Goal: Task Accomplishment & Management: Complete application form

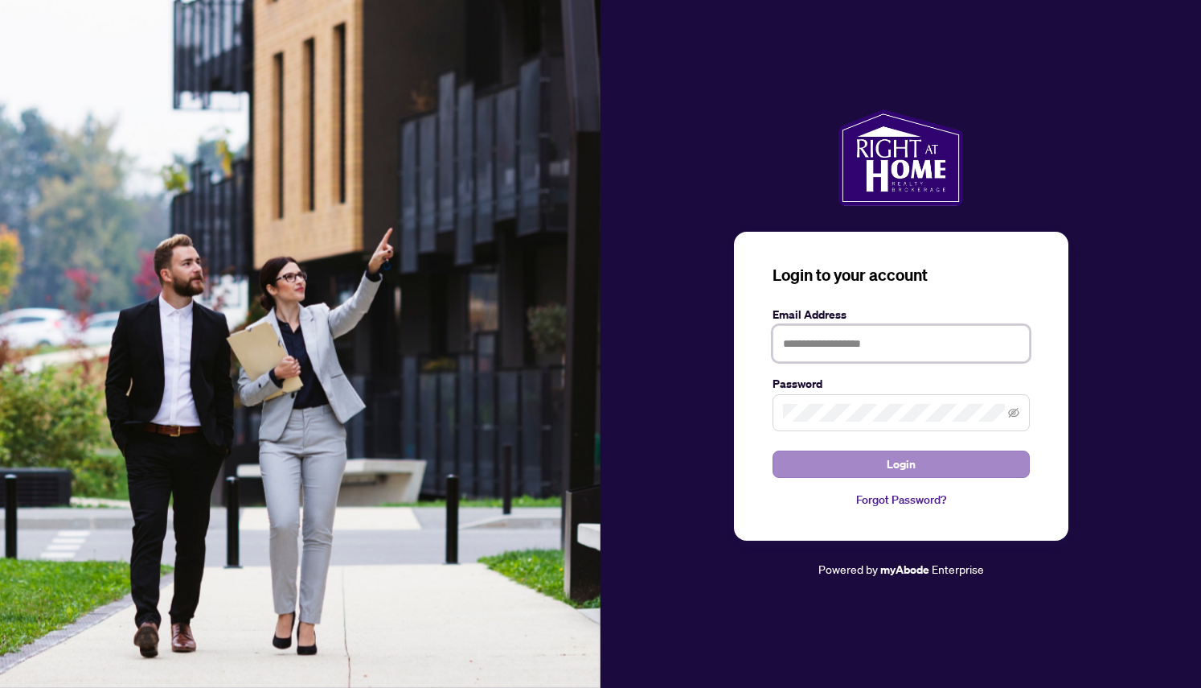
type input "**********"
click at [827, 458] on button "Login" at bounding box center [901, 463] width 257 height 27
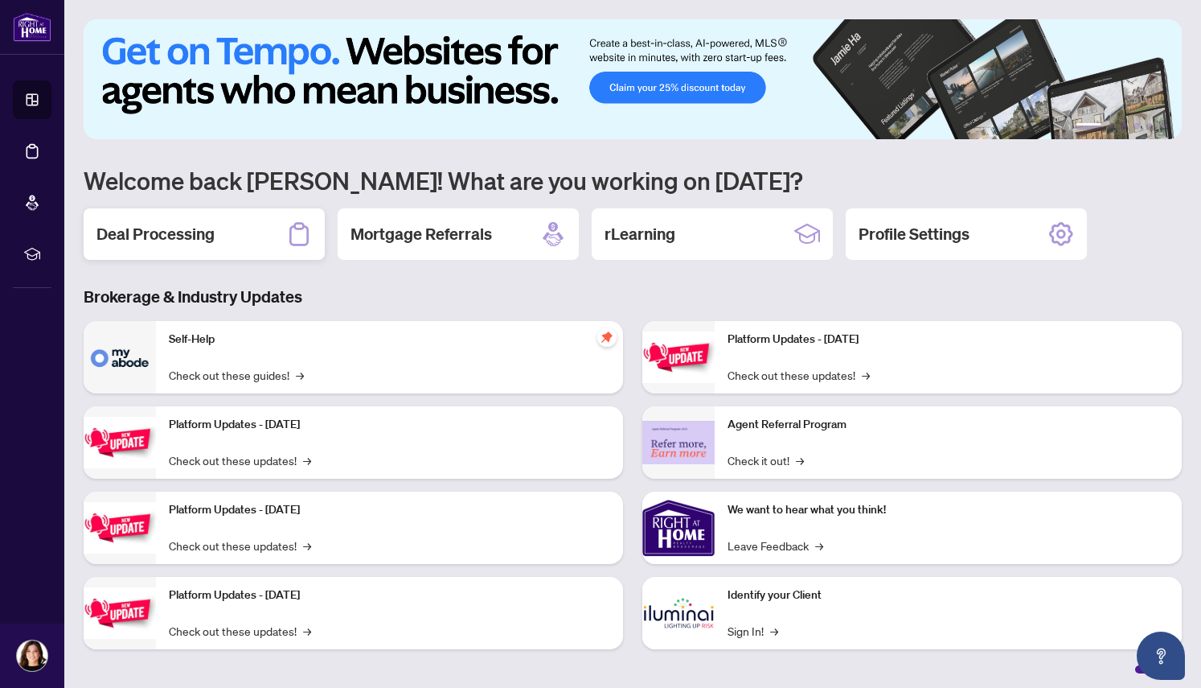
click at [200, 235] on h2 "Deal Processing" at bounding box center [155, 234] width 118 height 23
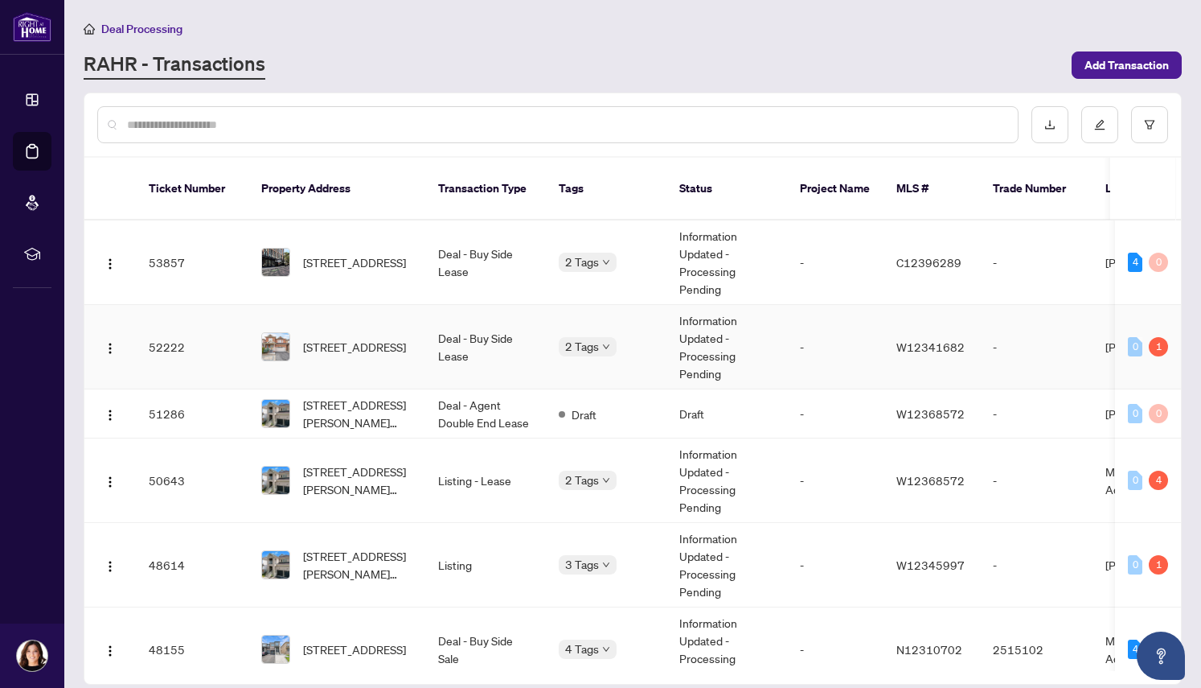
click at [277, 333] on img at bounding box center [275, 346] width 27 height 27
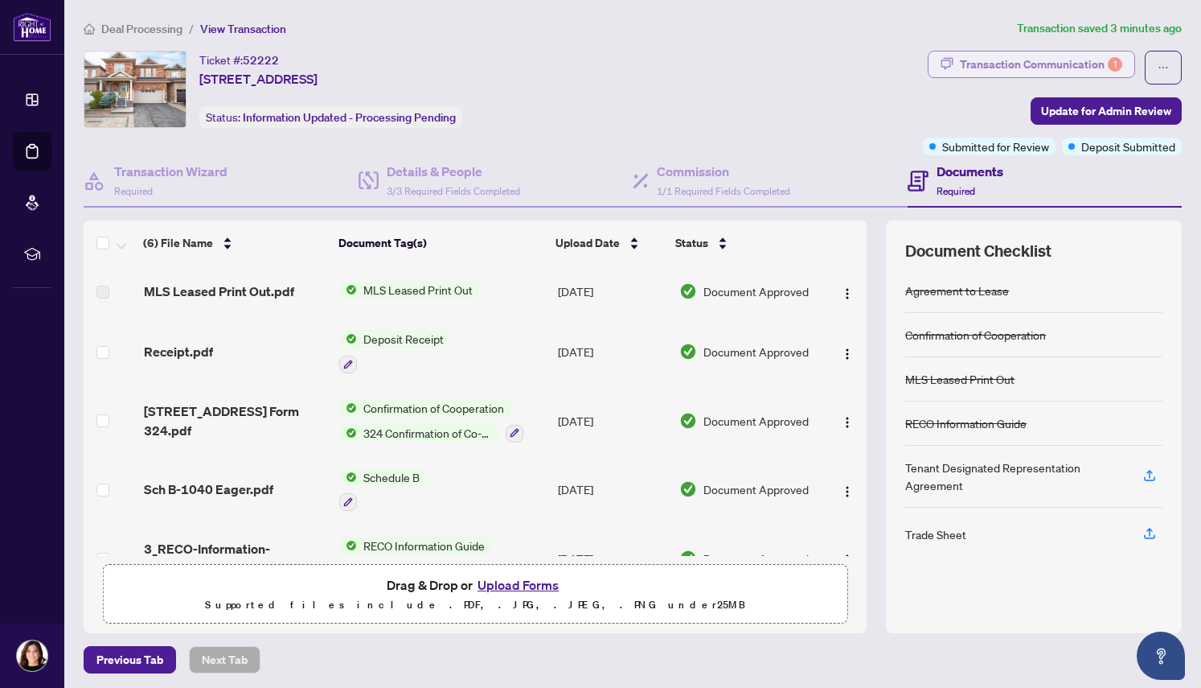
click at [1071, 56] on div "Transaction Communication 1" at bounding box center [1041, 64] width 162 height 26
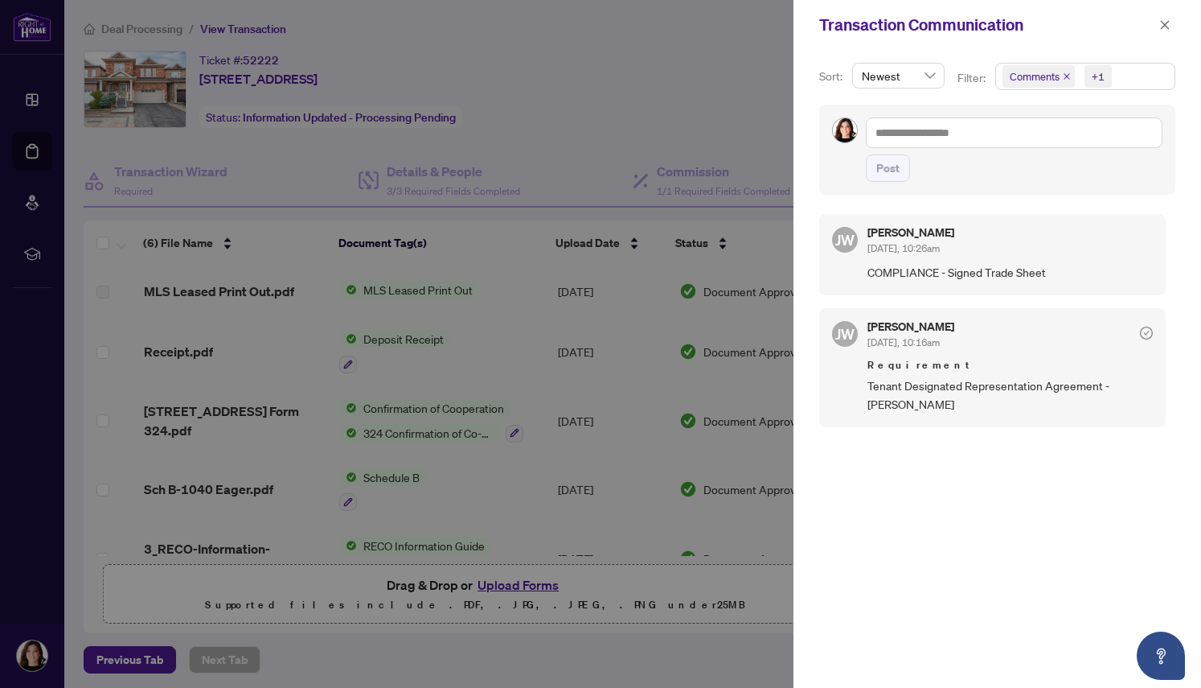
click at [906, 380] on span "Tenant Designated Representation Agreement -[PERSON_NAME]" at bounding box center [1010, 395] width 285 height 38
click at [893, 276] on span "COMPLIANCE - Signed Trade Sheet" at bounding box center [1010, 272] width 285 height 18
click at [860, 238] on div "JW Jocelyne Wong Sep/23/2025, 10:26am COMPLIANCE - Signed Trade Sheet" at bounding box center [992, 254] width 347 height 80
click at [203, 422] on div at bounding box center [600, 344] width 1201 height 688
click at [1169, 23] on icon "close" at bounding box center [1165, 24] width 11 height 11
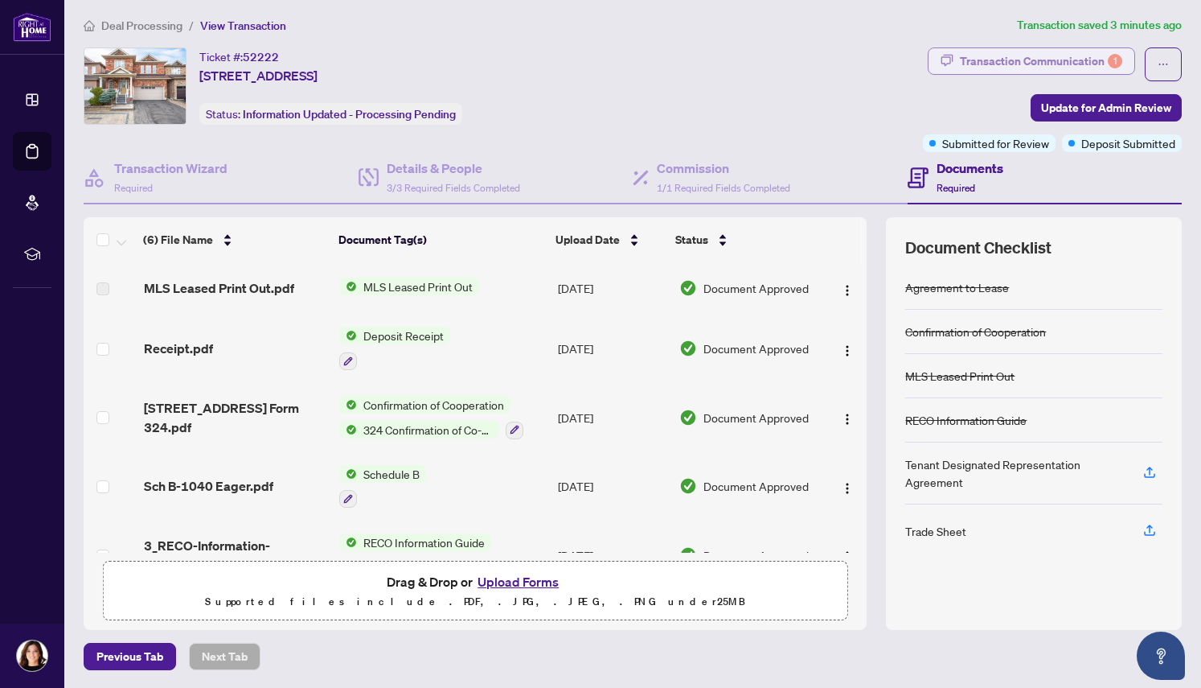
click at [987, 61] on div "Transaction Communication 1" at bounding box center [1041, 61] width 162 height 26
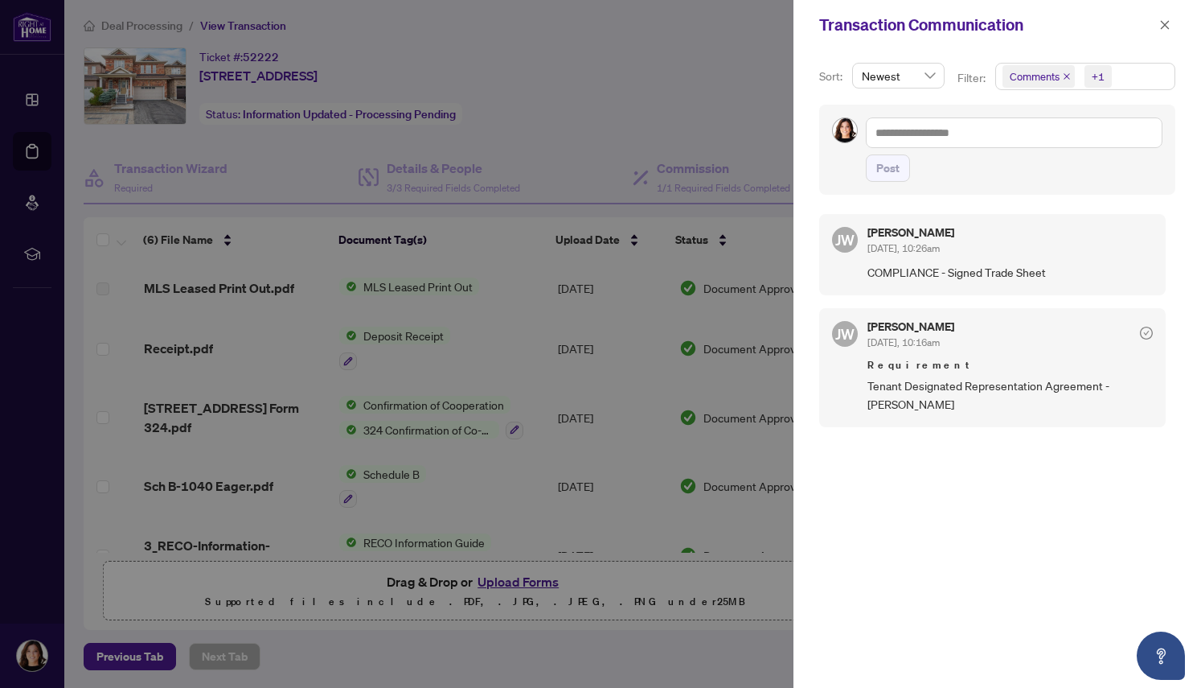
click at [950, 239] on div "Jocelyne Wong Sep/23/2025, 10:26am" at bounding box center [911, 242] width 87 height 30
click at [1162, 24] on icon "close" at bounding box center [1165, 24] width 11 height 11
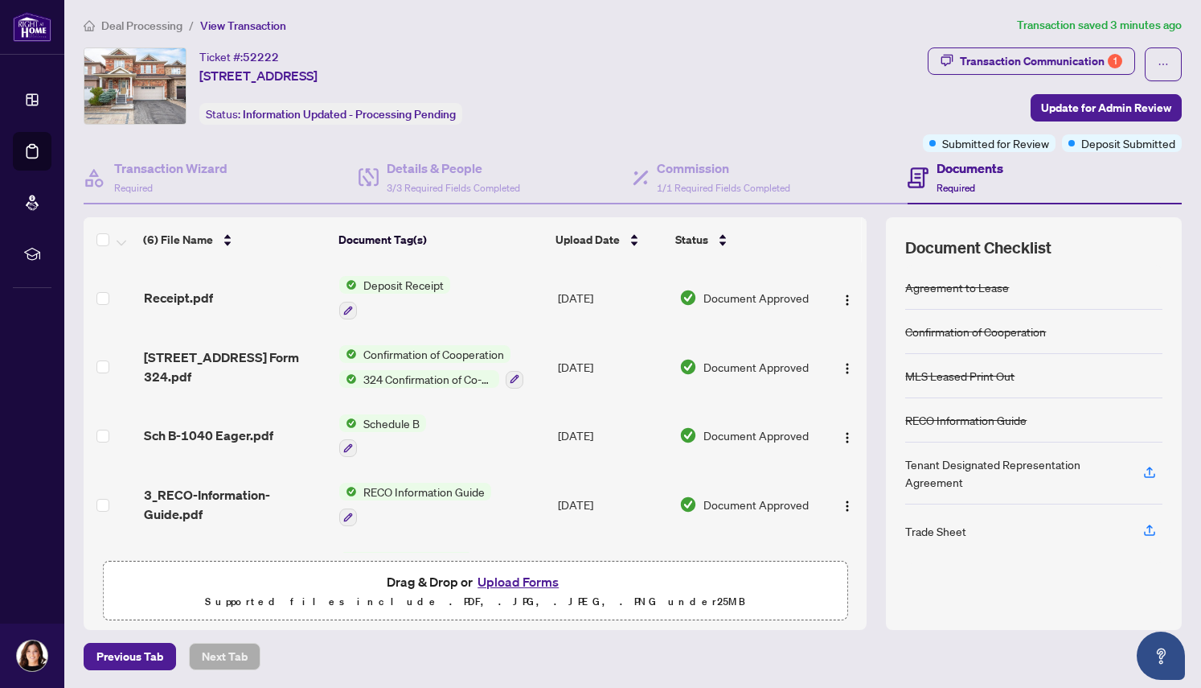
scroll to position [108, 0]
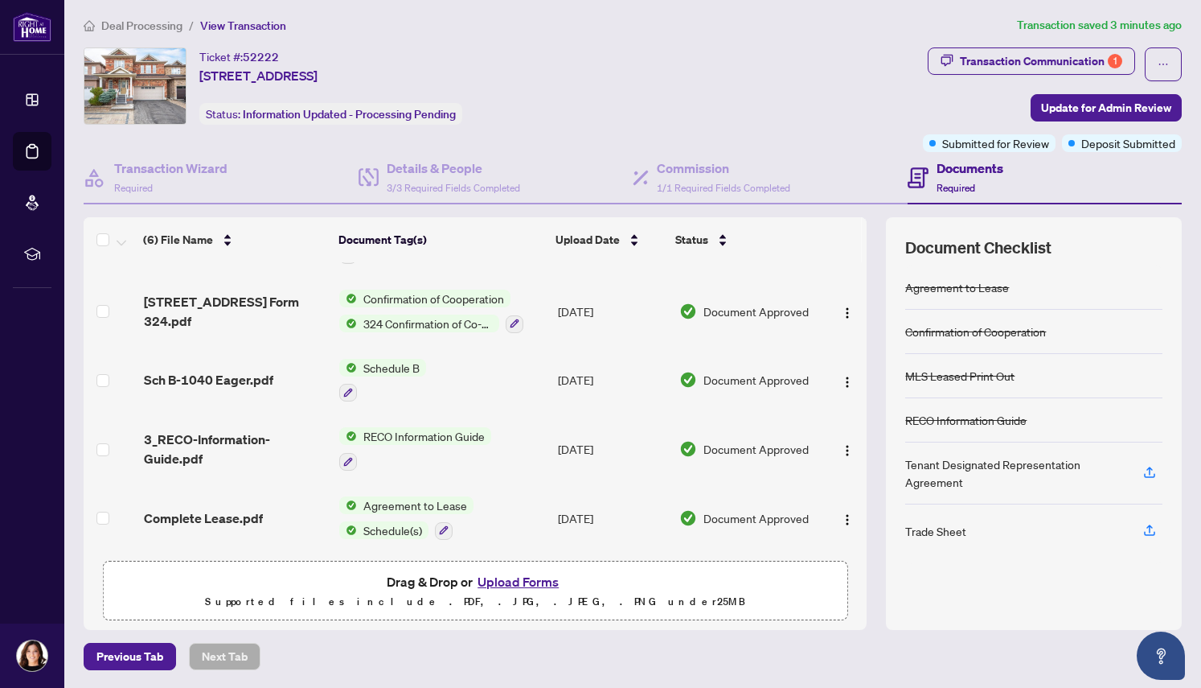
click at [974, 177] on div "Documents Required" at bounding box center [970, 177] width 67 height 38
click at [965, 177] on div "Documents Required" at bounding box center [970, 177] width 67 height 38
click at [716, 174] on h4 "Commission" at bounding box center [723, 167] width 133 height 19
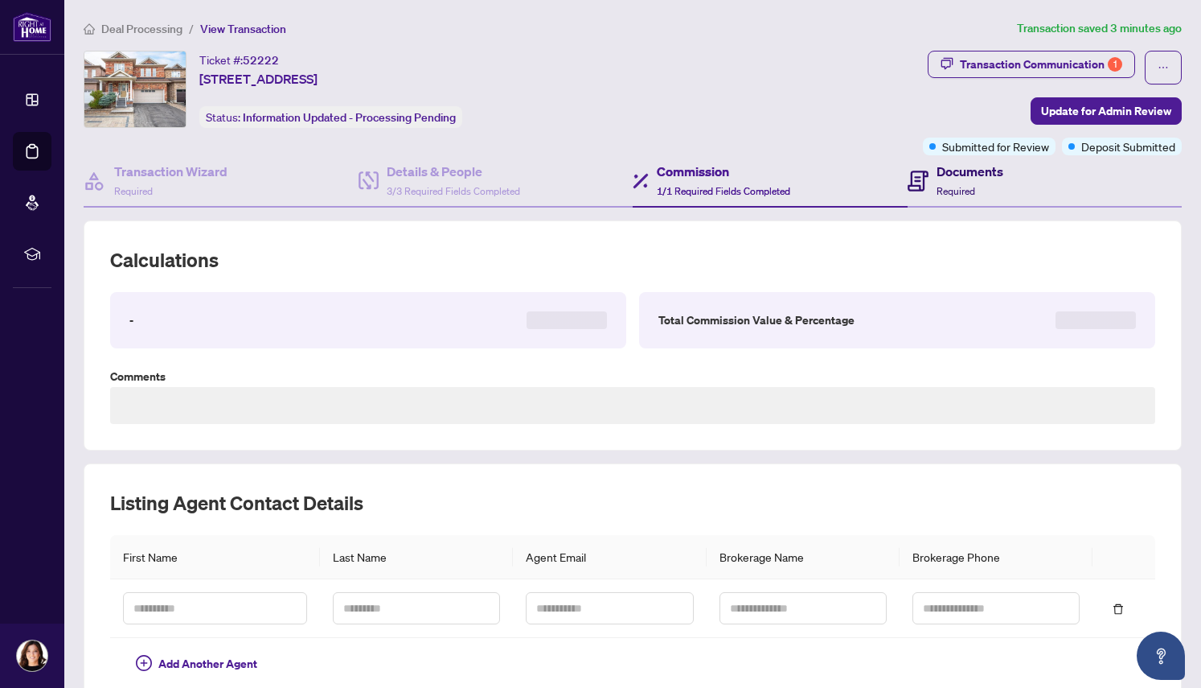
click at [950, 174] on h4 "Documents" at bounding box center [970, 171] width 67 height 19
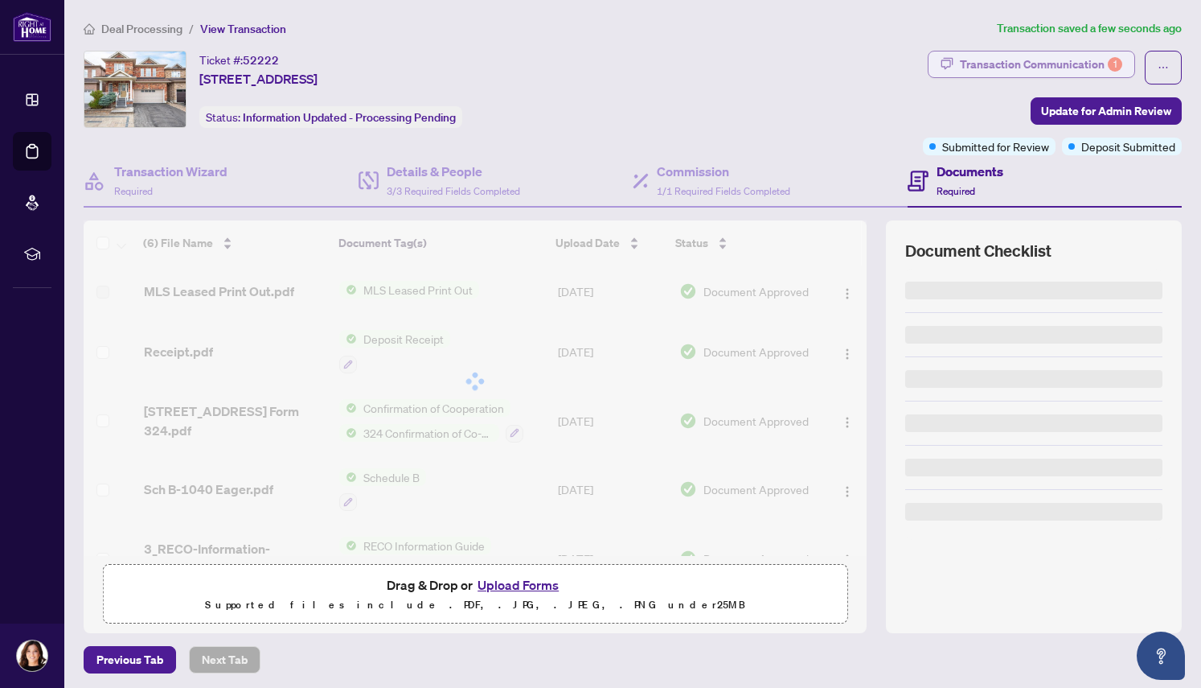
click at [1050, 68] on div "Transaction Communication 1" at bounding box center [1041, 64] width 162 height 26
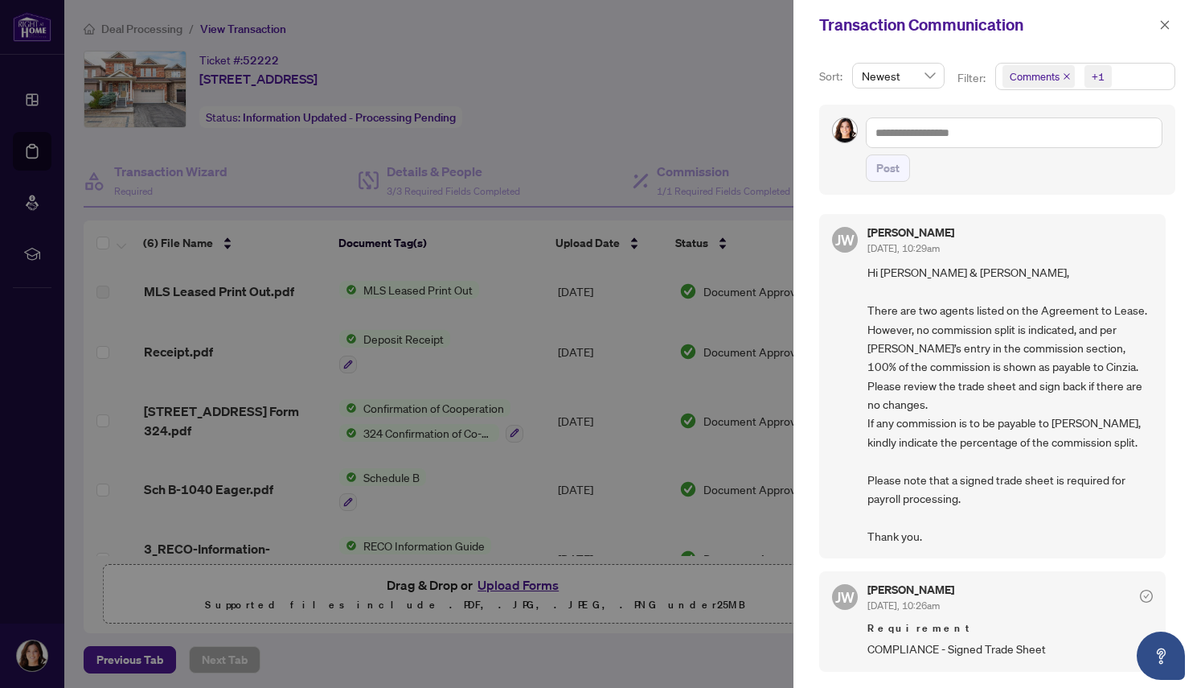
scroll to position [122, 0]
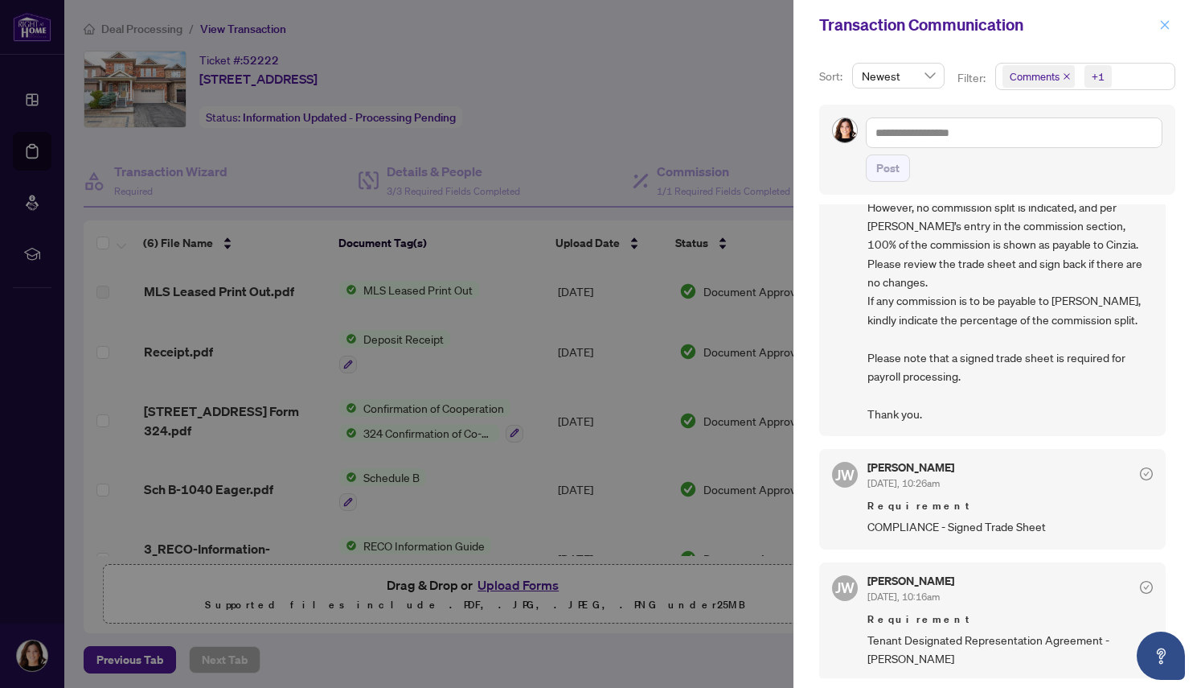
click at [1164, 24] on icon "close" at bounding box center [1165, 24] width 11 height 11
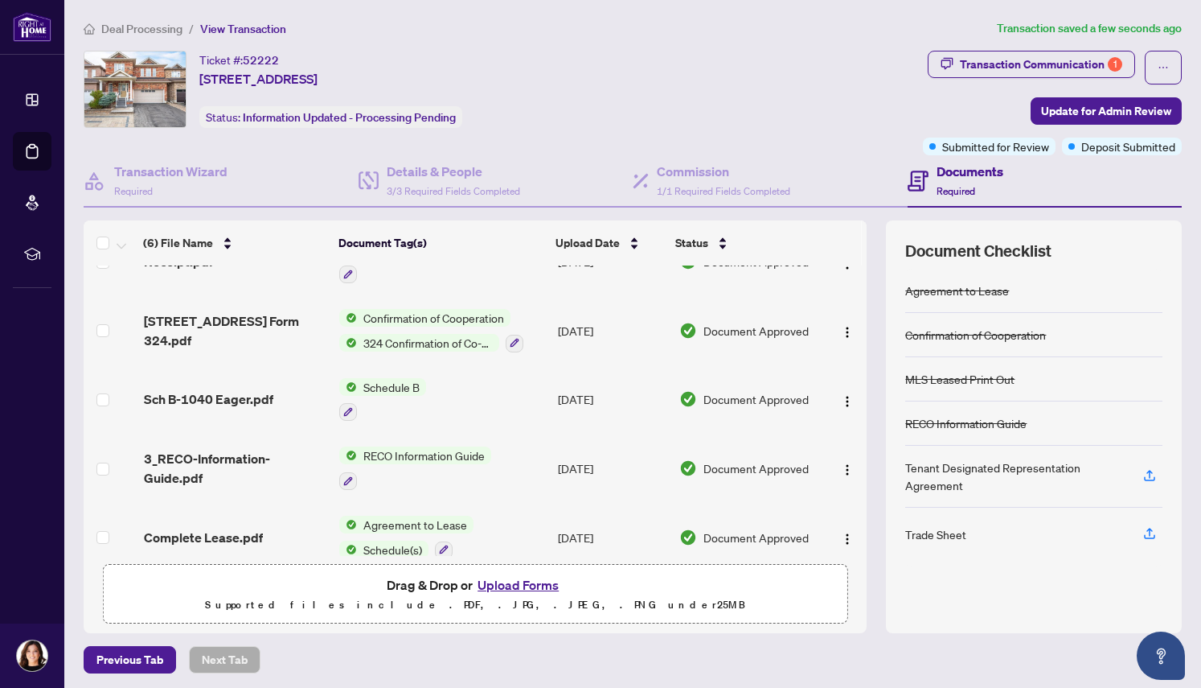
scroll to position [108, 0]
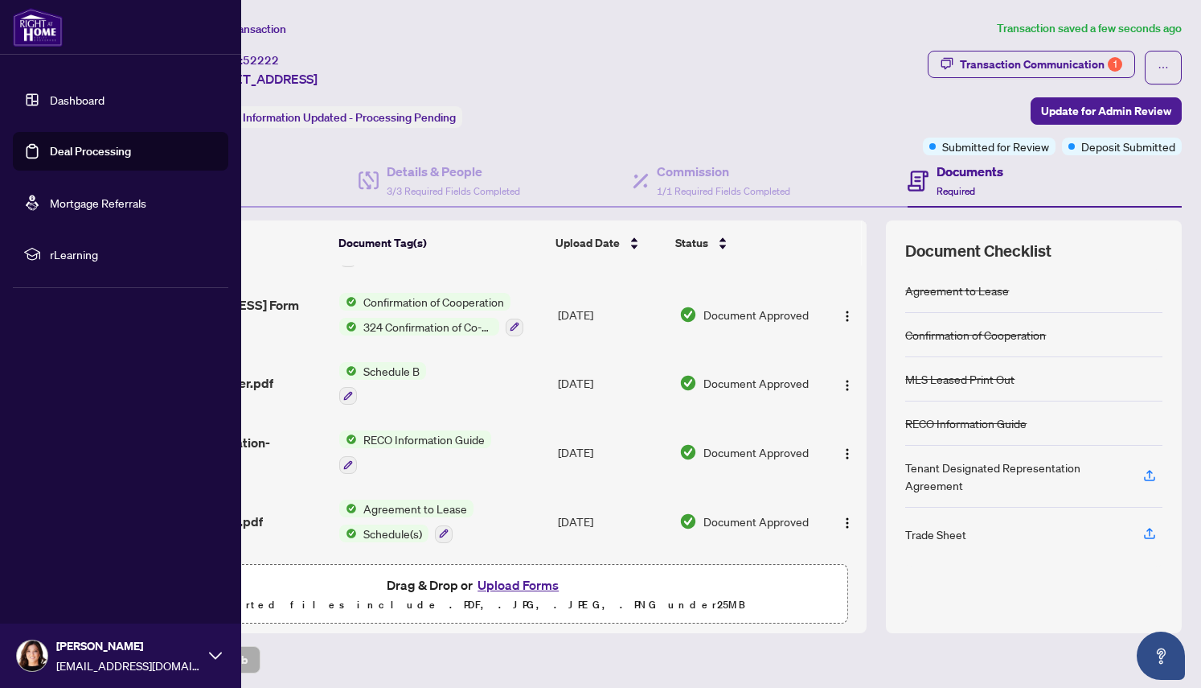
click at [58, 98] on link "Dashboard" at bounding box center [77, 99] width 55 height 14
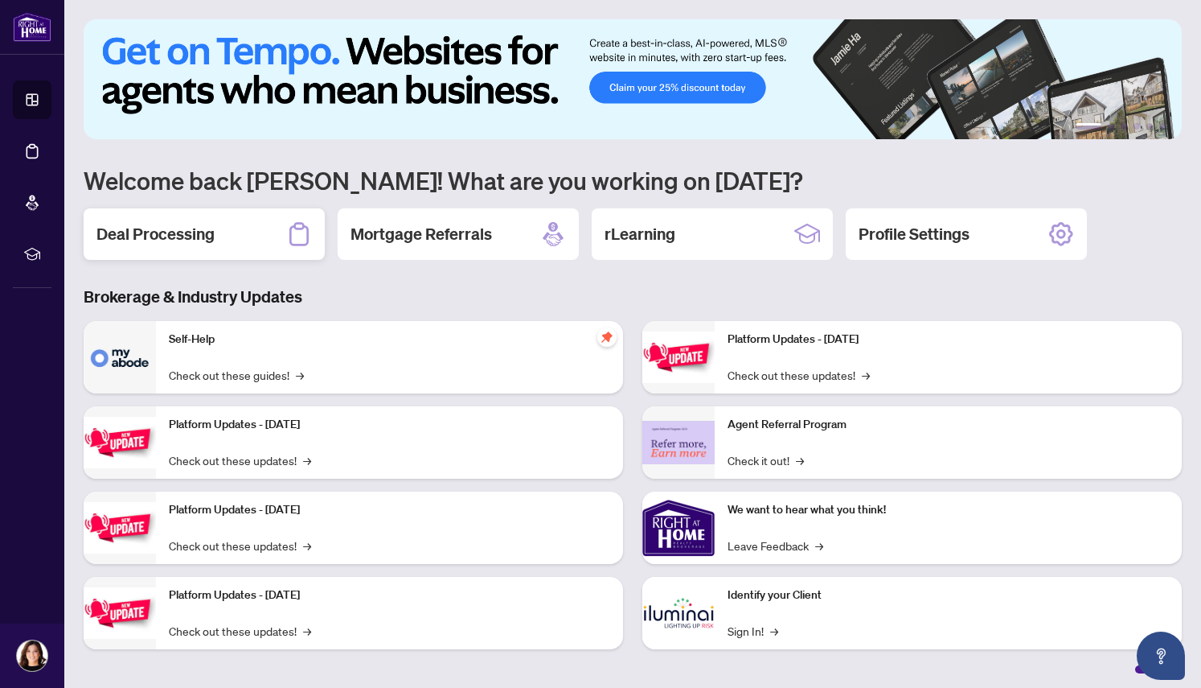
click at [233, 231] on div "Deal Processing" at bounding box center [204, 233] width 241 height 51
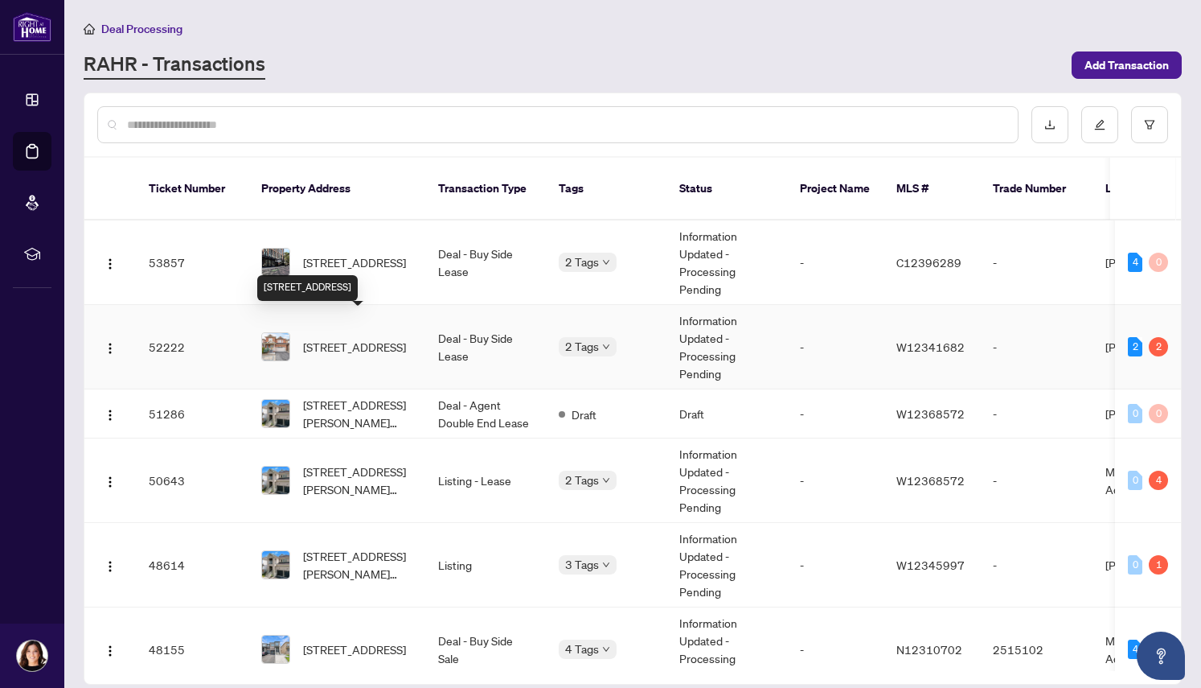
click at [364, 338] on span "[STREET_ADDRESS]" at bounding box center [354, 347] width 103 height 18
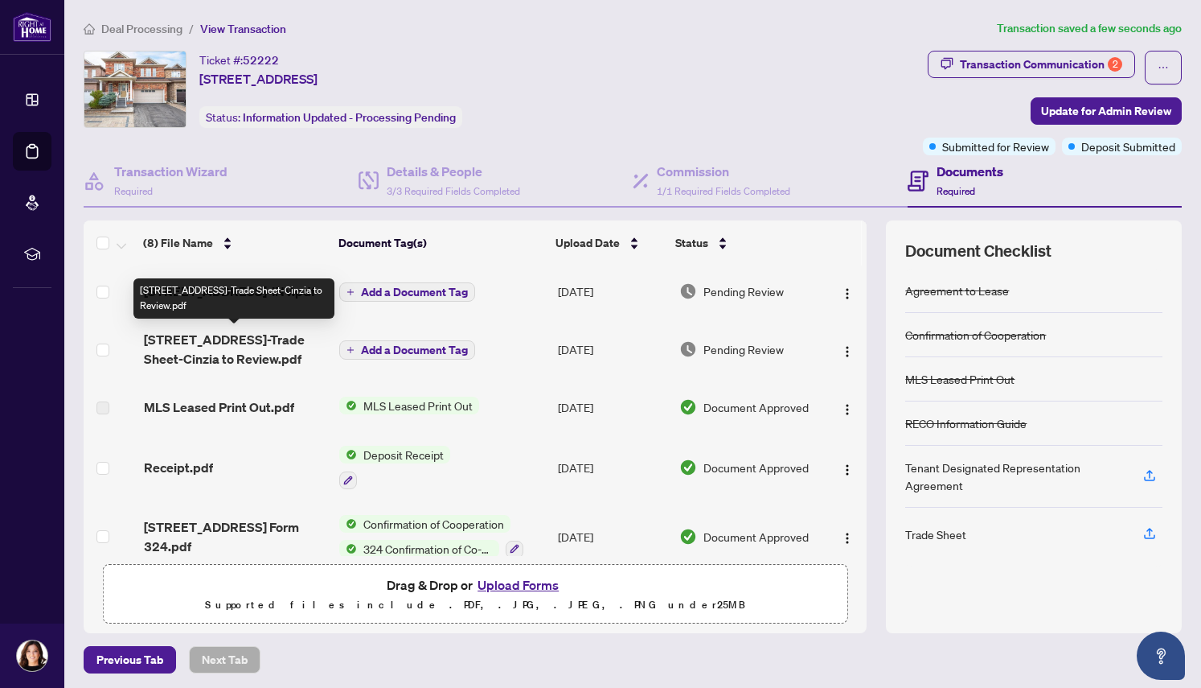
click at [214, 344] on span "[STREET_ADDRESS]-Trade Sheet-Cinzia to Review.pdf" at bounding box center [235, 349] width 183 height 39
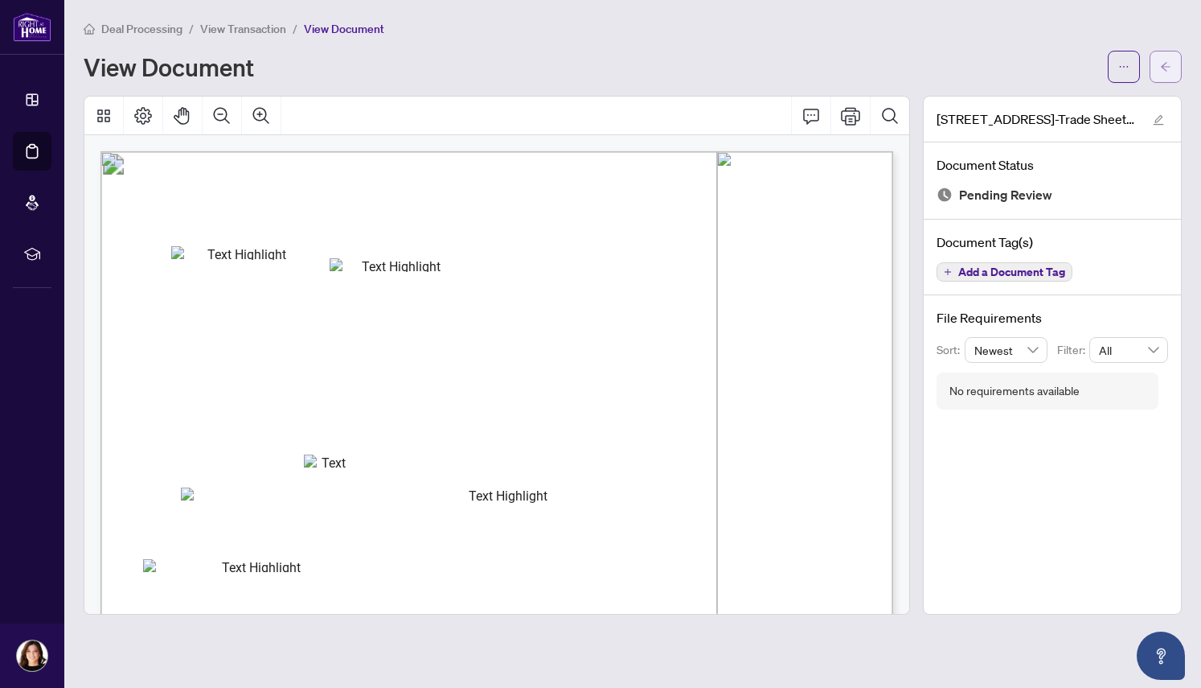
click at [1169, 65] on icon "arrow-left" at bounding box center [1166, 66] width 10 height 9
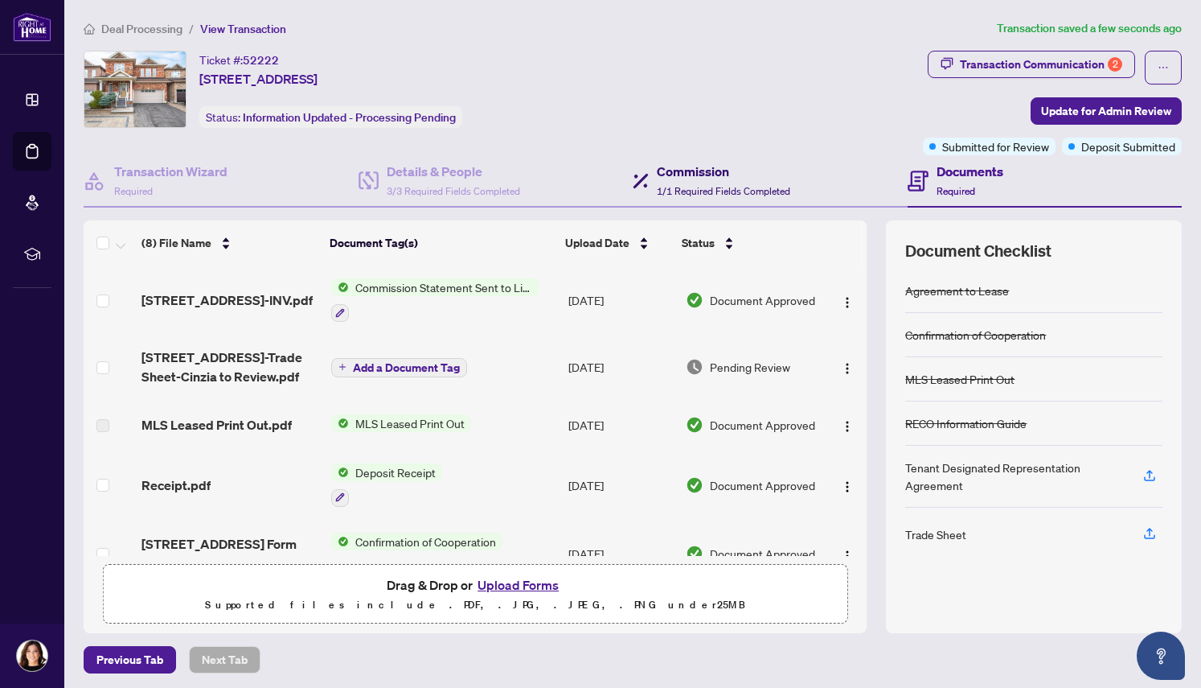
click at [677, 183] on div "Commission 1/1 Required Fields Completed" at bounding box center [723, 181] width 133 height 38
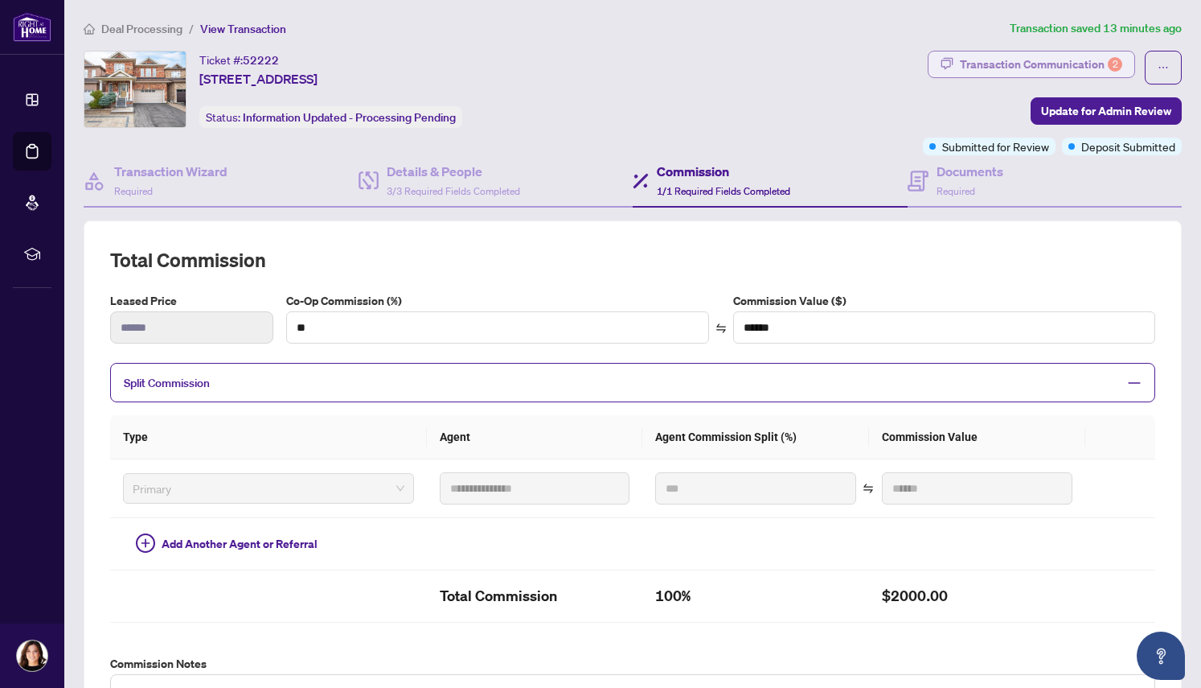
click at [1049, 58] on div "Transaction Communication 2" at bounding box center [1041, 64] width 162 height 26
type textarea "**********"
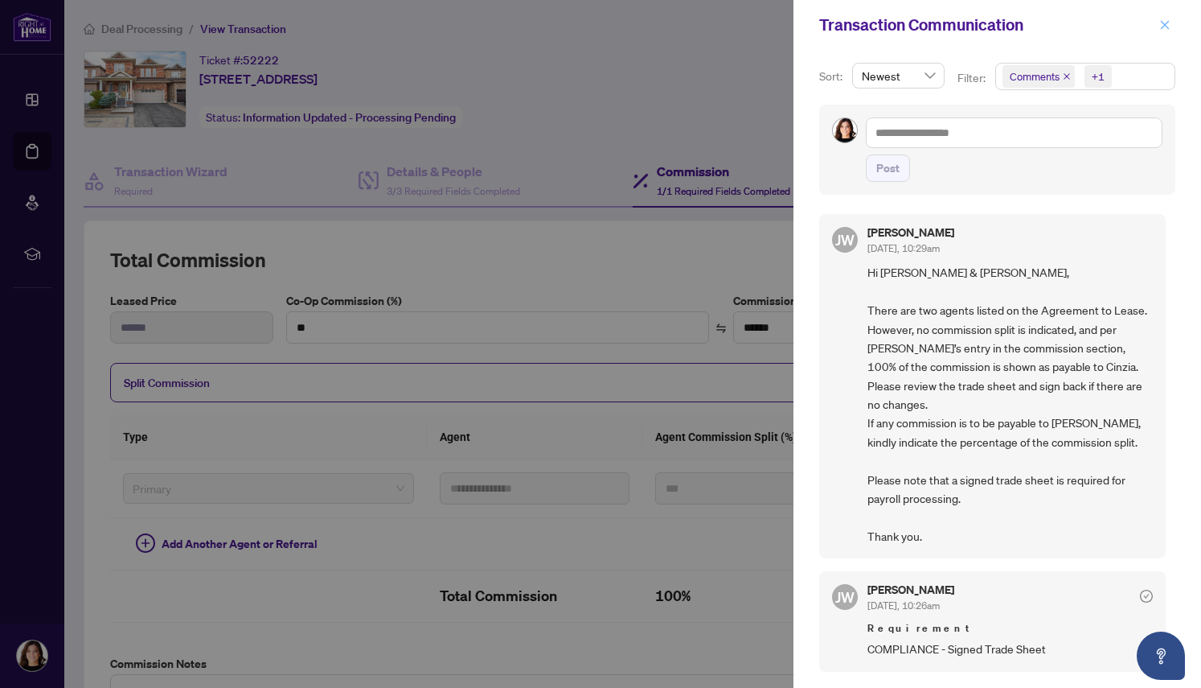
click at [1161, 27] on icon "close" at bounding box center [1165, 24] width 11 height 11
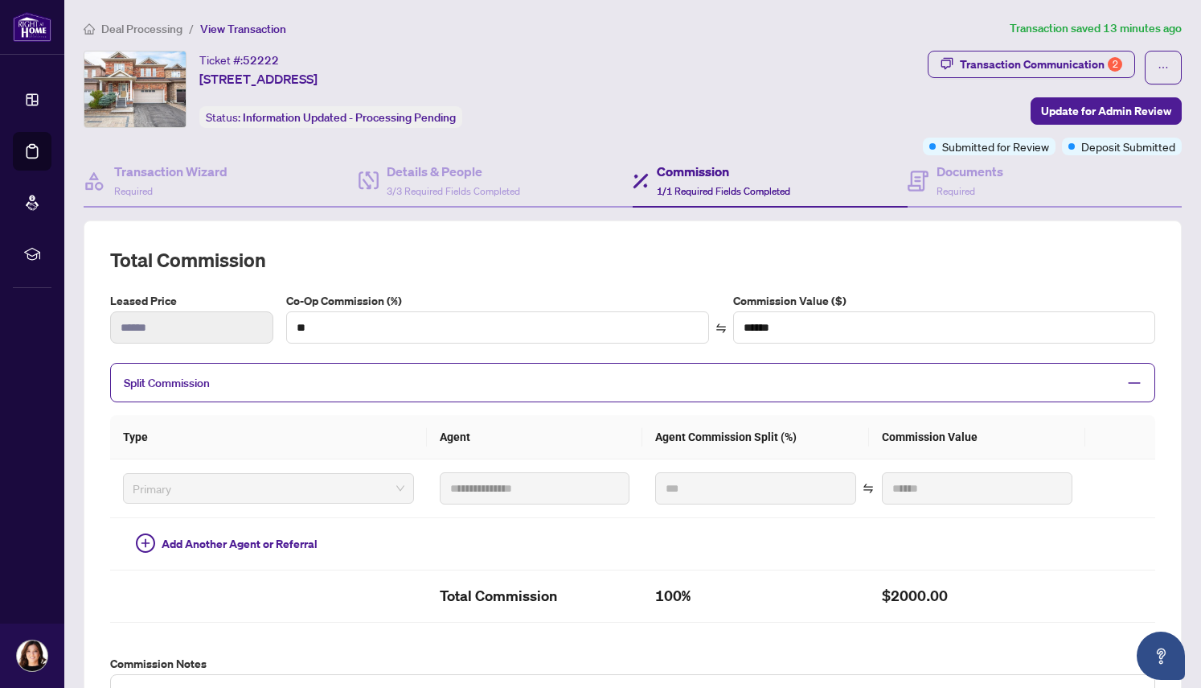
click at [723, 171] on h4 "Commission" at bounding box center [723, 171] width 133 height 19
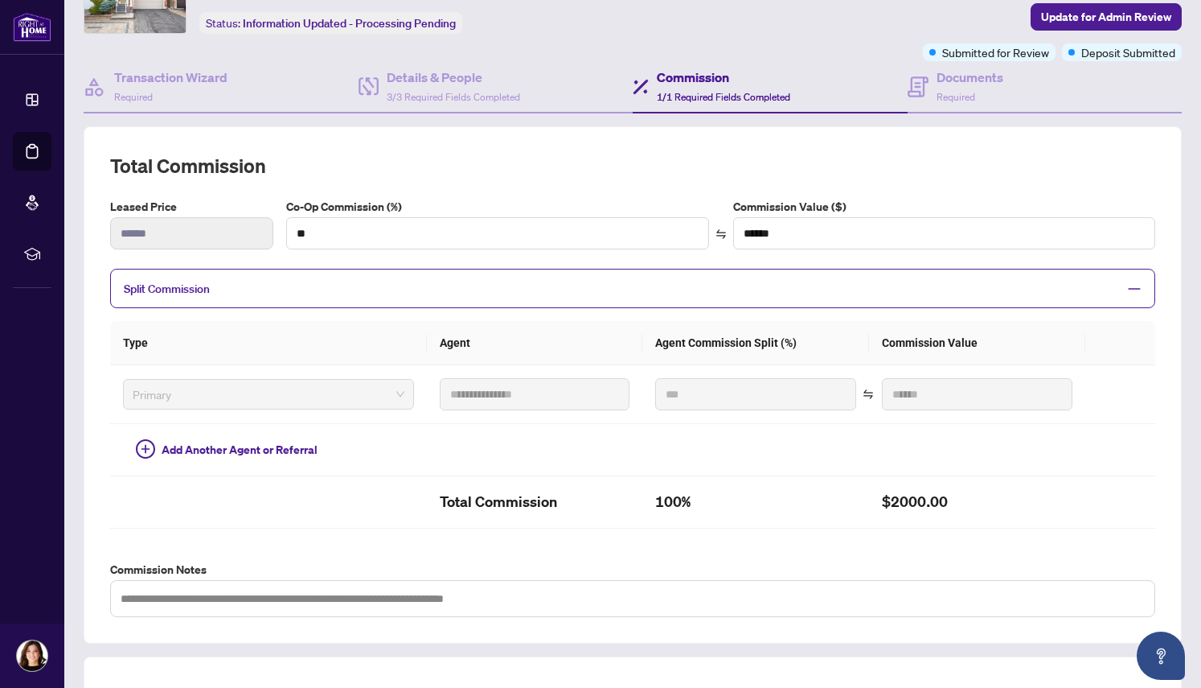
scroll to position [92, 0]
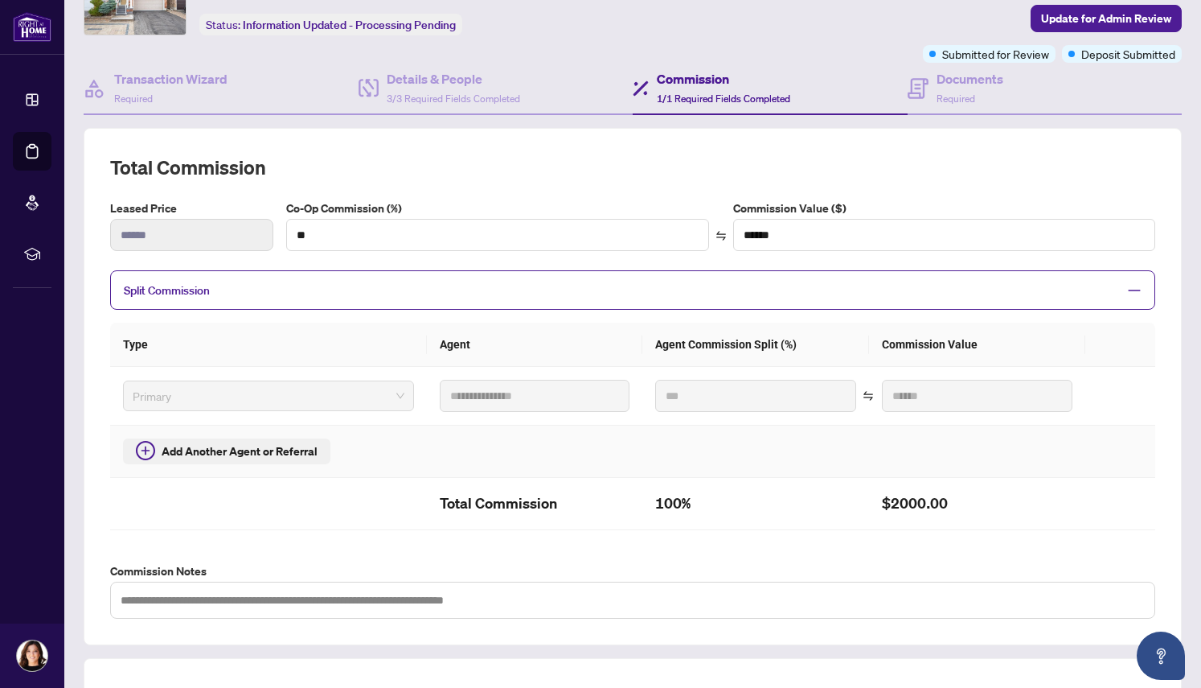
click at [259, 447] on span "Add Another Agent or Referral" at bounding box center [240, 451] width 156 height 18
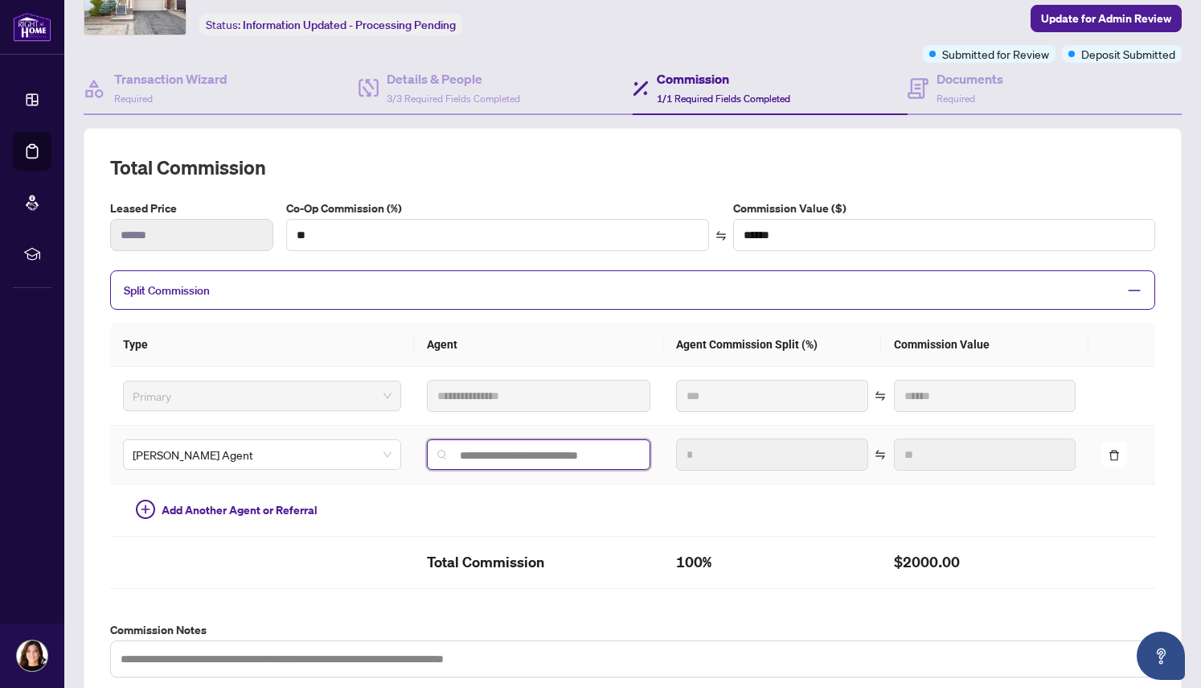
click at [474, 458] on input "search" at bounding box center [545, 455] width 190 height 13
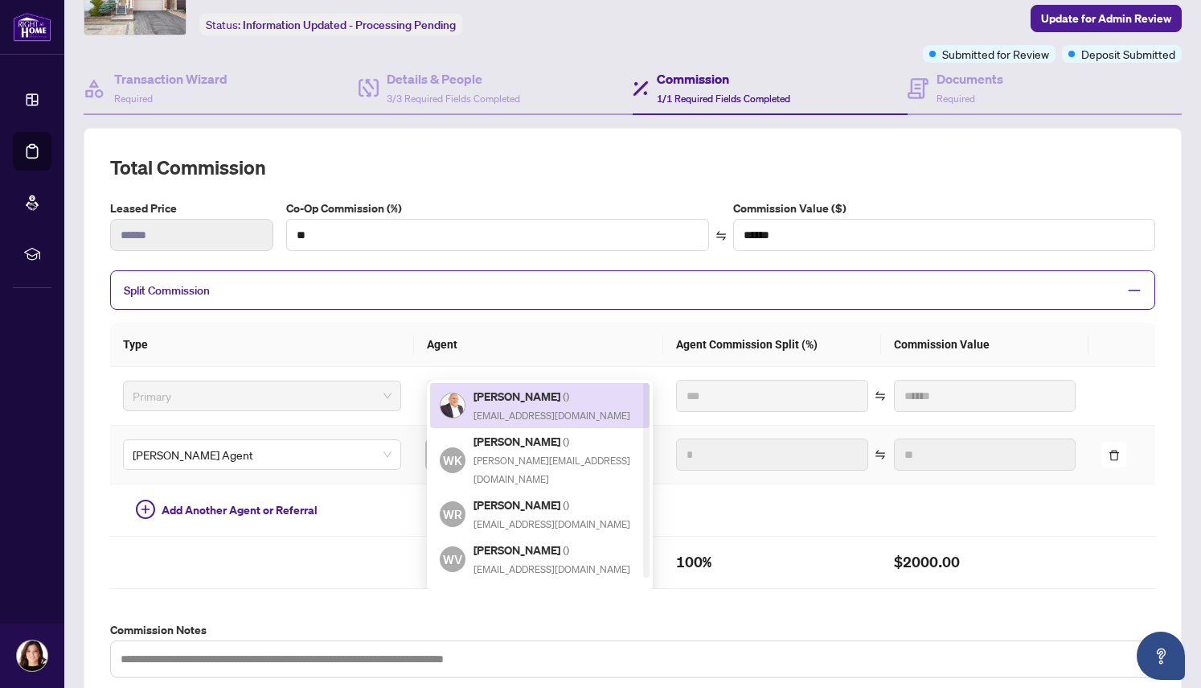
click at [493, 409] on span "waltercaceres74@gmail.com" at bounding box center [552, 415] width 157 height 12
type input "**********"
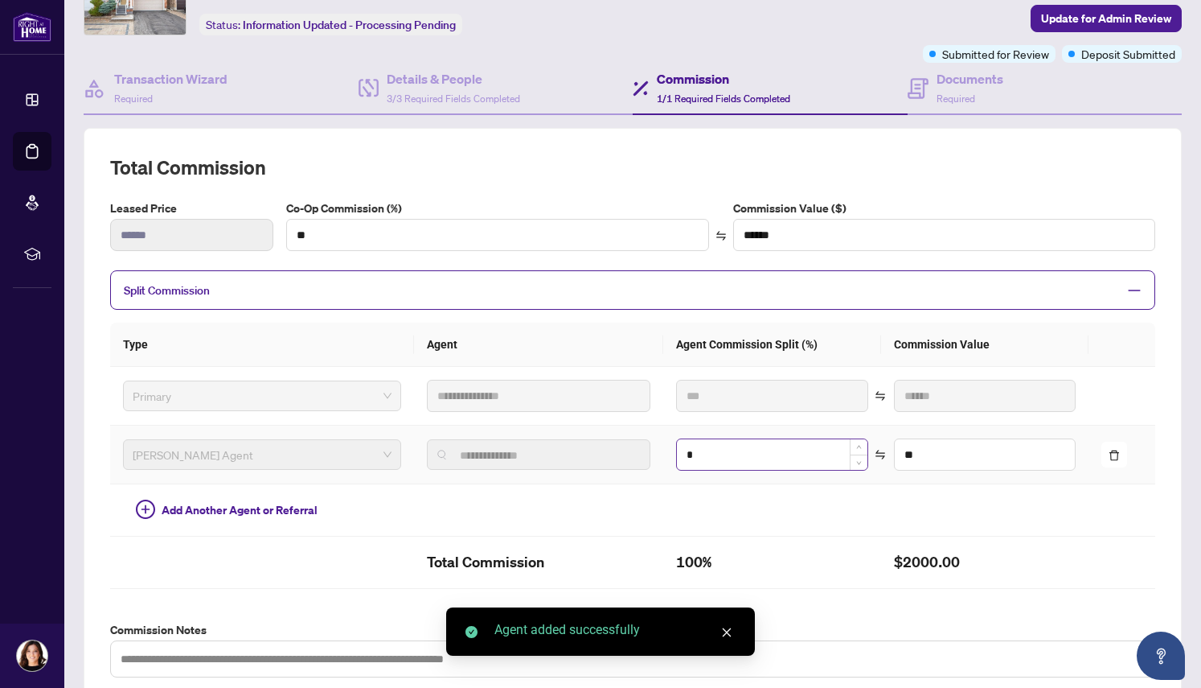
click at [703, 453] on input "*" at bounding box center [772, 454] width 191 height 31
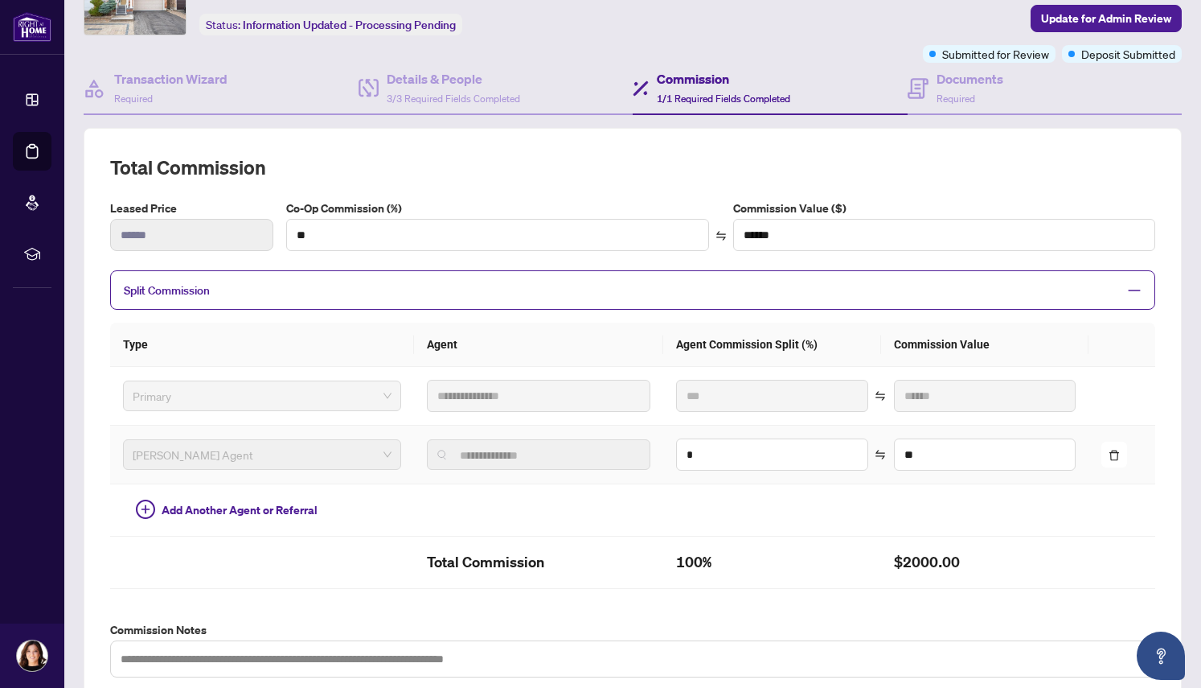
drag, startPoint x: 703, startPoint y: 453, endPoint x: 659, endPoint y: 453, distance: 44.2
click at [663, 453] on td "*" at bounding box center [772, 454] width 218 height 59
type input "**"
type input "******"
type input "*"
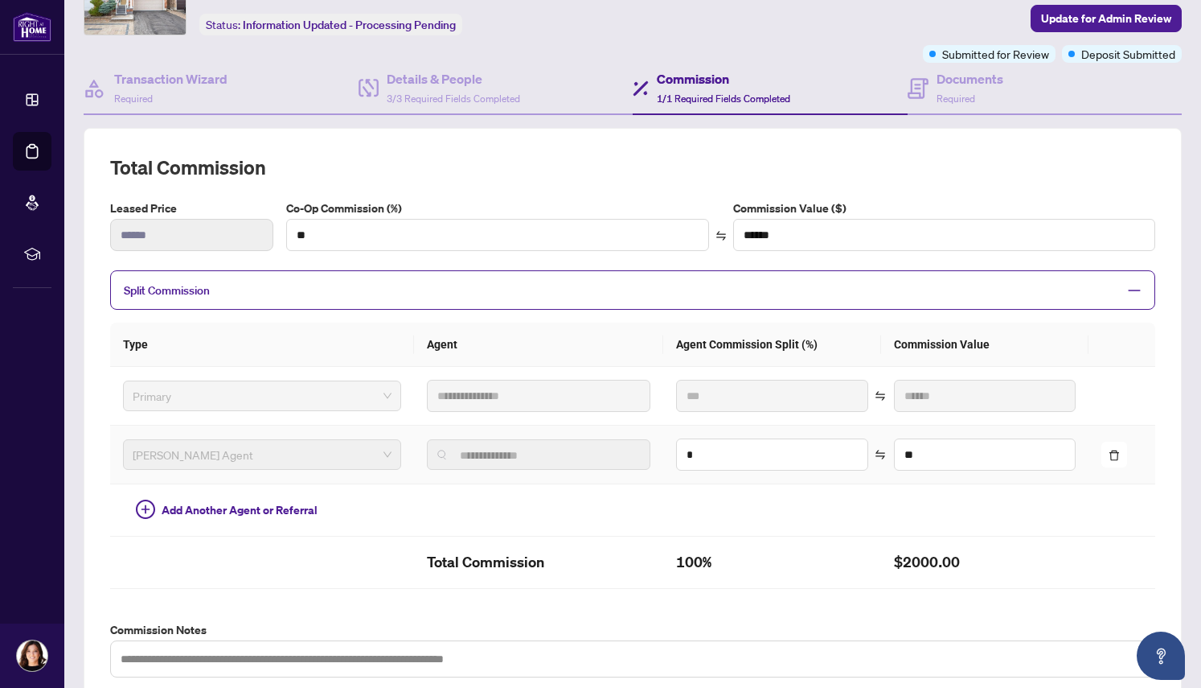
type input "****"
type input "**"
type input "******"
type input "**"
type input "******"
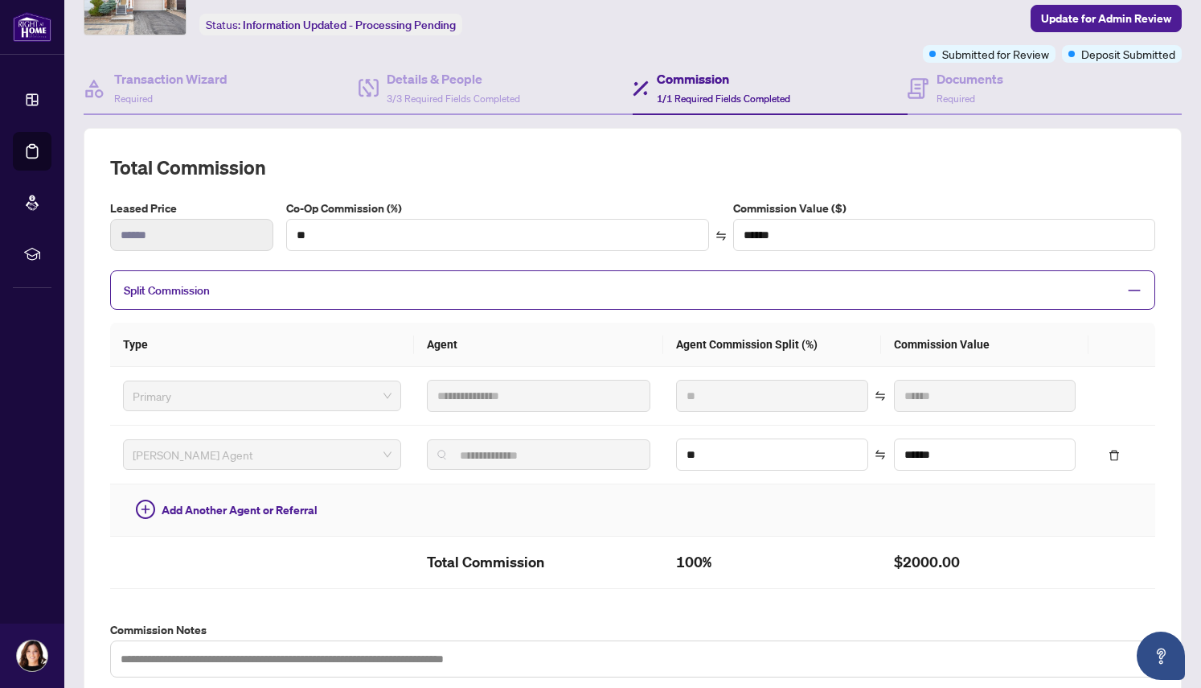
type input "**"
click at [681, 507] on td at bounding box center [772, 510] width 218 height 52
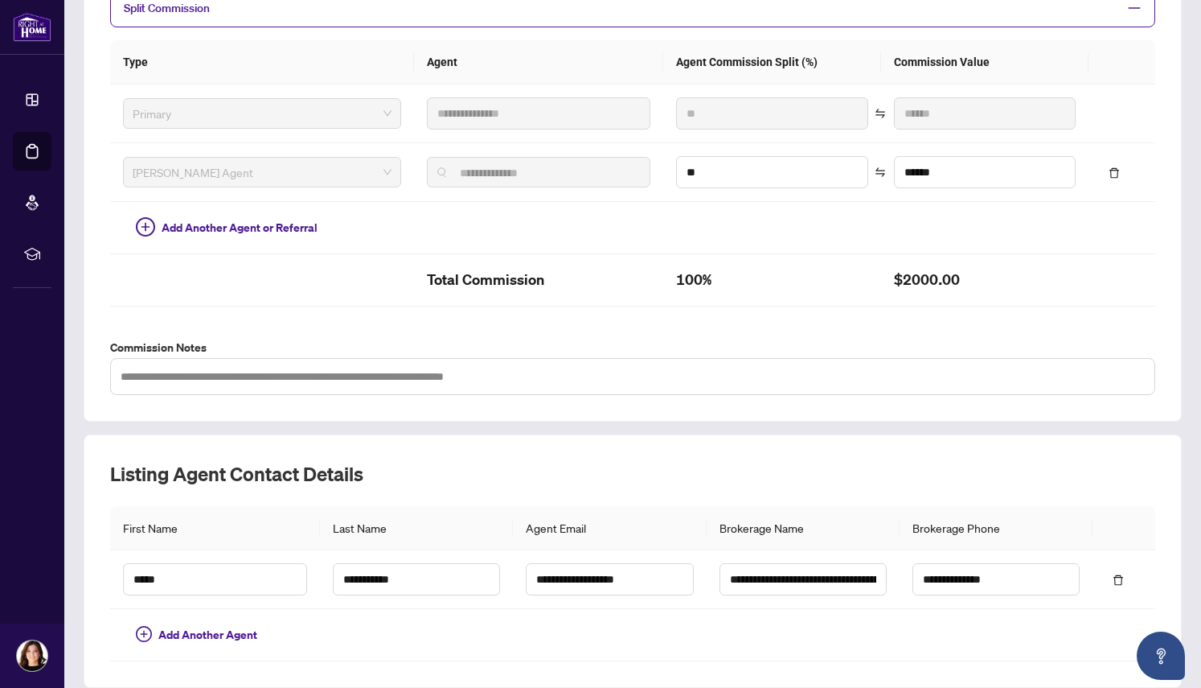
scroll to position [432, 0]
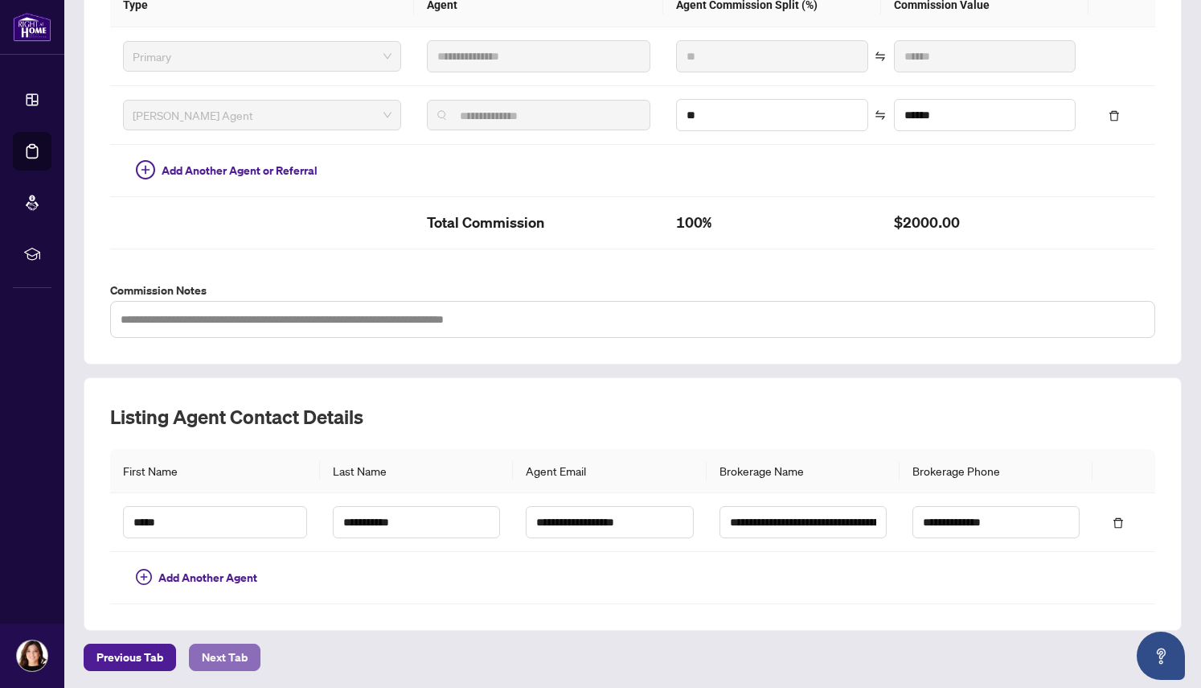
click at [232, 655] on span "Next Tab" at bounding box center [225, 657] width 46 height 26
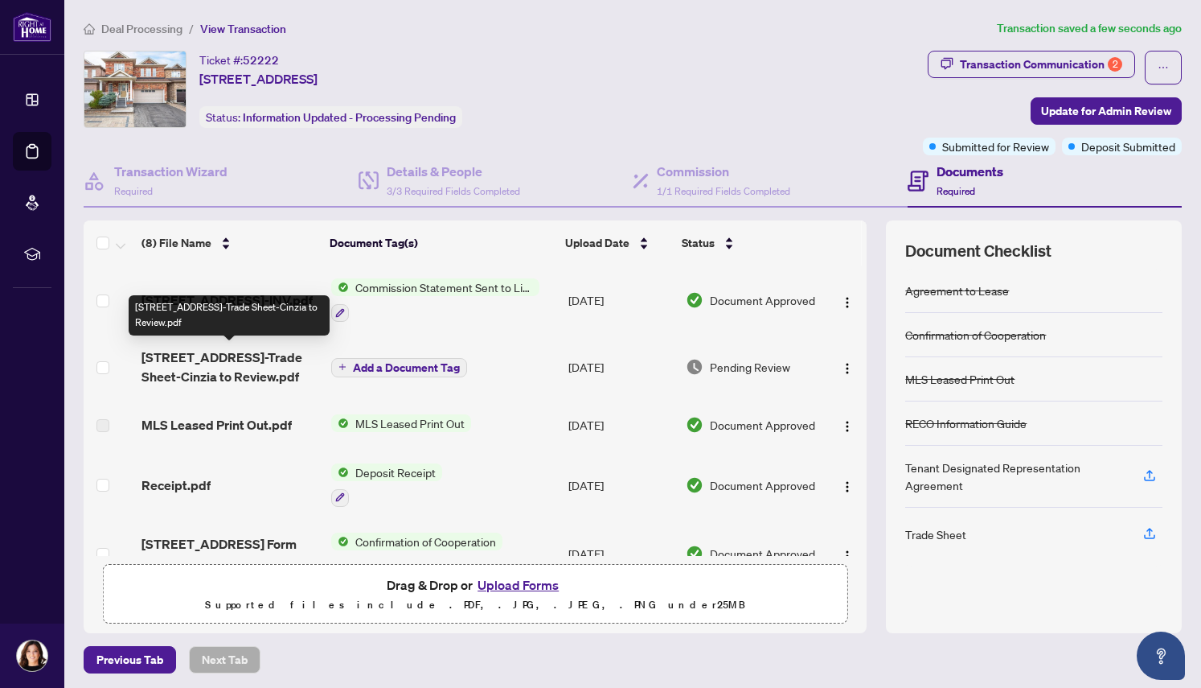
click at [240, 371] on span "[STREET_ADDRESS]-Trade Sheet-Cinzia to Review.pdf" at bounding box center [230, 366] width 177 height 39
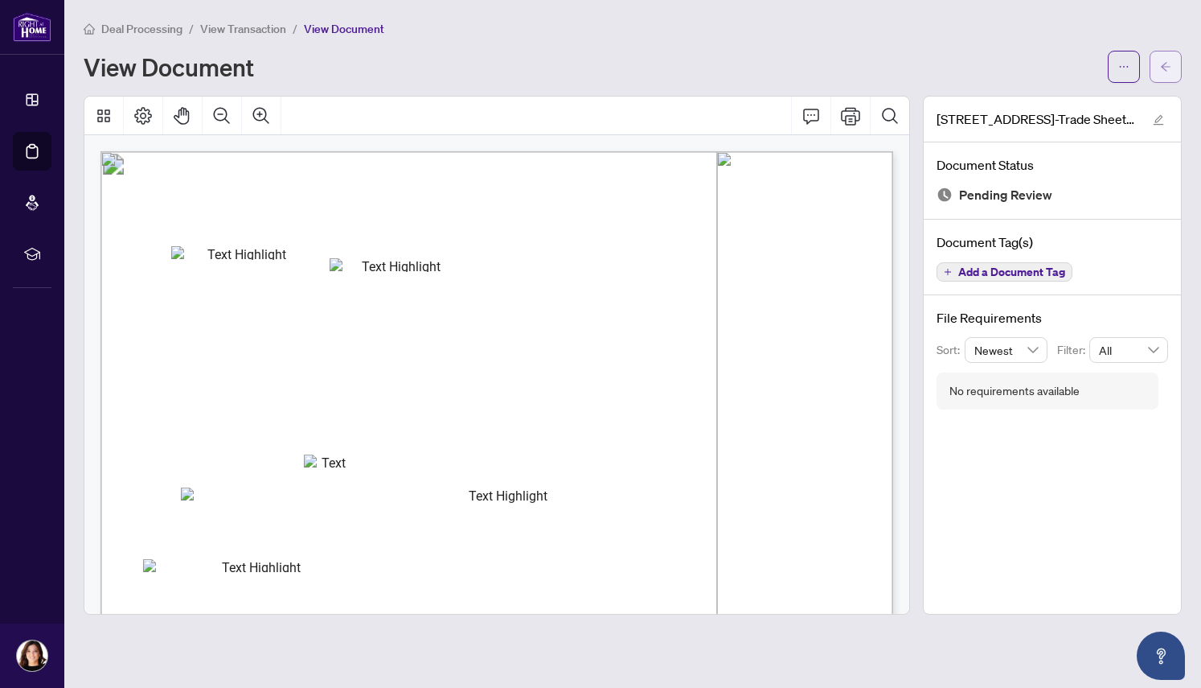
click at [1168, 66] on icon "arrow-left" at bounding box center [1166, 66] width 10 height 9
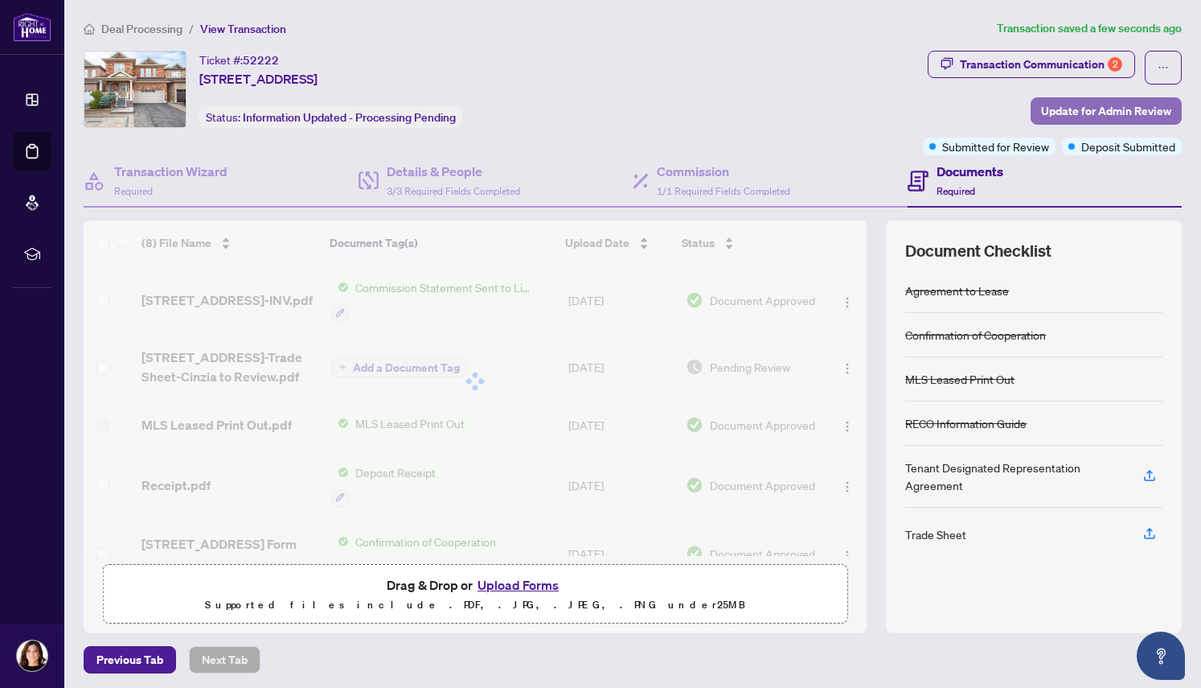
click at [1078, 113] on span "Update for Admin Review" at bounding box center [1106, 111] width 130 height 26
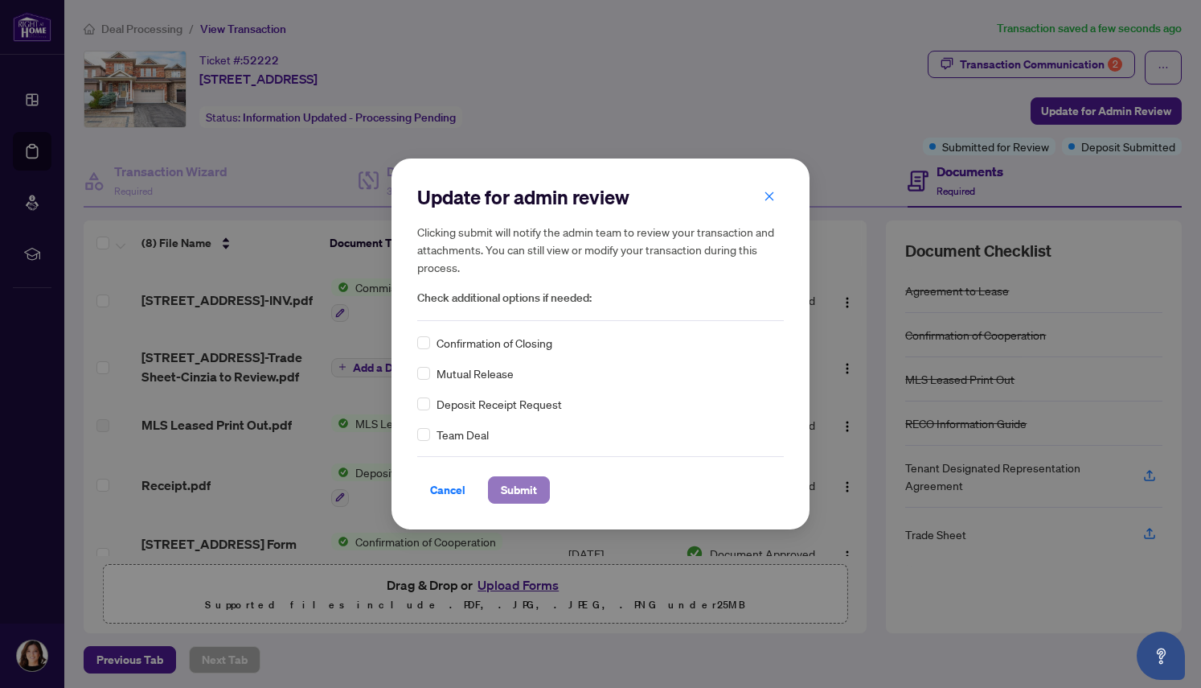
click at [518, 491] on span "Submit" at bounding box center [519, 490] width 36 height 26
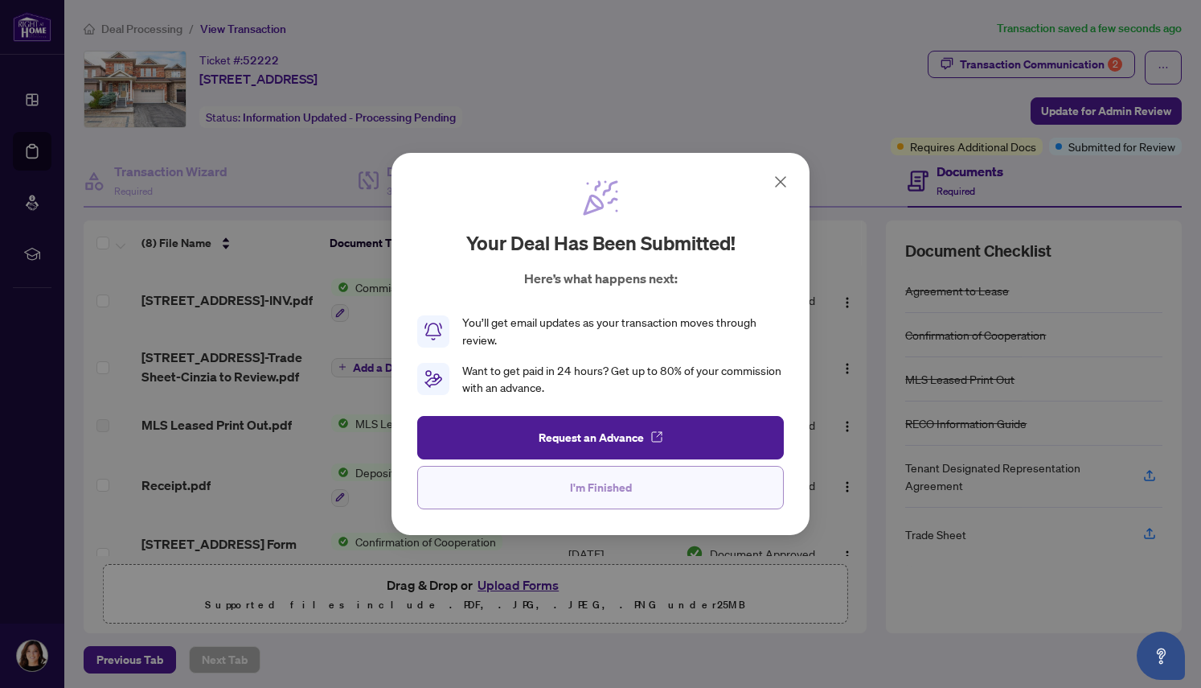
click at [566, 487] on button "I'm Finished" at bounding box center [600, 487] width 367 height 43
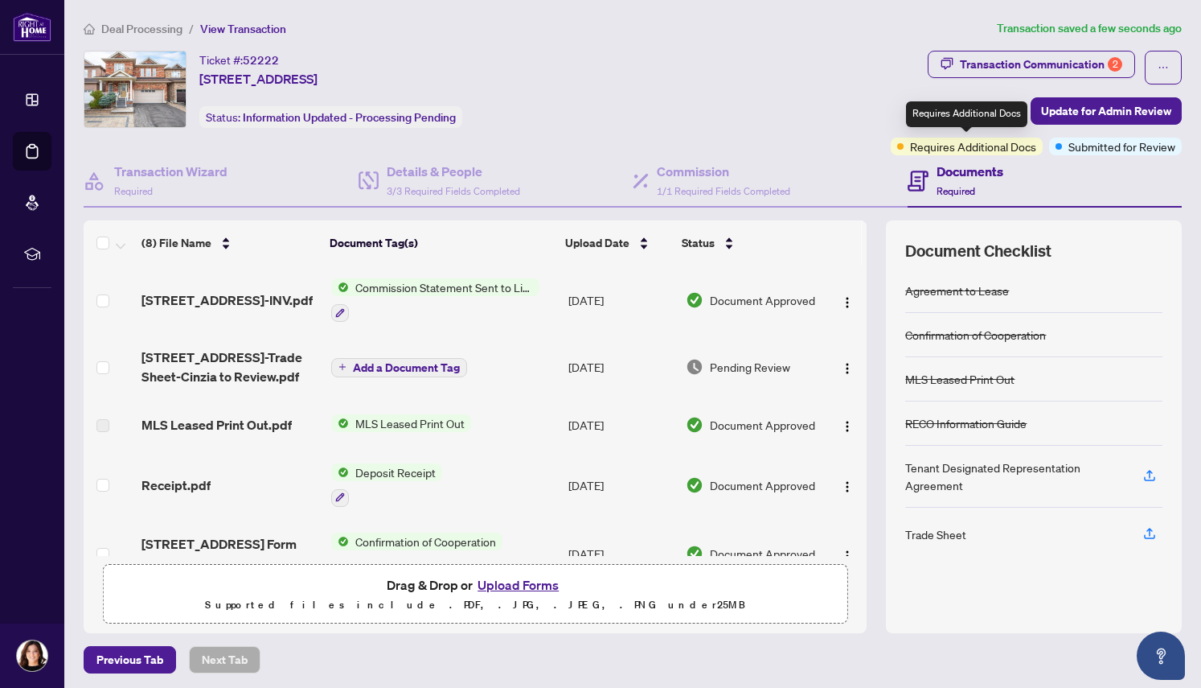
click at [952, 148] on span "Requires Additional Docs" at bounding box center [973, 147] width 126 height 18
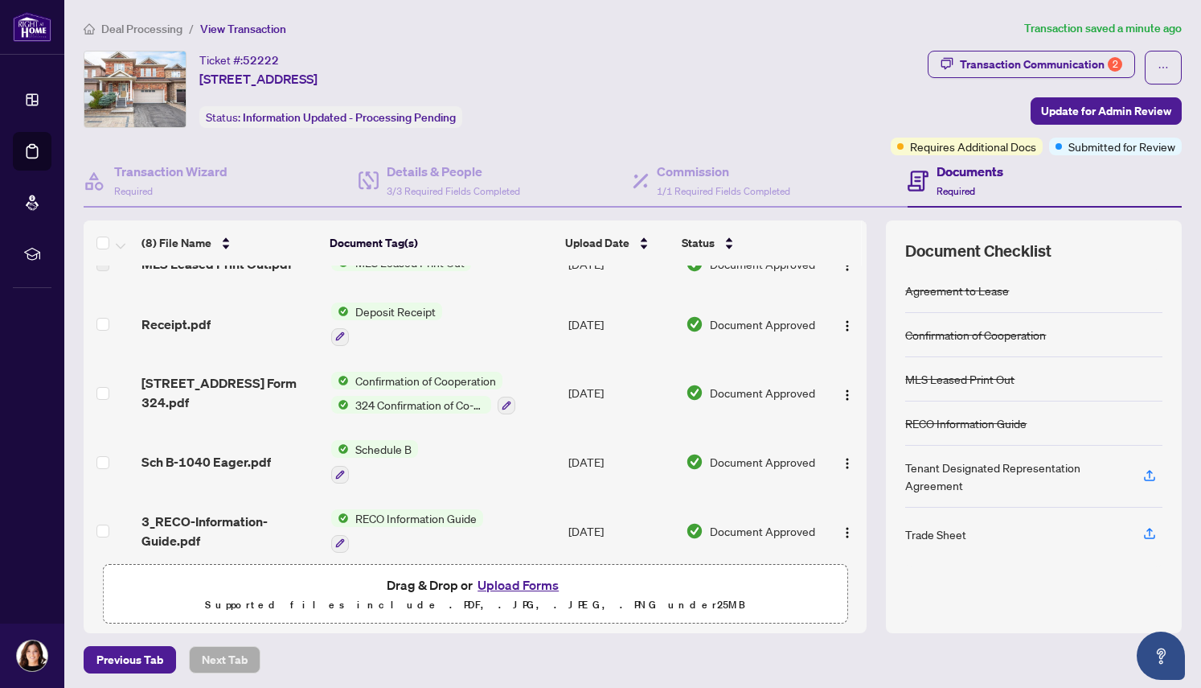
scroll to position [205, 0]
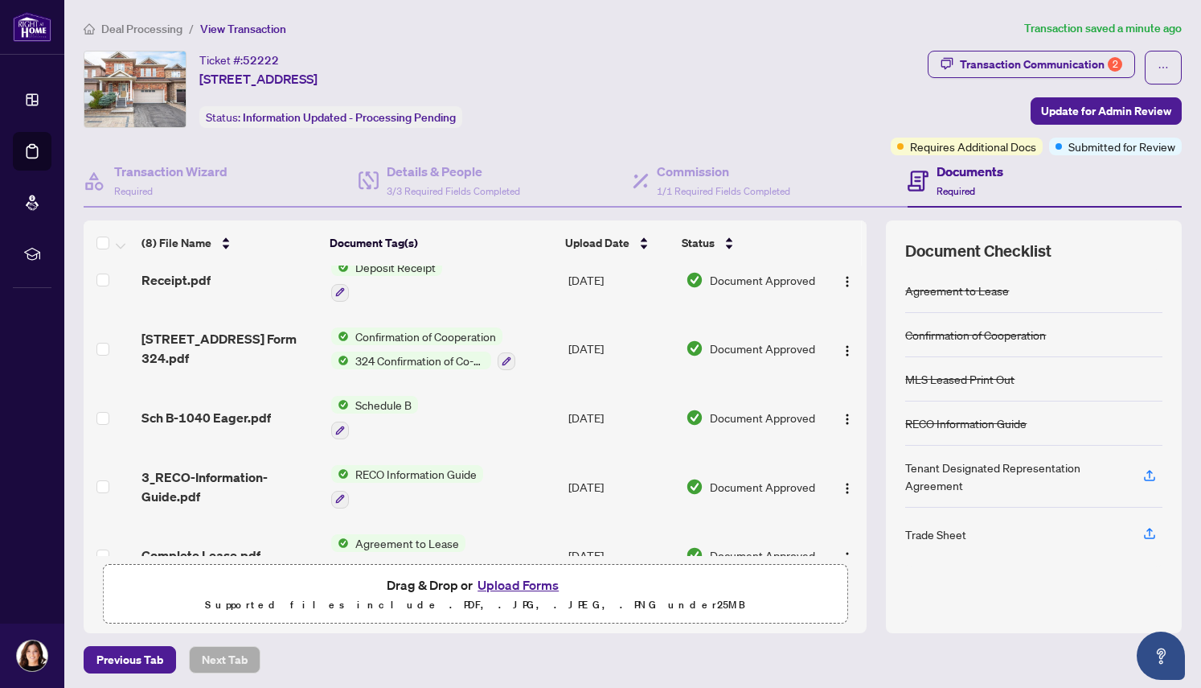
click at [534, 585] on button "Upload Forms" at bounding box center [518, 584] width 91 height 21
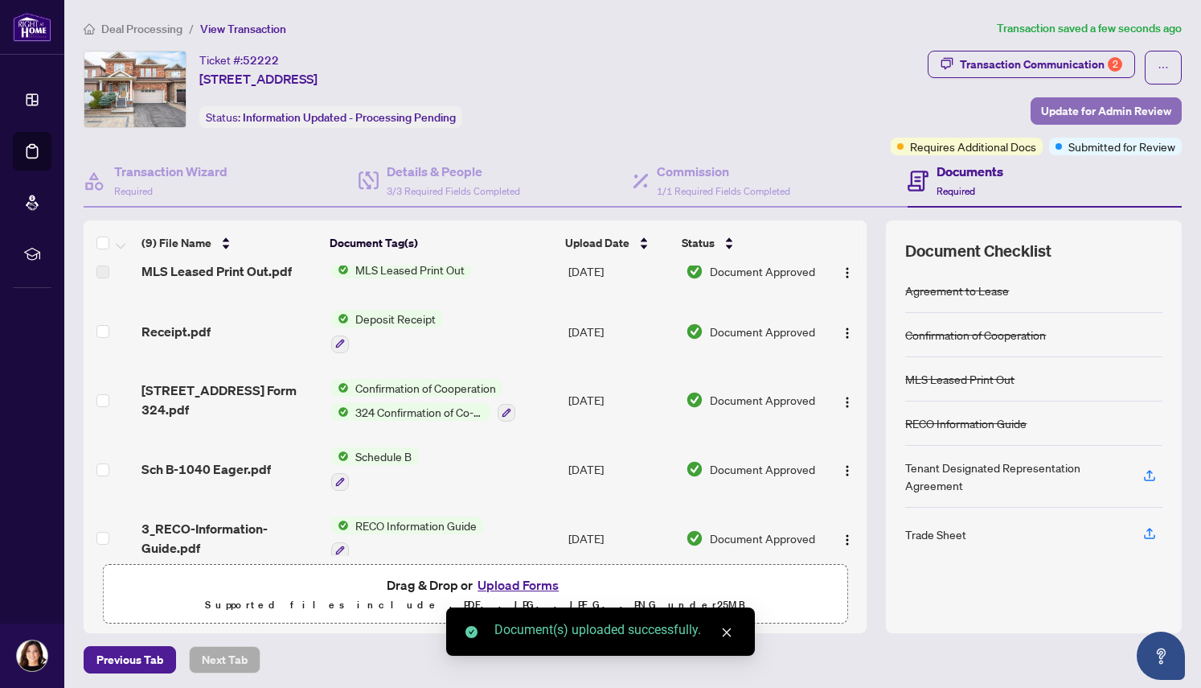
click at [1074, 105] on span "Update for Admin Review" at bounding box center [1106, 111] width 130 height 26
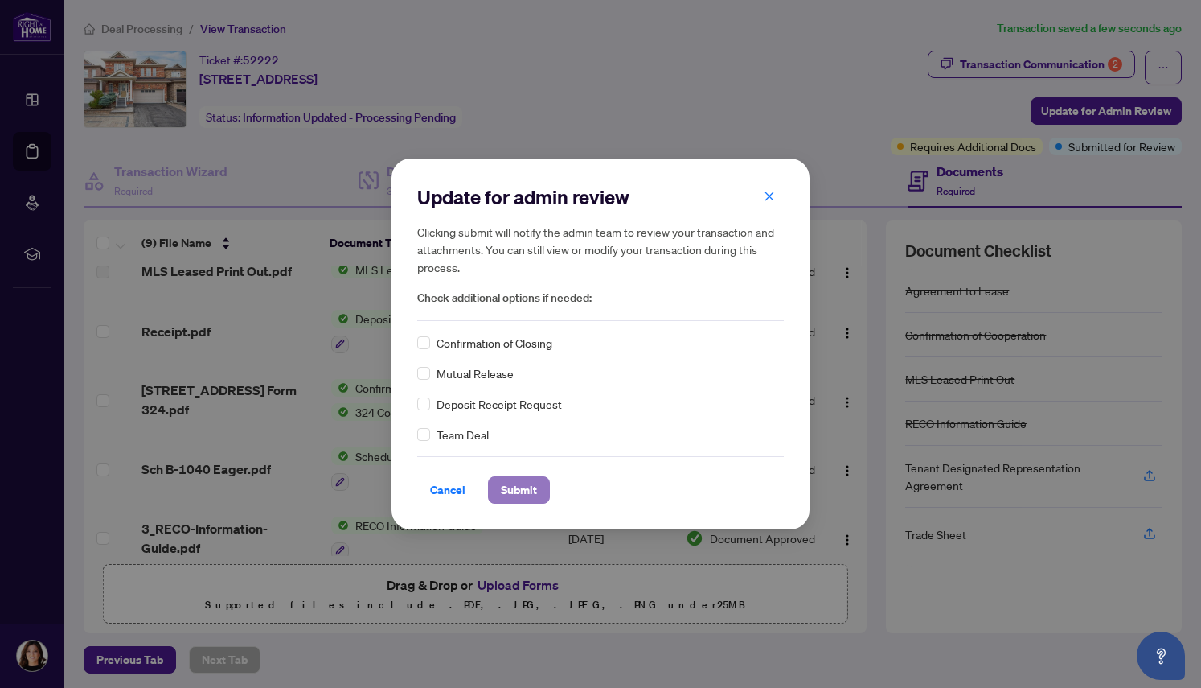
click at [534, 488] on span "Submit" at bounding box center [519, 490] width 36 height 26
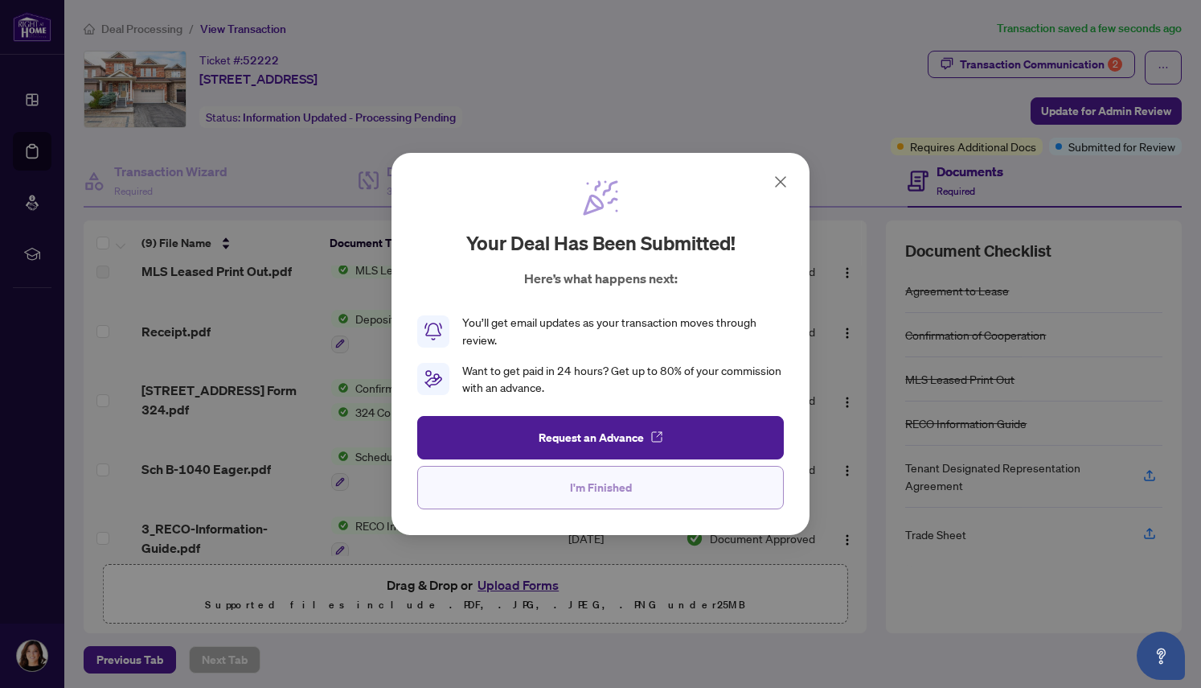
click at [659, 490] on button "I'm Finished" at bounding box center [600, 487] width 367 height 43
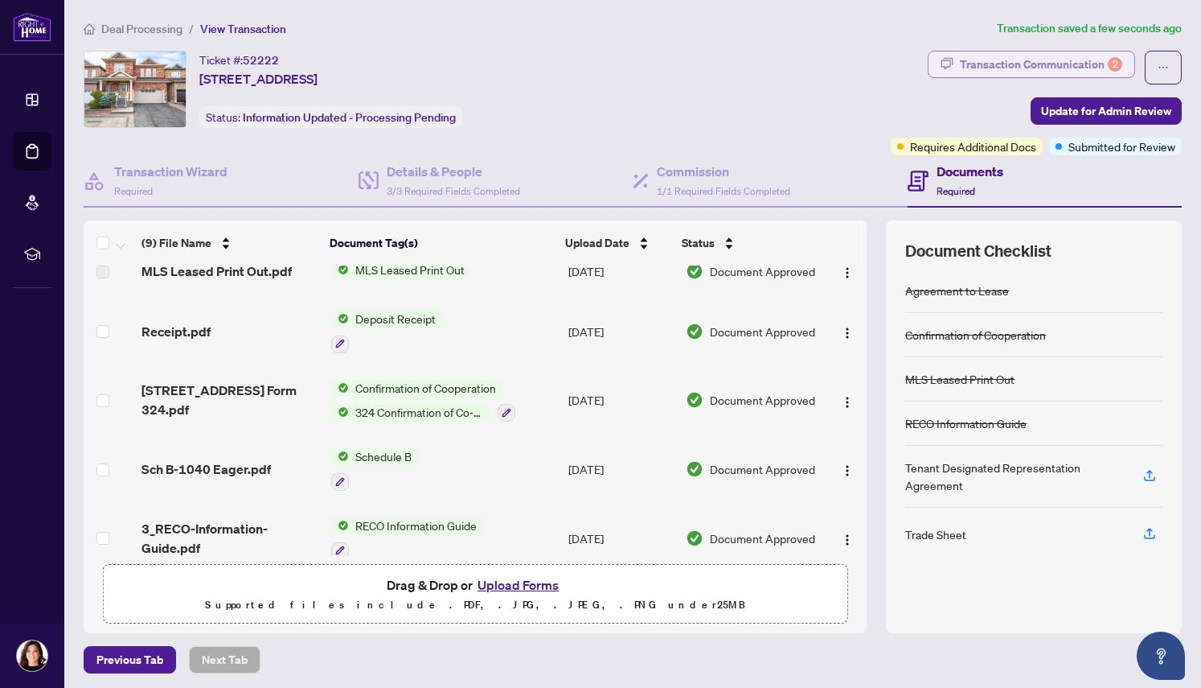
click at [995, 62] on div "Transaction Communication 2" at bounding box center [1041, 64] width 162 height 26
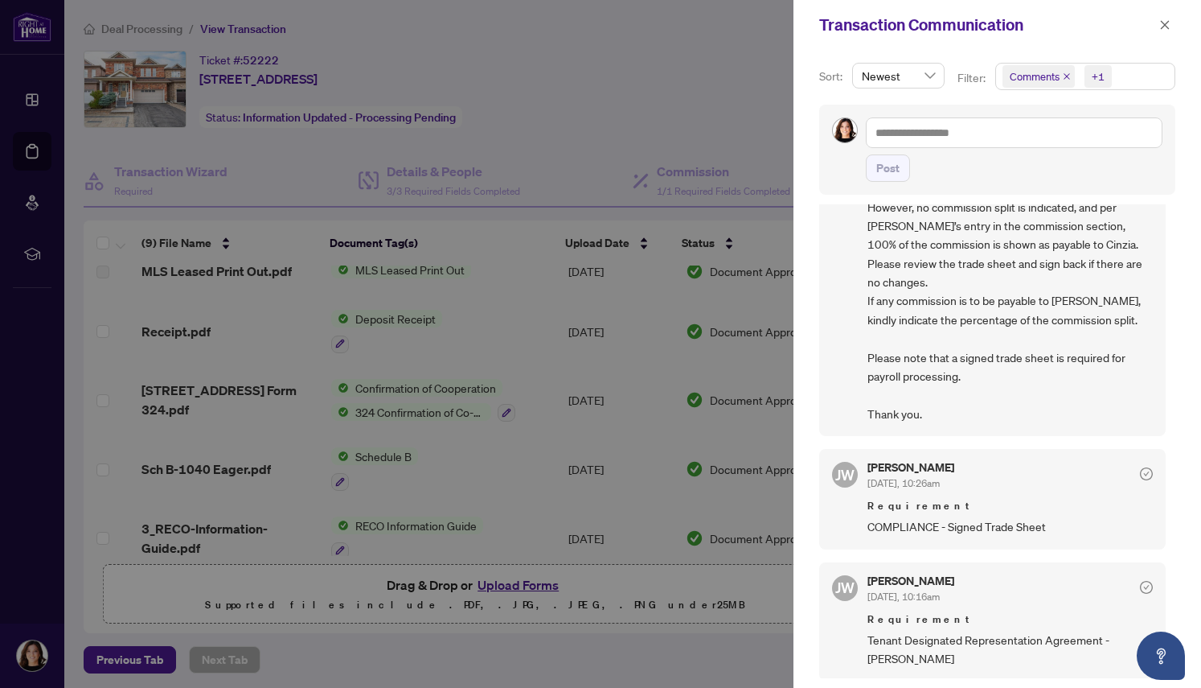
scroll to position [3, 0]
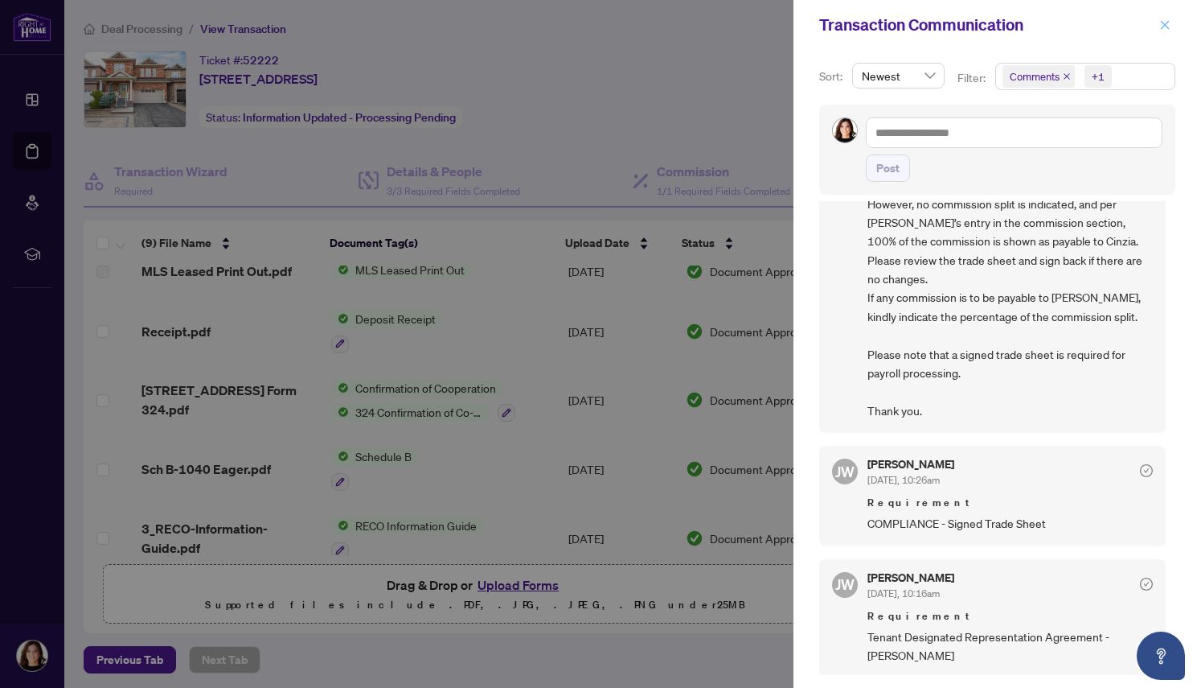
click at [1166, 31] on span "button" at bounding box center [1165, 25] width 11 height 26
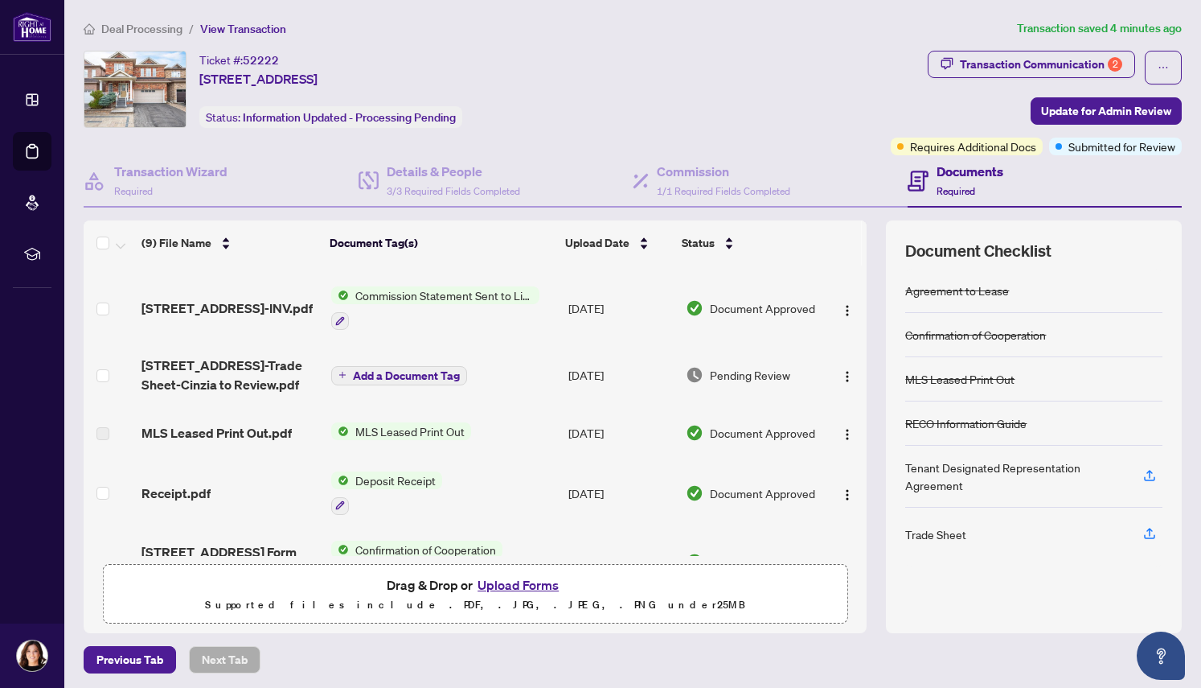
scroll to position [0, 0]
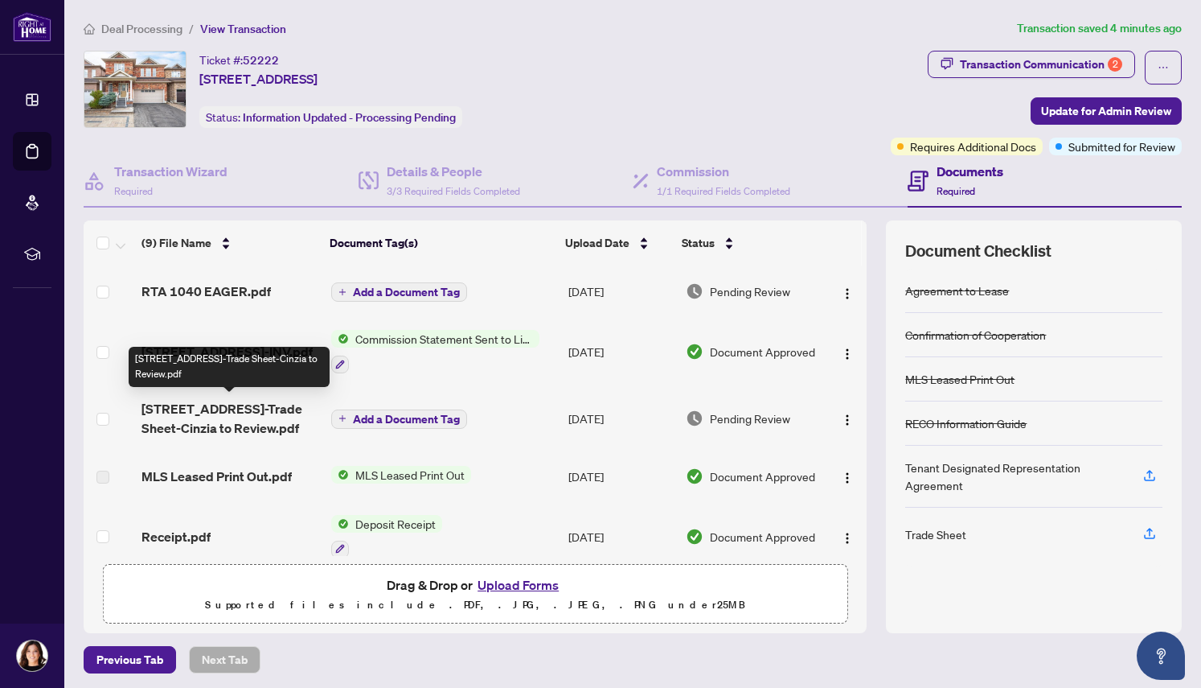
click at [225, 410] on span "[STREET_ADDRESS]-Trade Sheet-Cinzia to Review.pdf" at bounding box center [230, 418] width 177 height 39
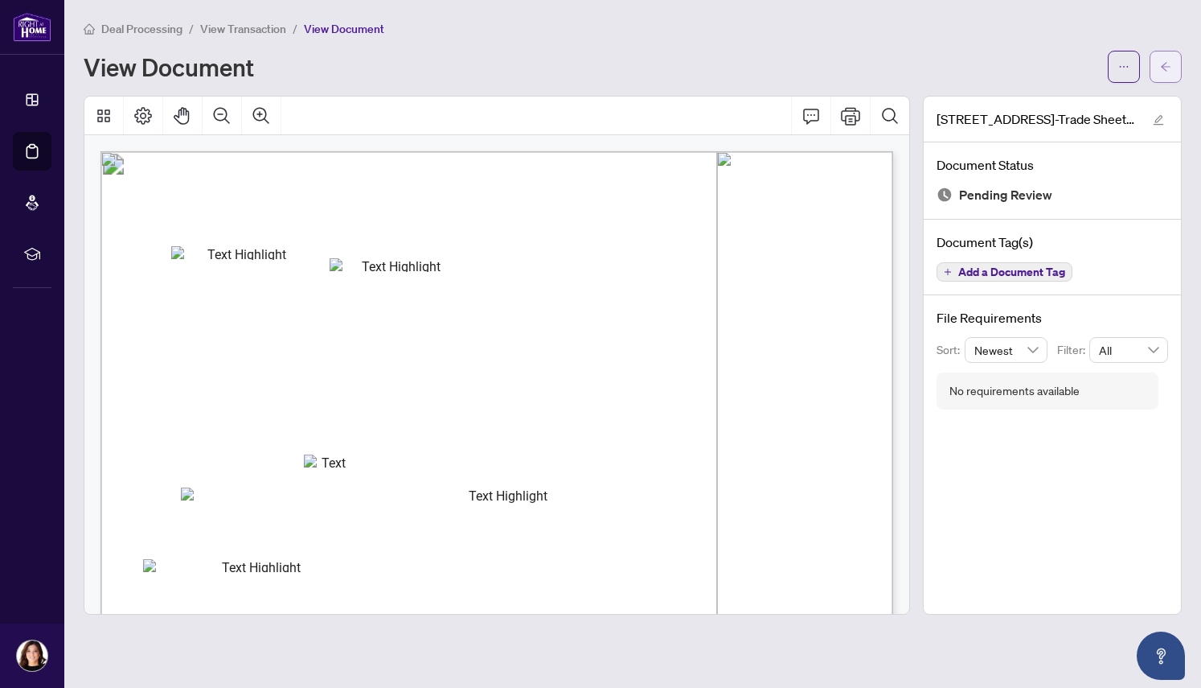
click at [1164, 65] on icon "arrow-left" at bounding box center [1165, 66] width 11 height 11
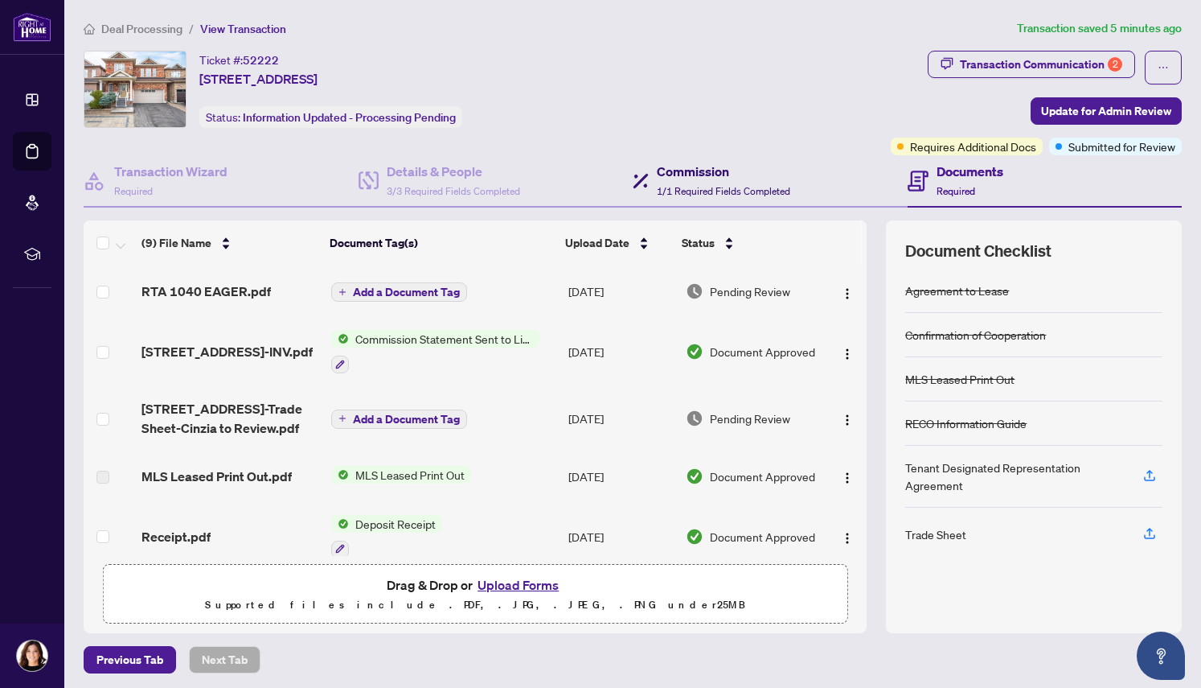
click at [673, 175] on h4 "Commission" at bounding box center [723, 171] width 133 height 19
type textarea "**********"
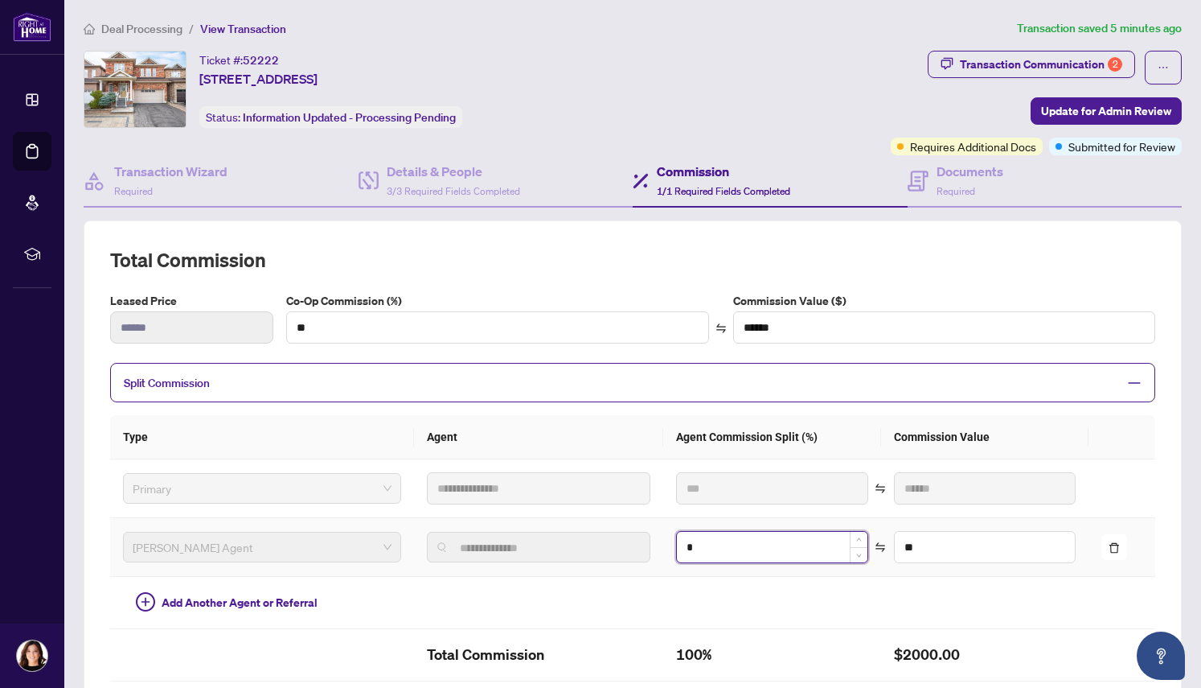
click at [729, 552] on input "*" at bounding box center [772, 547] width 191 height 31
type input "*"
type input "**"
type input "******"
type input "****"
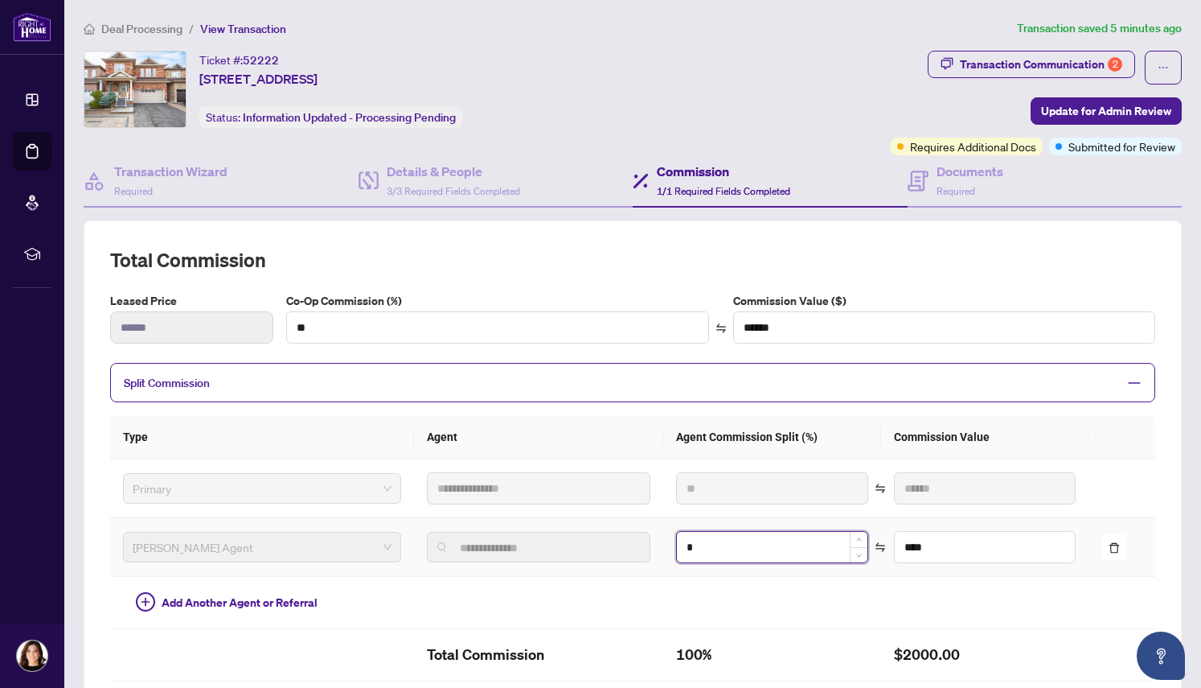
type input "**"
type input "******"
type input "**"
type input "******"
type input "**"
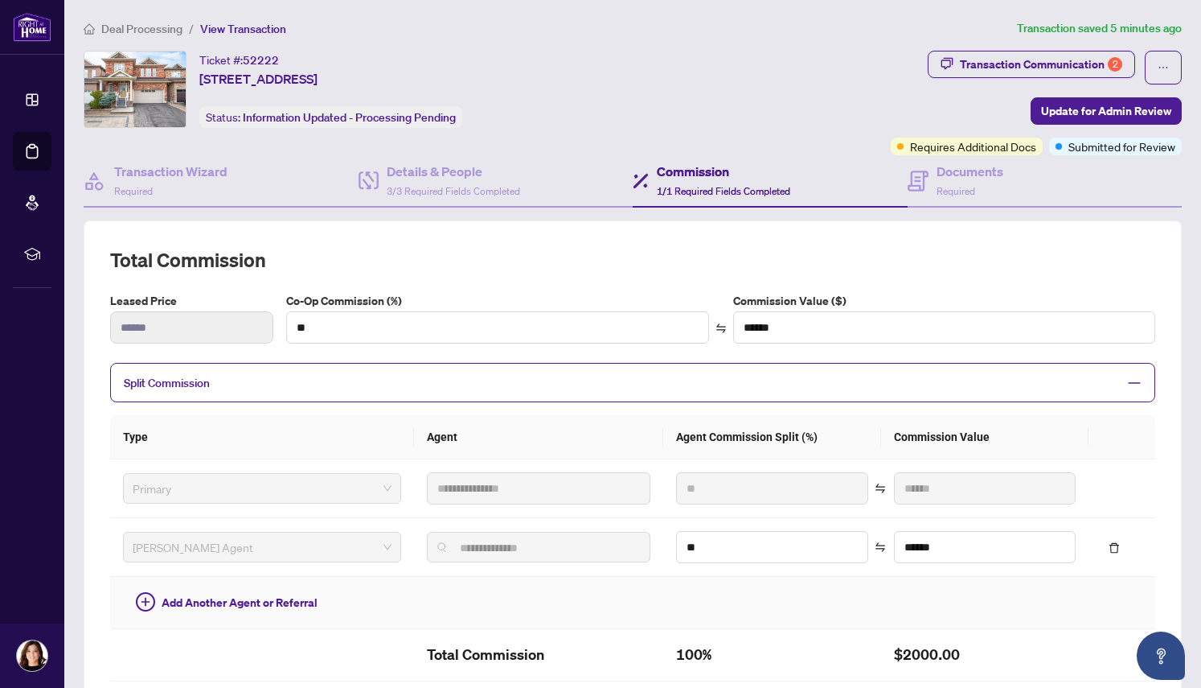
click at [753, 606] on td at bounding box center [772, 603] width 218 height 52
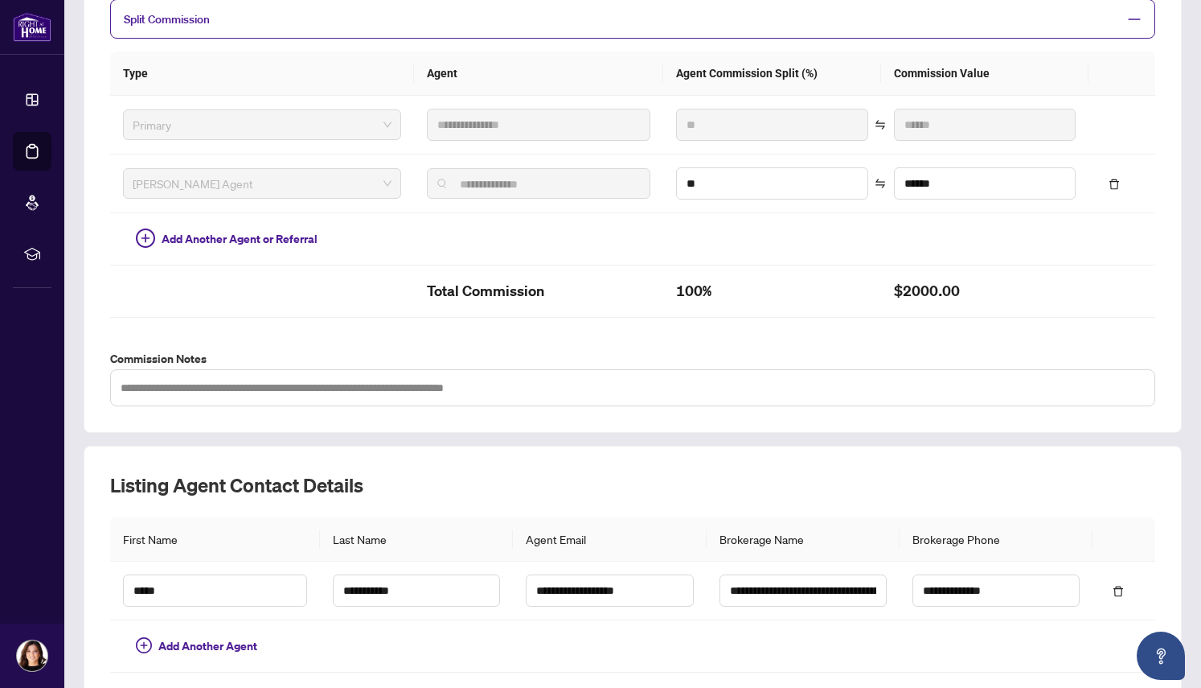
scroll to position [432, 0]
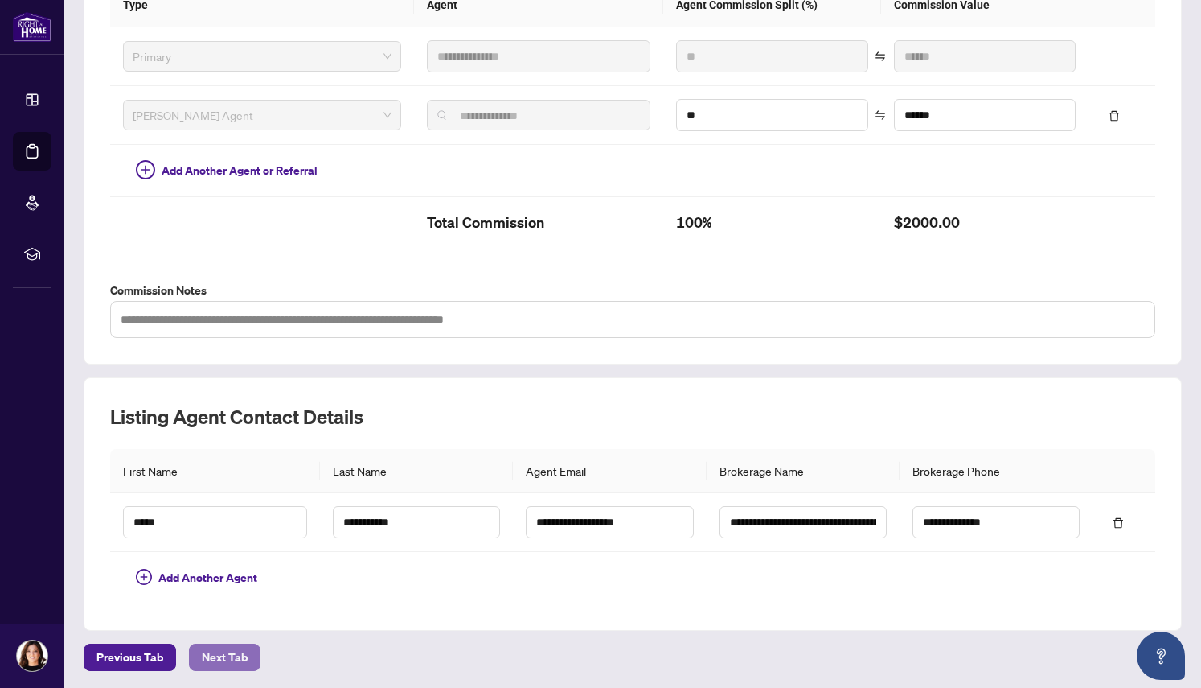
click at [244, 654] on span "Next Tab" at bounding box center [225, 657] width 46 height 26
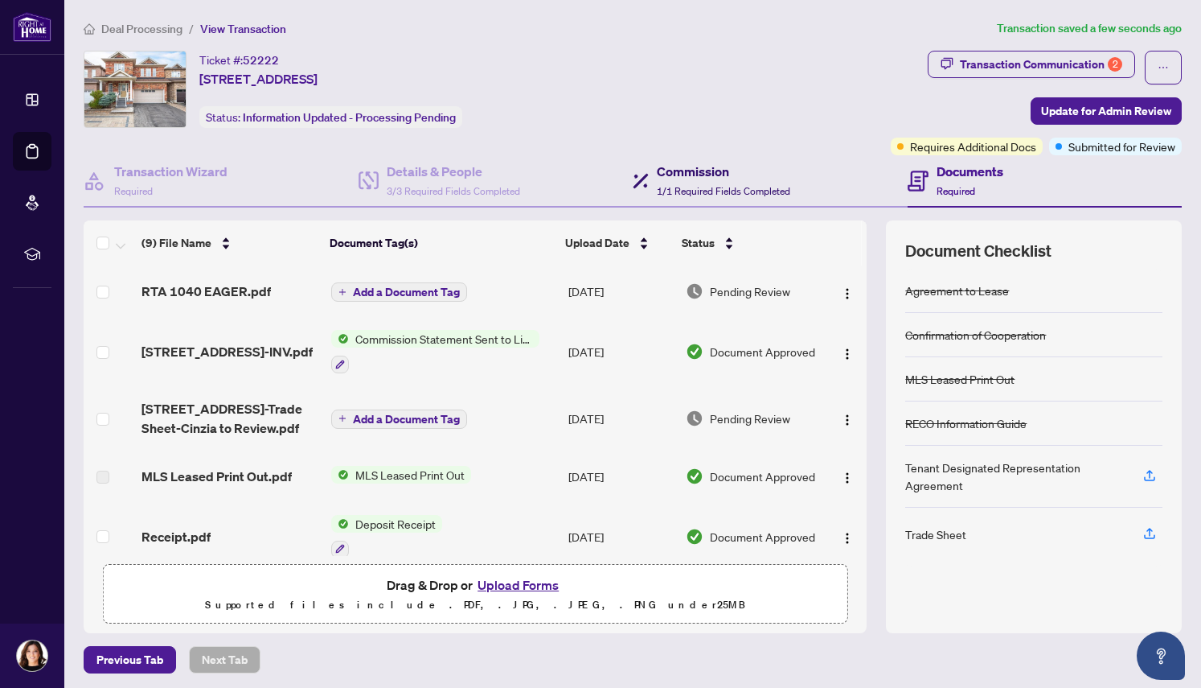
click at [675, 180] on div "Commission 1/1 Required Fields Completed" at bounding box center [723, 181] width 133 height 38
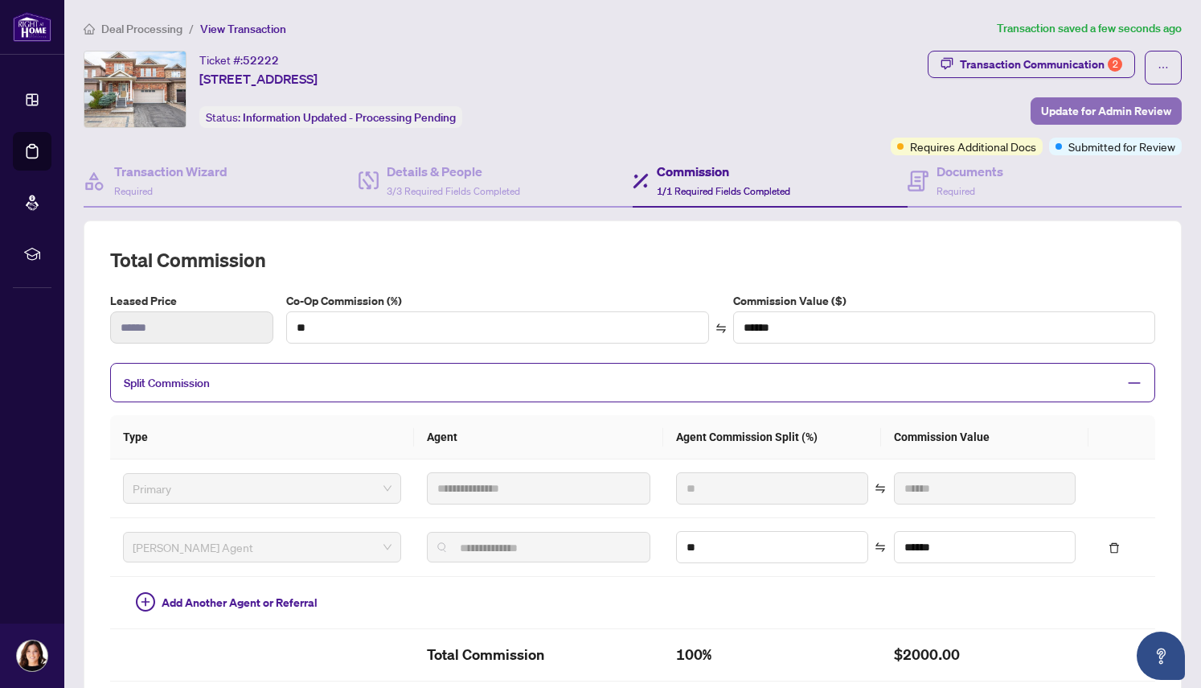
click at [1080, 106] on span "Update for Admin Review" at bounding box center [1106, 111] width 130 height 26
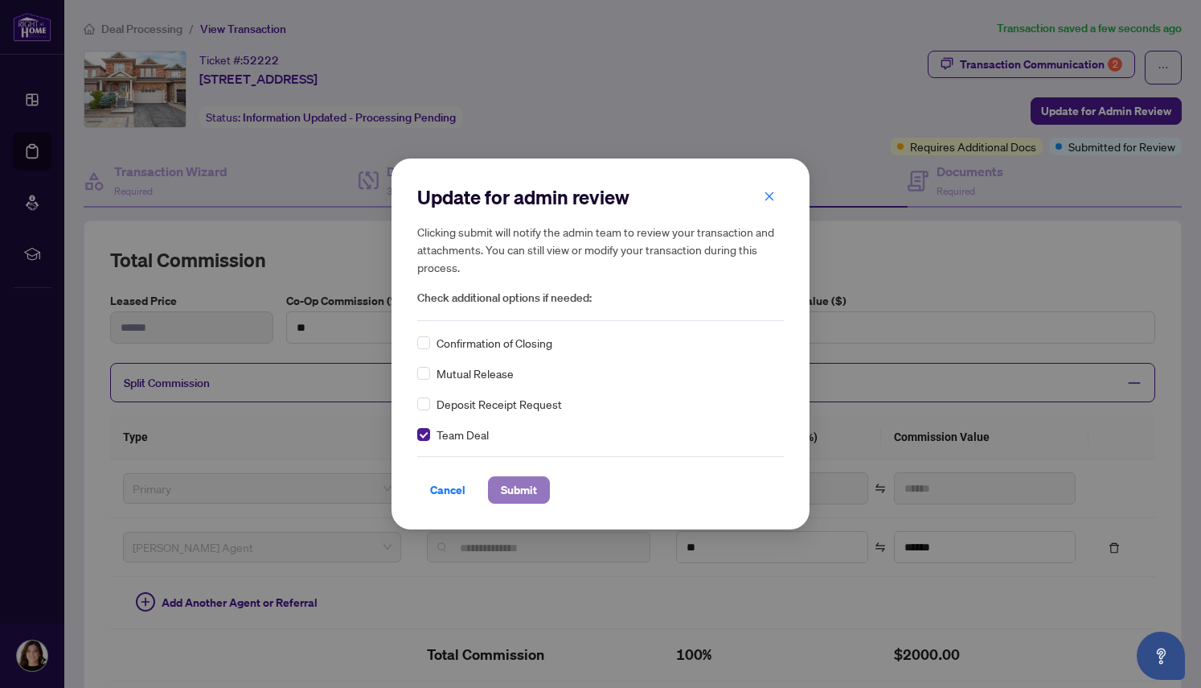
click at [523, 491] on span "Submit" at bounding box center [519, 490] width 36 height 26
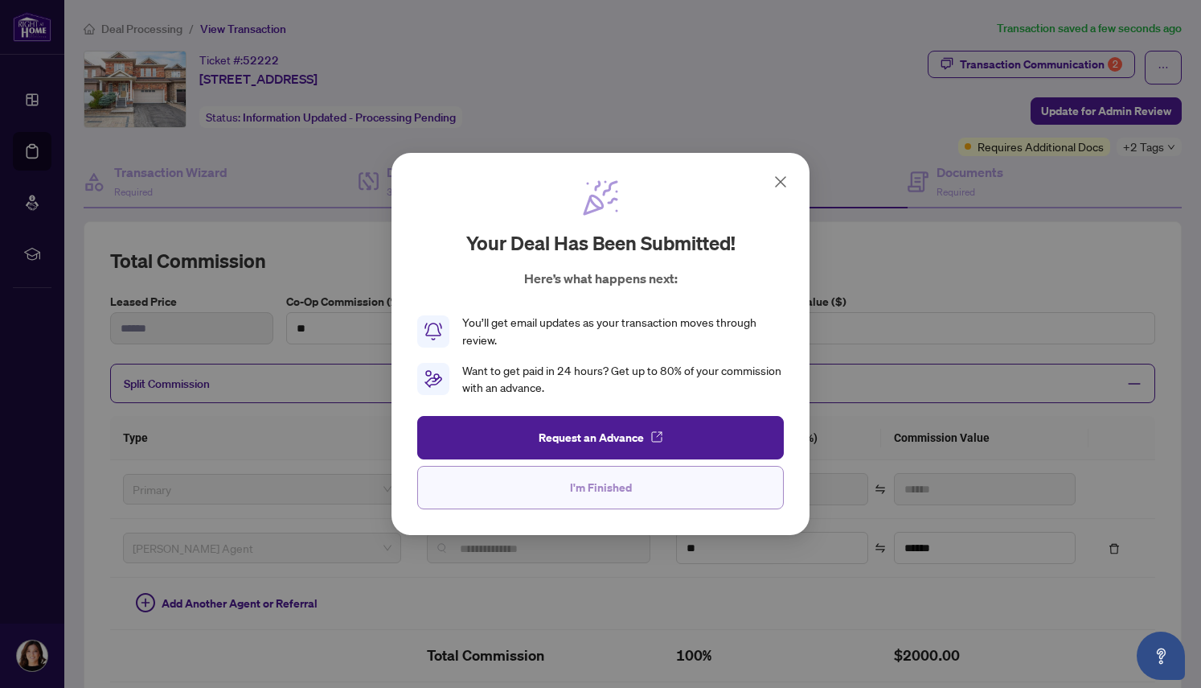
click at [478, 486] on button "I'm Finished" at bounding box center [600, 487] width 367 height 43
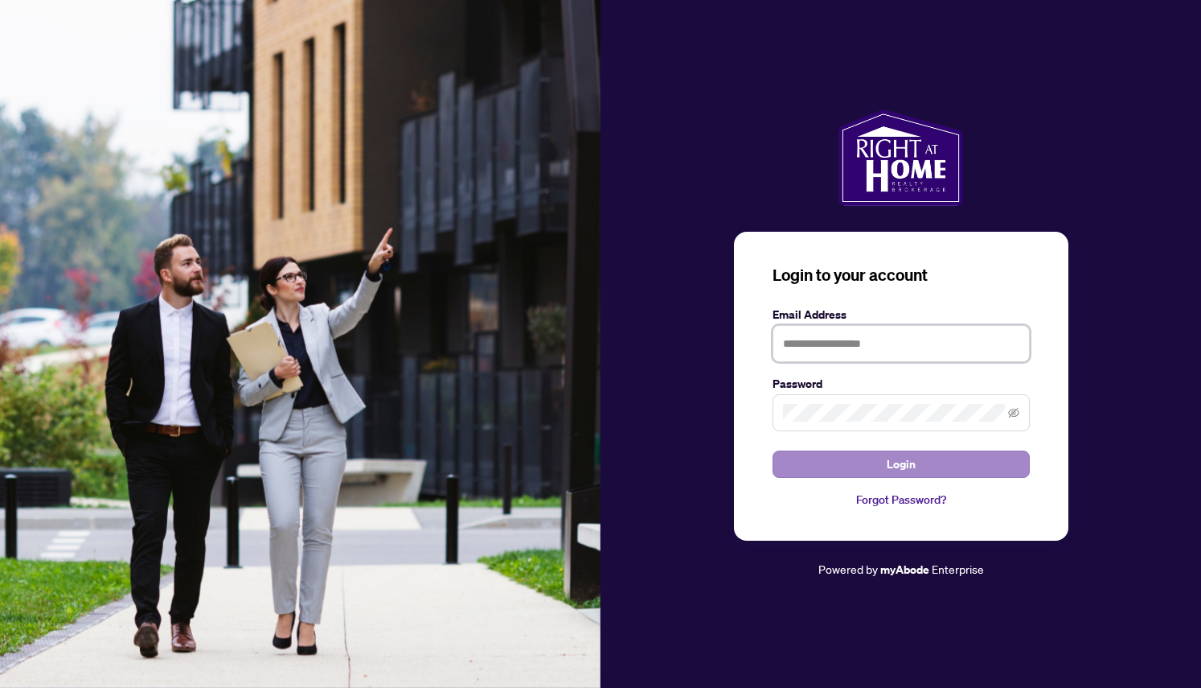
type input "**********"
click at [798, 474] on button "Login" at bounding box center [901, 463] width 257 height 27
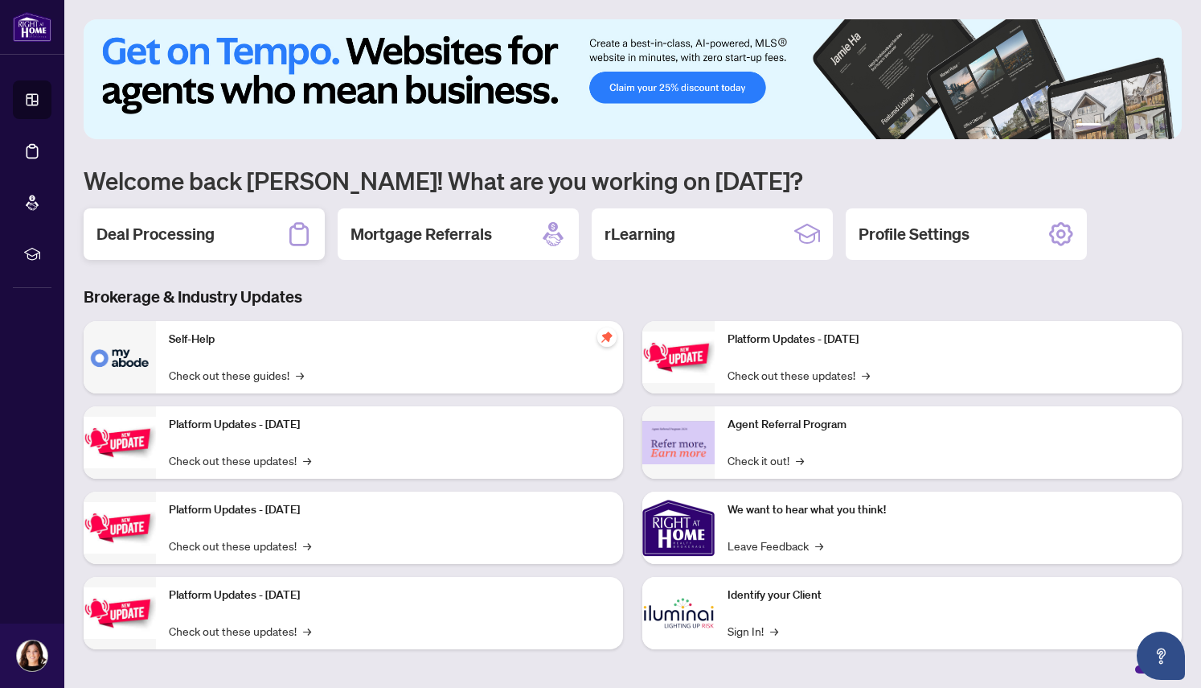
click at [158, 232] on h2 "Deal Processing" at bounding box center [155, 234] width 118 height 23
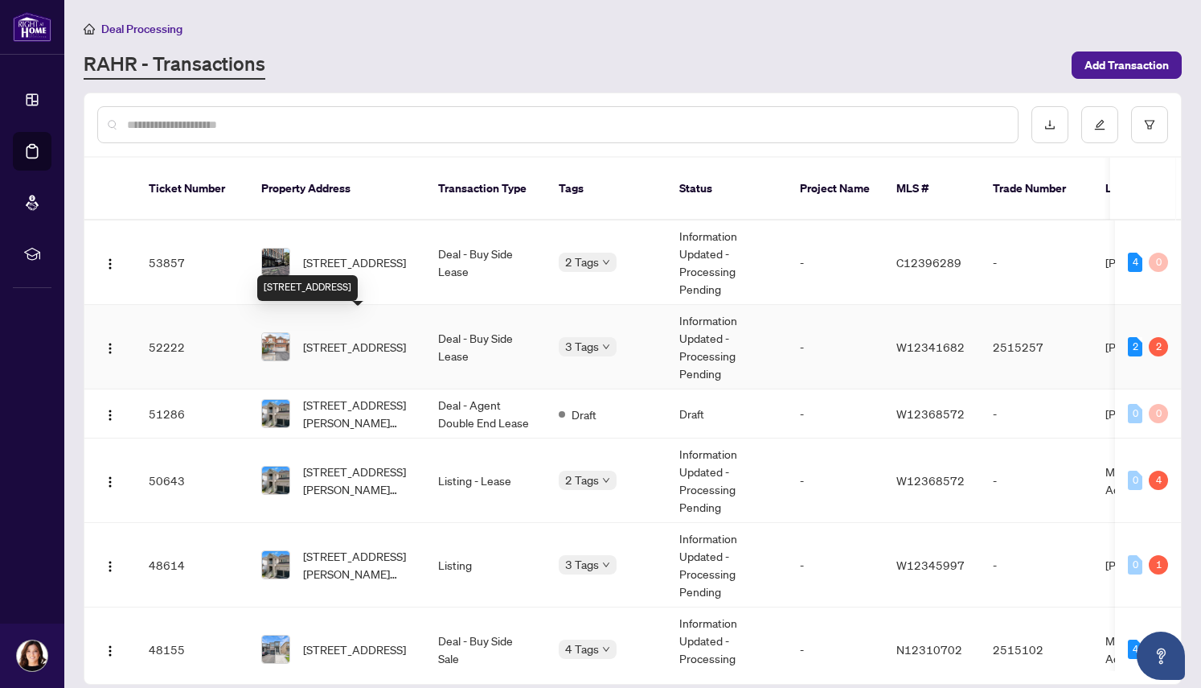
click at [351, 338] on span "[STREET_ADDRESS]" at bounding box center [354, 347] width 103 height 18
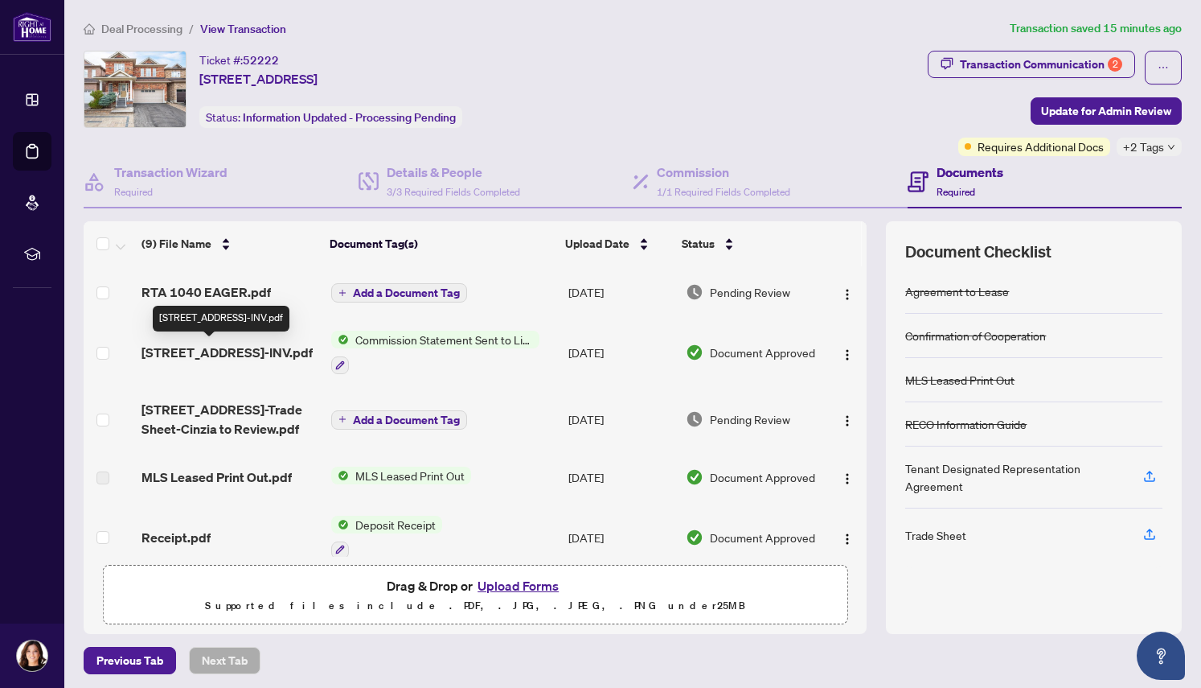
click at [233, 345] on span "[STREET_ADDRESS]-INV.pdf" at bounding box center [227, 352] width 171 height 19
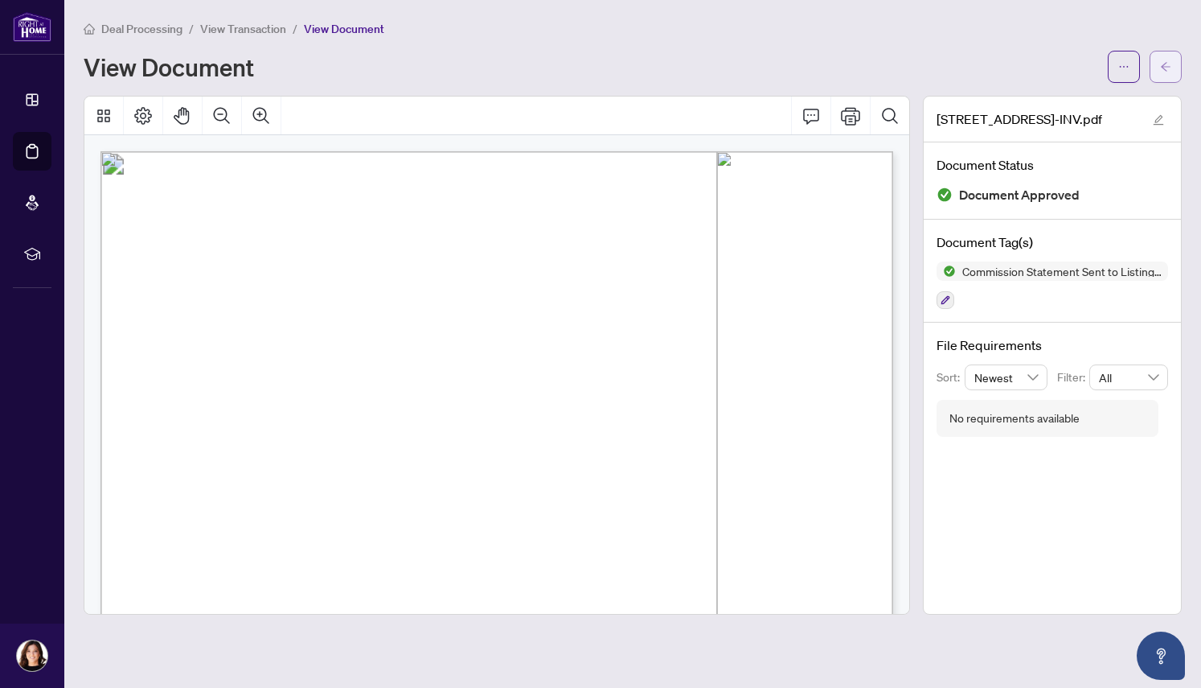
click at [1168, 68] on icon "arrow-left" at bounding box center [1165, 66] width 11 height 11
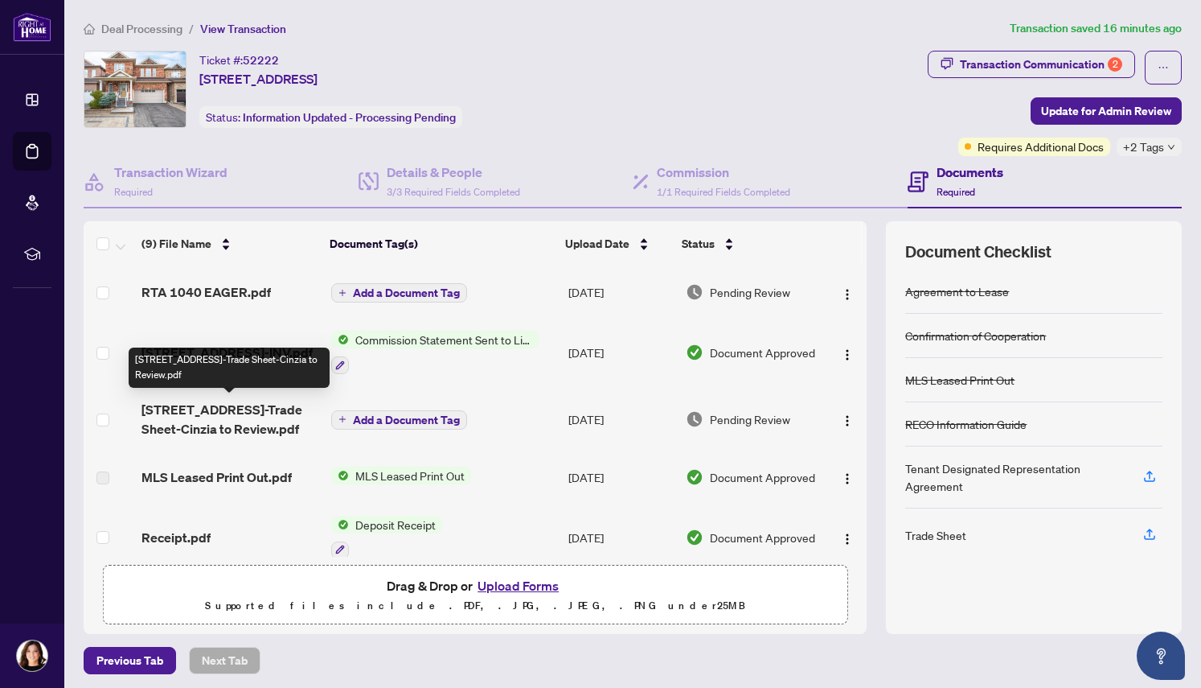
click at [227, 416] on span "[STREET_ADDRESS]-Trade Sheet-Cinzia to Review.pdf" at bounding box center [230, 419] width 177 height 39
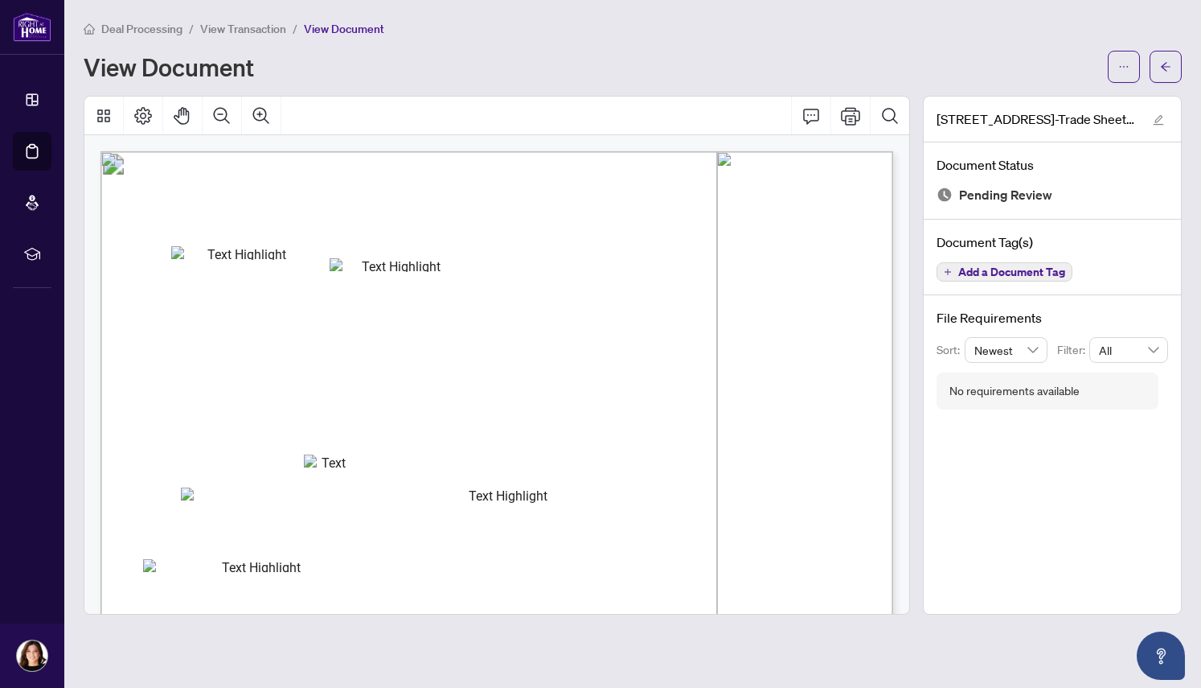
click at [1001, 274] on span "Add a Document Tag" at bounding box center [1012, 271] width 107 height 11
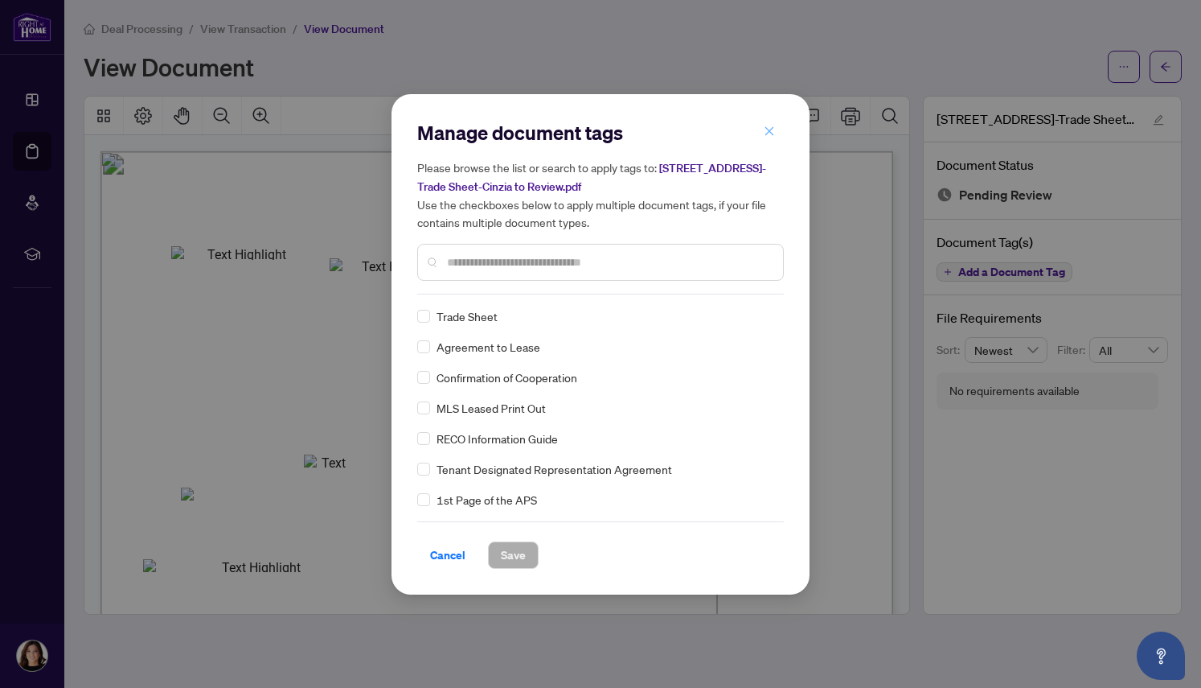
click at [768, 132] on icon "close" at bounding box center [769, 130] width 11 height 11
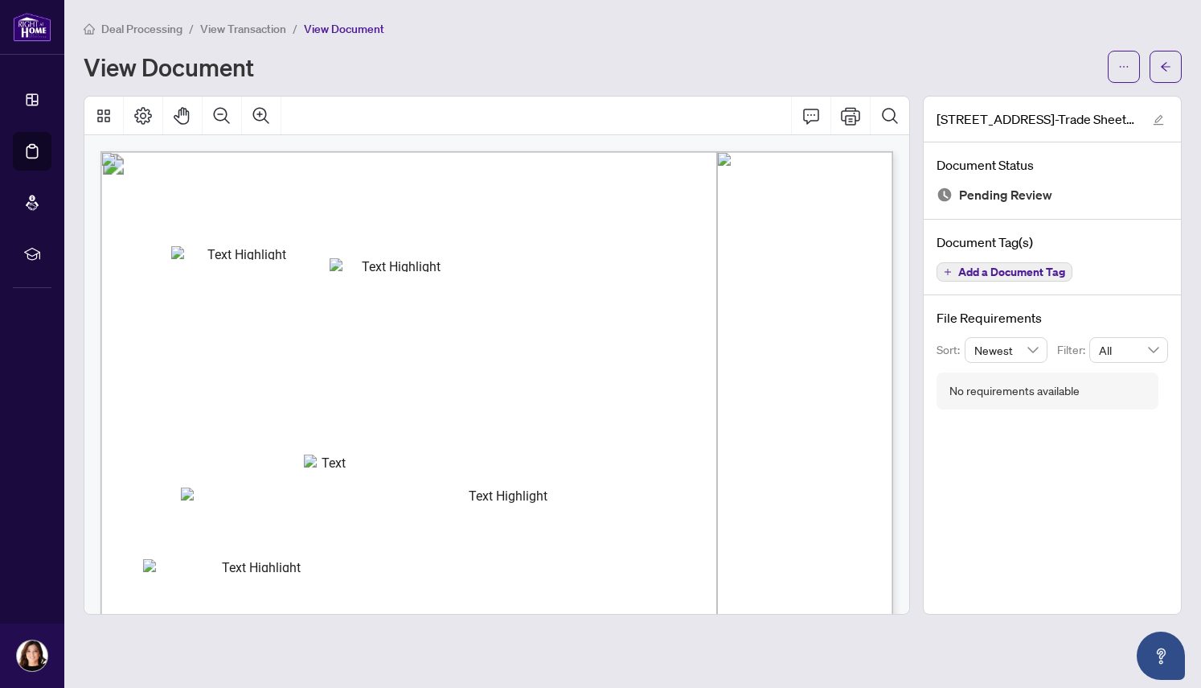
click at [979, 392] on div "No requirements available" at bounding box center [1015, 391] width 130 height 18
click at [971, 426] on div "[STREET_ADDRESS]-Trade Sheet-Cinzia to Review.pdf Document Status Pending Revie…" at bounding box center [1052, 355] width 259 height 519
click at [955, 392] on div "No requirements available" at bounding box center [1015, 391] width 130 height 18
click at [810, 116] on icon "Comment" at bounding box center [811, 115] width 19 height 19
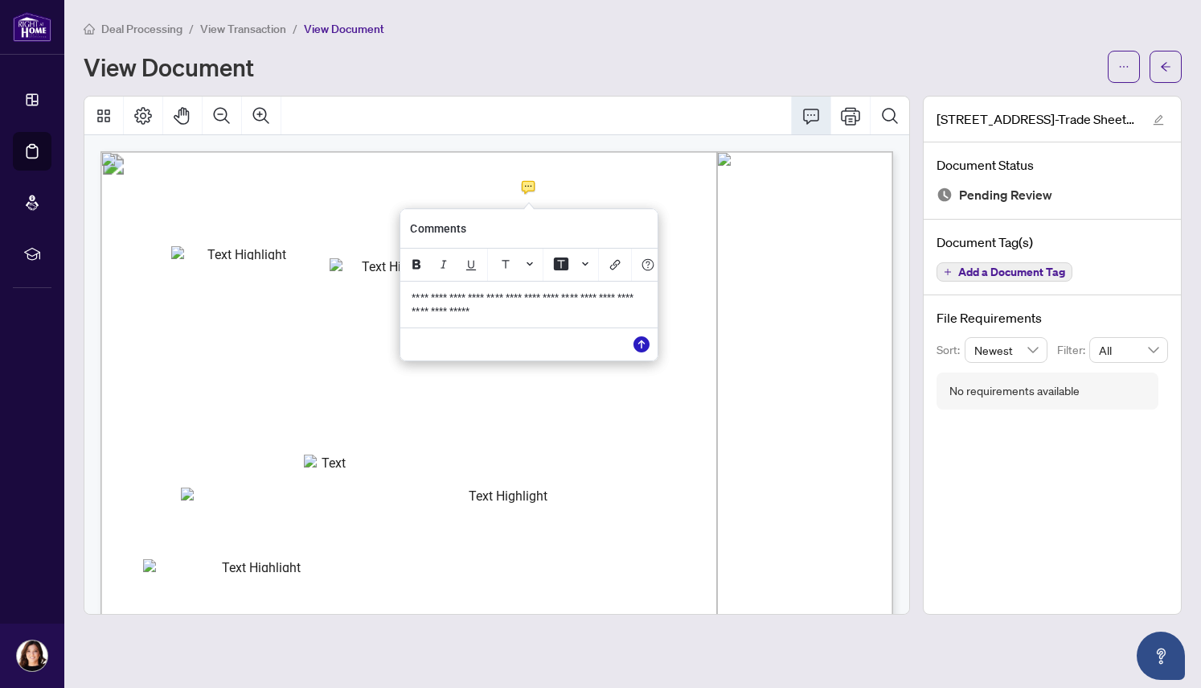
click at [640, 351] on icon "Save" at bounding box center [642, 344] width 16 height 16
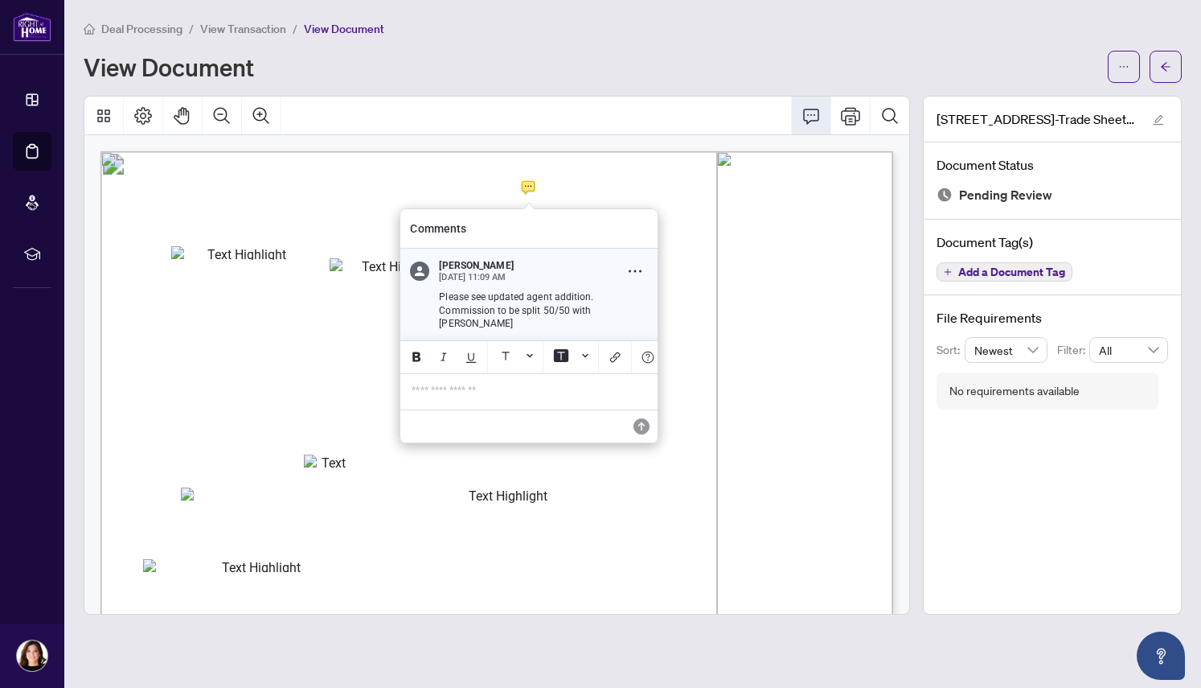
drag, startPoint x: 592, startPoint y: 223, endPoint x: 638, endPoint y: 186, distance: 59.5
click at [0, 0] on div "**********" at bounding box center [0, 0] width 0 height 0
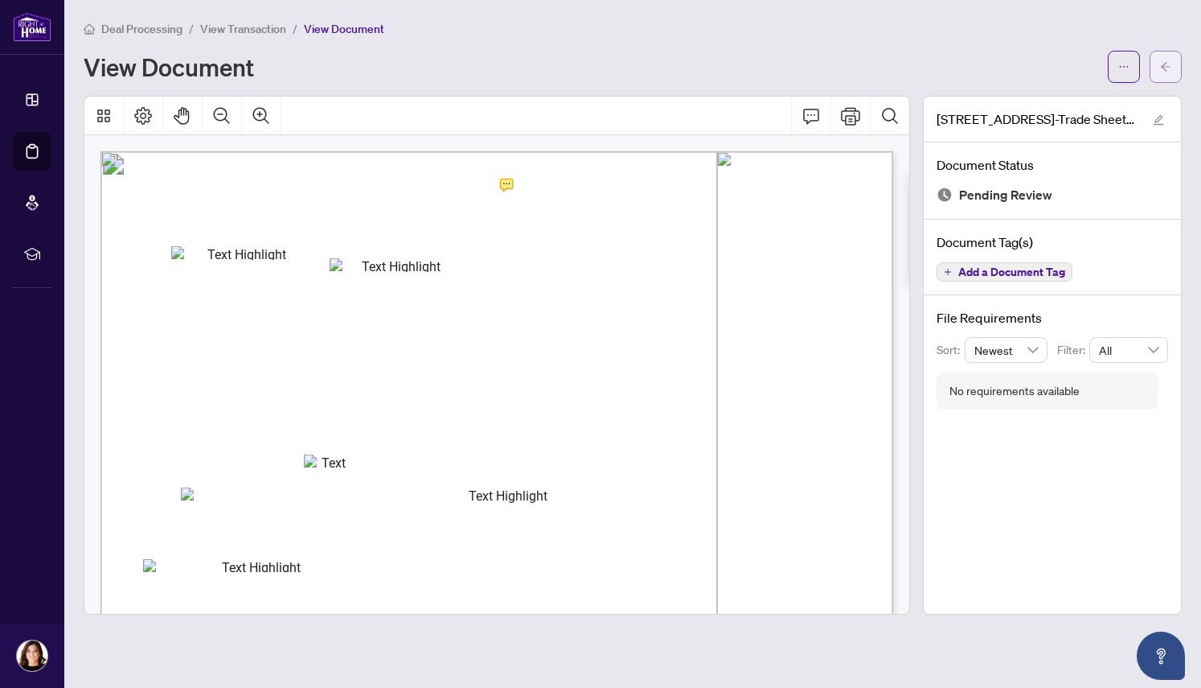
click at [1164, 68] on icon "arrow-left" at bounding box center [1166, 66] width 10 height 9
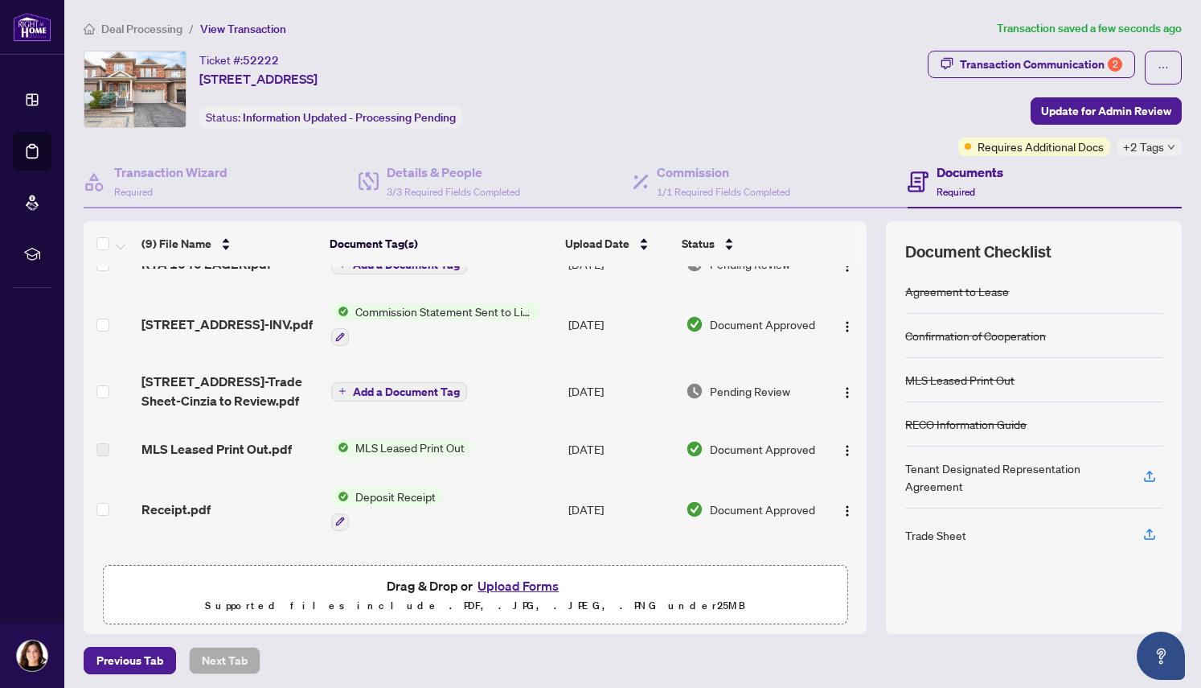
scroll to position [29, 0]
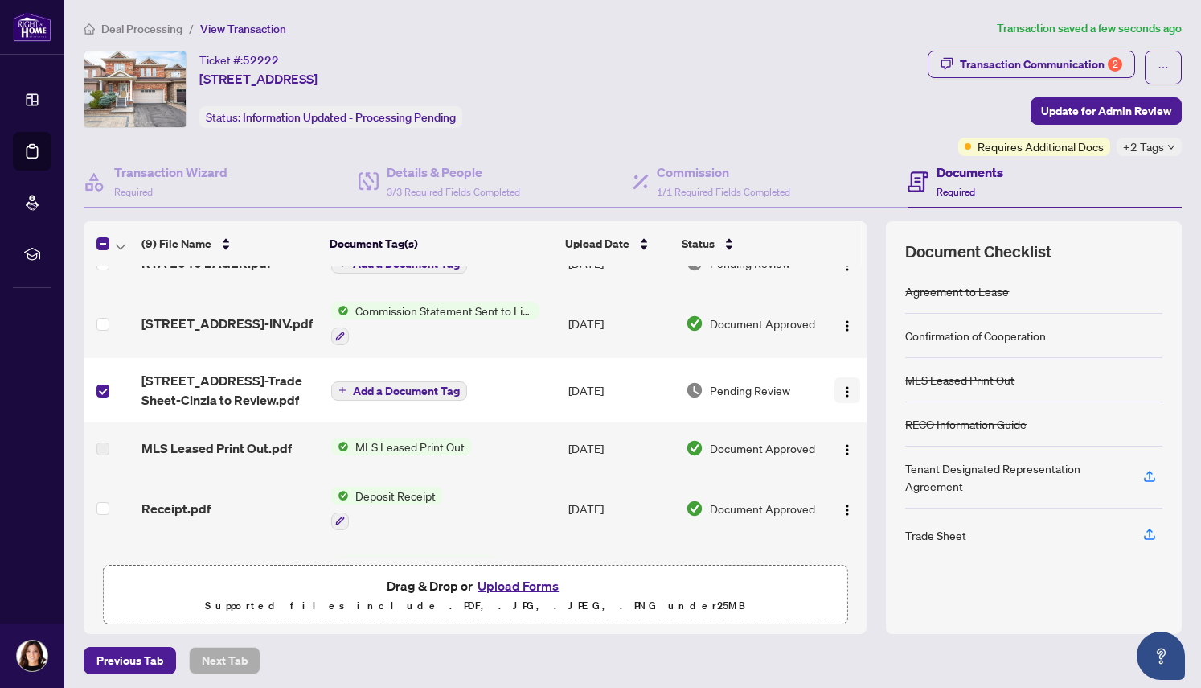
click at [845, 392] on img "button" at bounding box center [847, 391] width 13 height 13
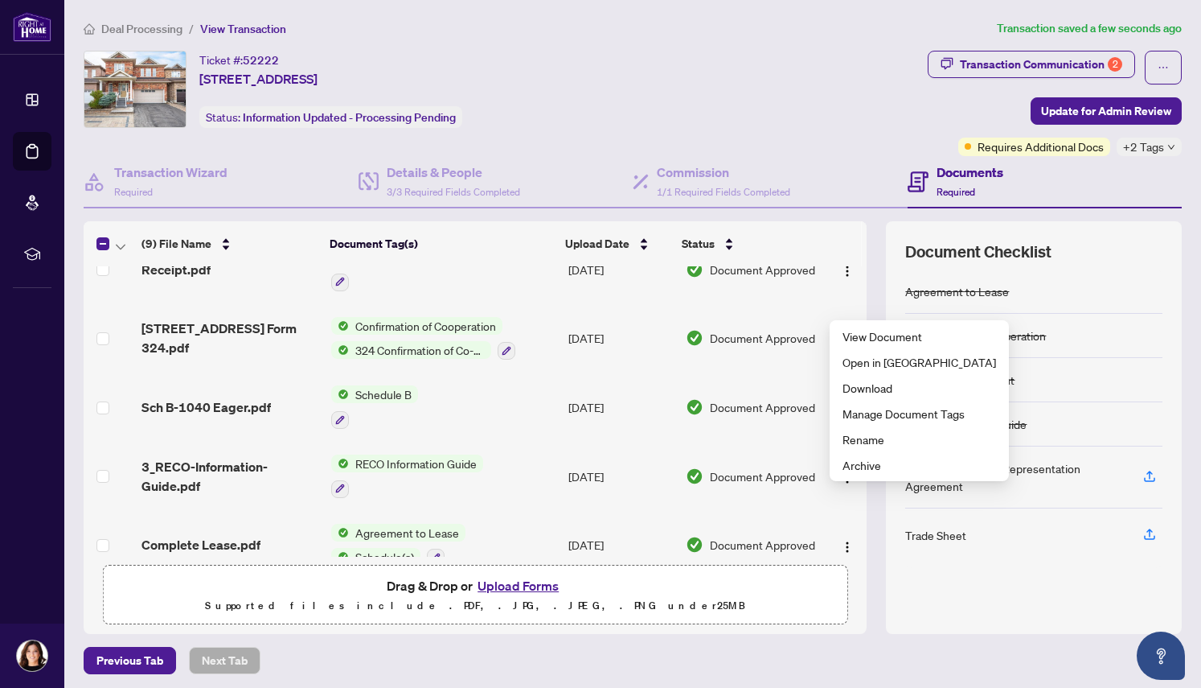
scroll to position [292, 0]
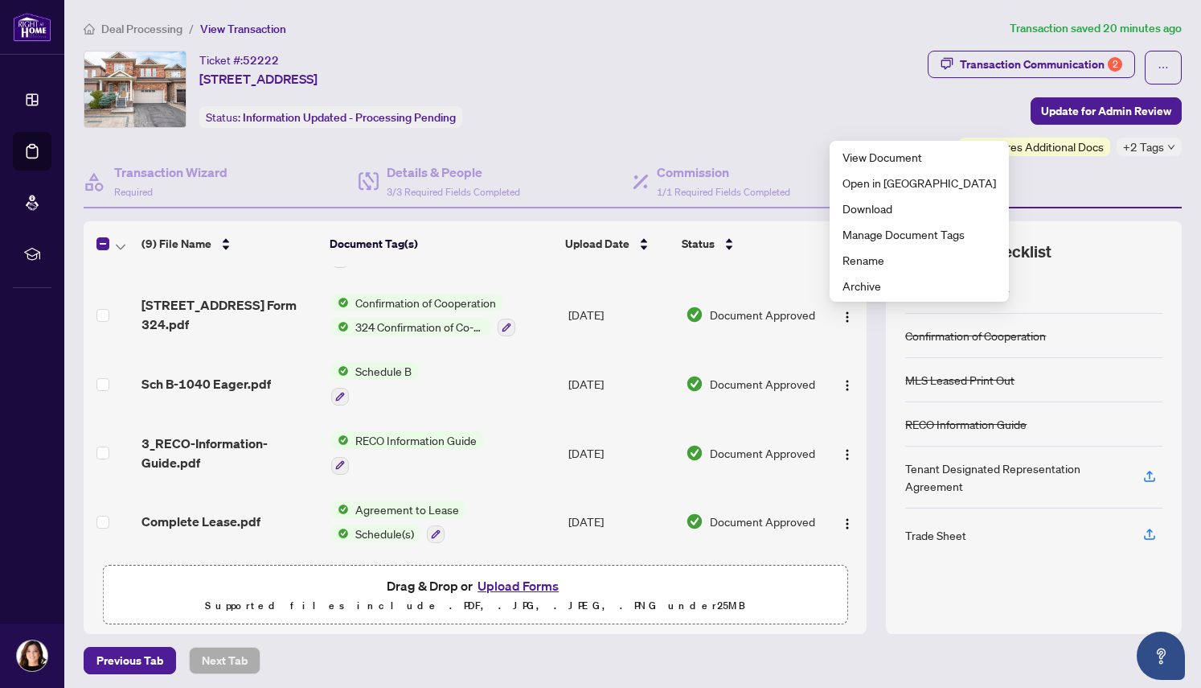
click at [749, 117] on div "Ticket #: 52222 [STREET_ADDRESS] Status: Information Updated - Processing Pendi…" at bounding box center [503, 89] width 838 height 77
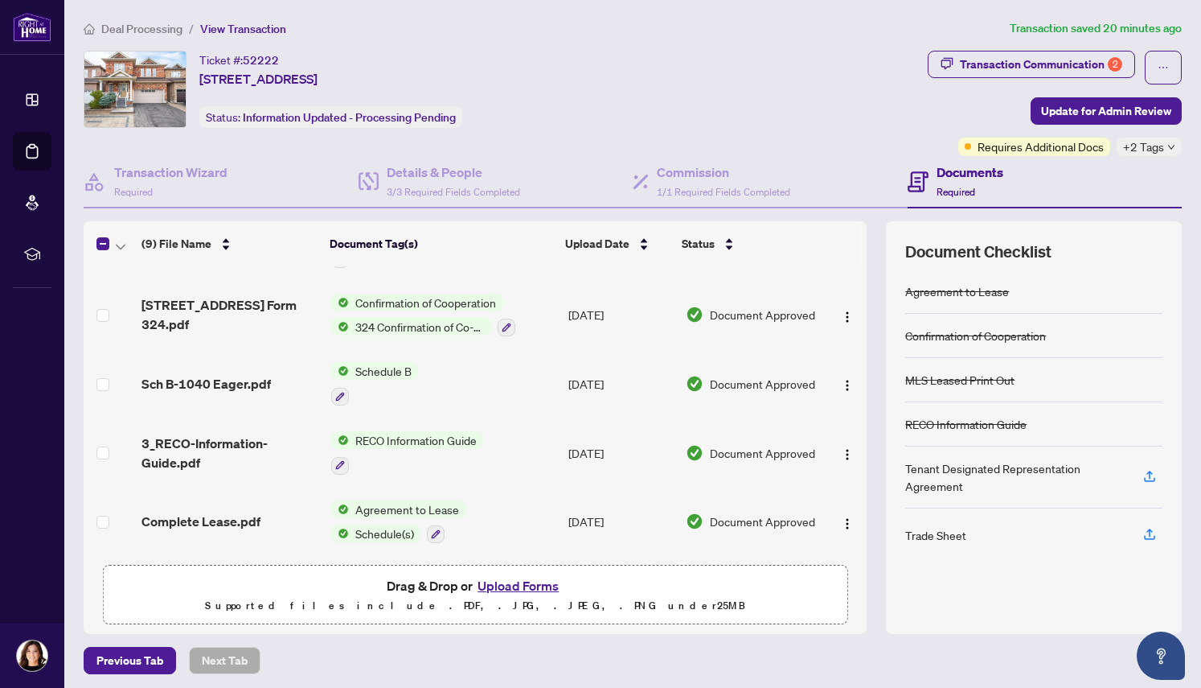
scroll to position [4, 0]
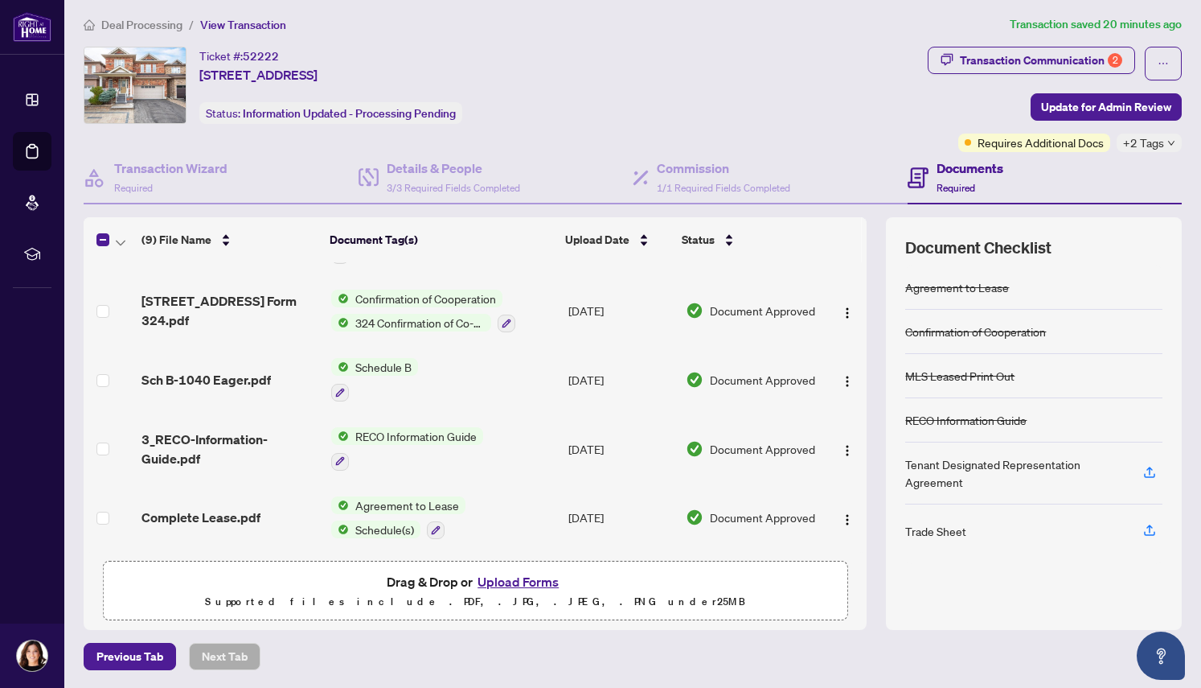
click at [519, 579] on button "Upload Forms" at bounding box center [518, 581] width 91 height 21
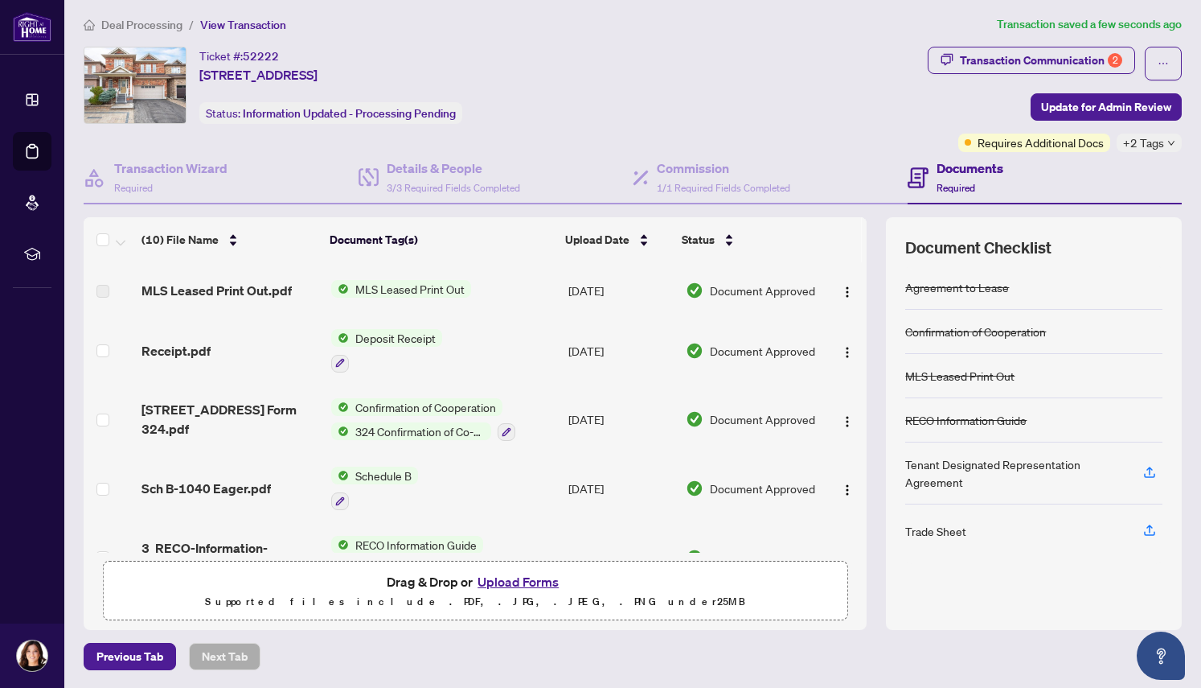
scroll to position [0, 0]
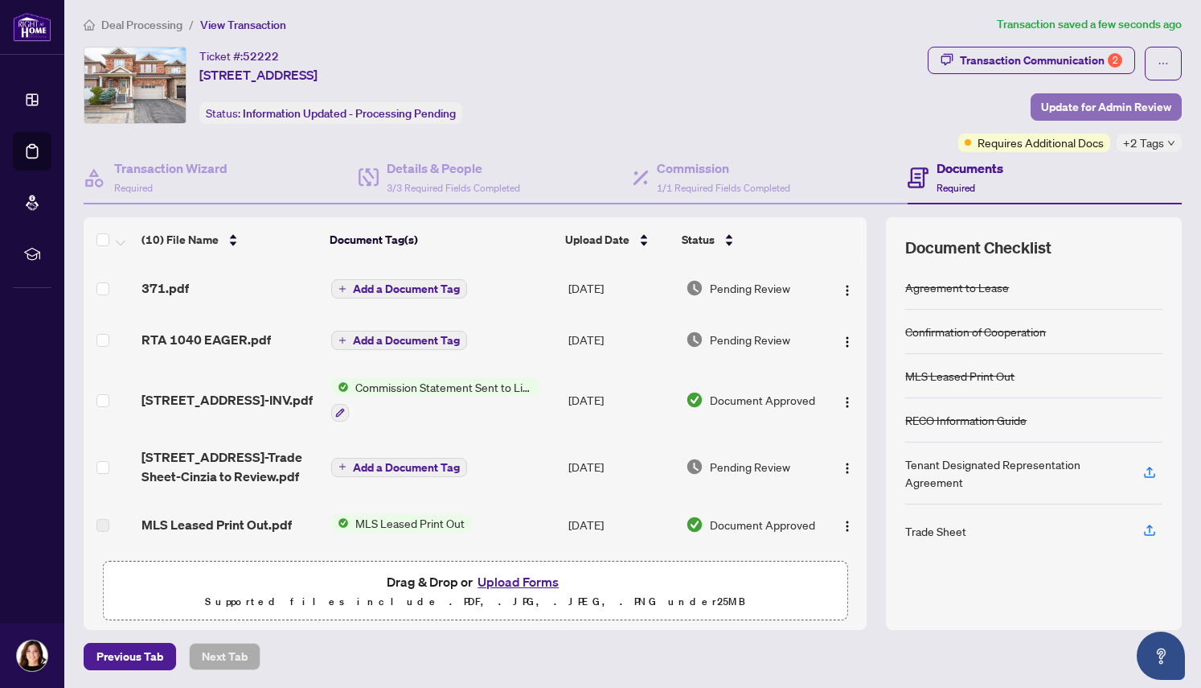
click at [1057, 104] on span "Update for Admin Review" at bounding box center [1106, 107] width 130 height 26
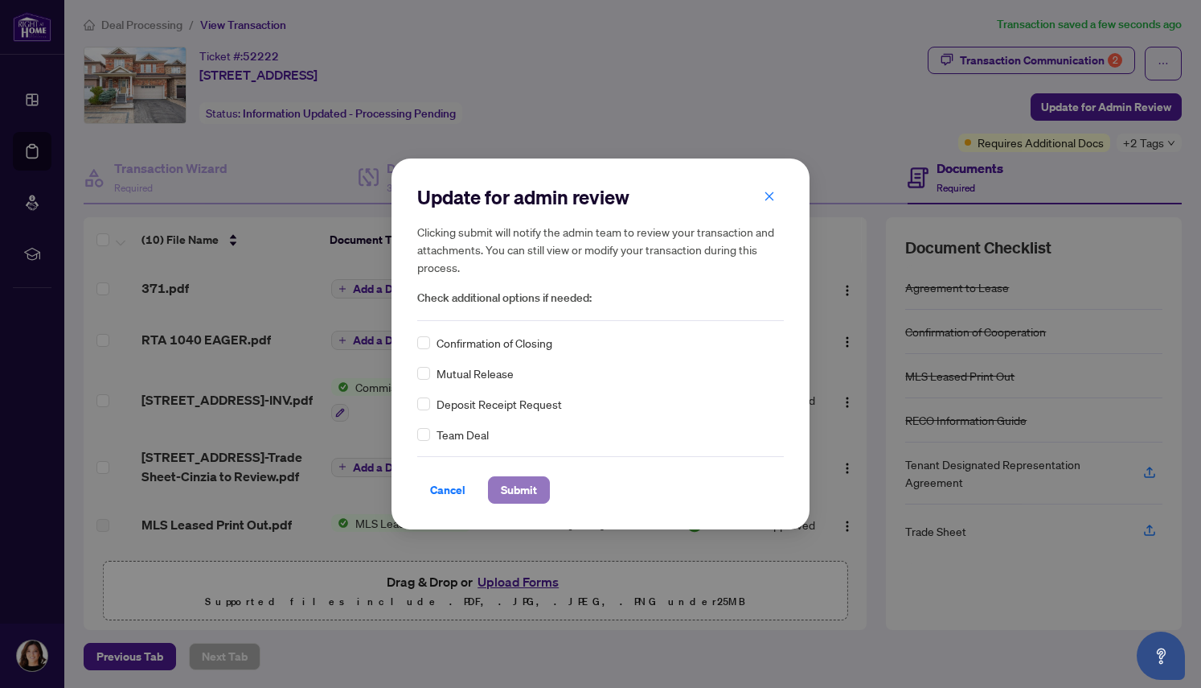
click at [536, 482] on span "Submit" at bounding box center [519, 490] width 36 height 26
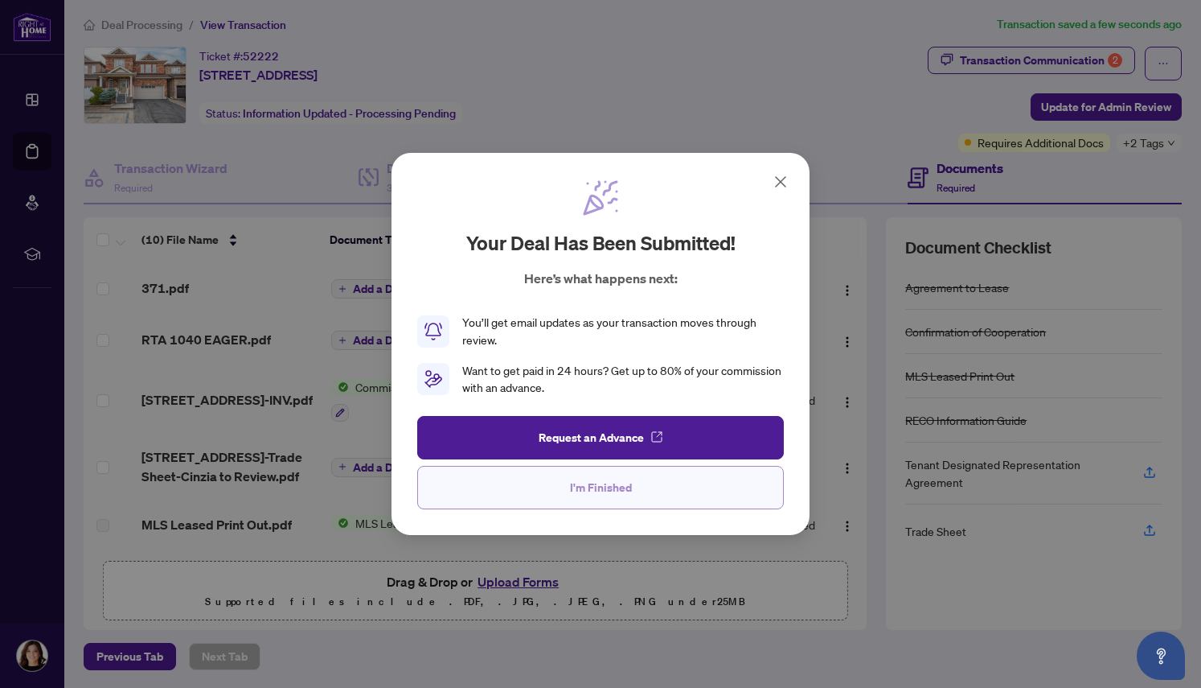
click at [602, 495] on span "I'm Finished" at bounding box center [601, 487] width 62 height 26
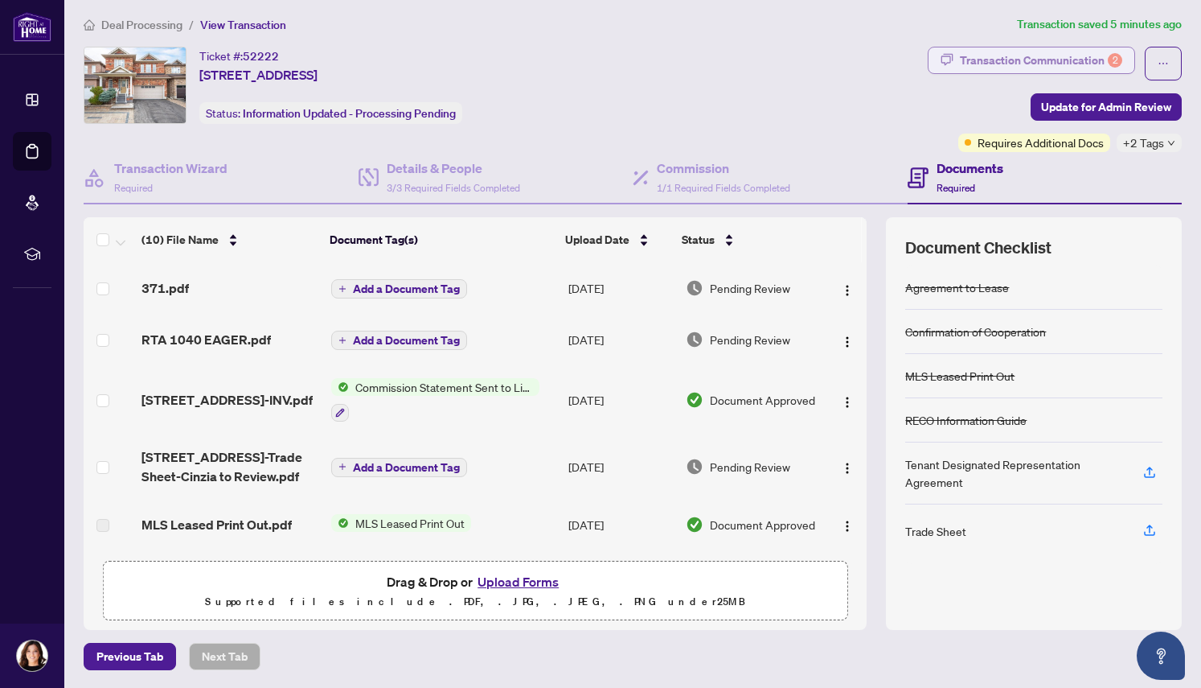
click at [1036, 59] on div "Transaction Communication 2" at bounding box center [1041, 60] width 162 height 26
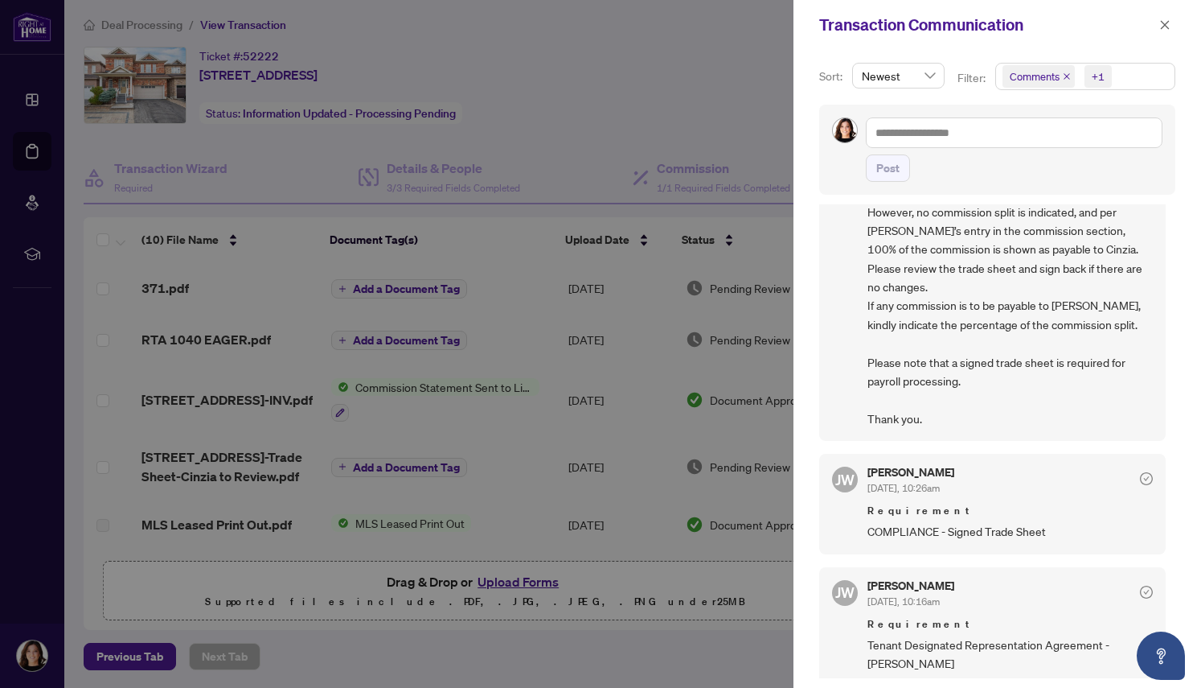
scroll to position [122, 0]
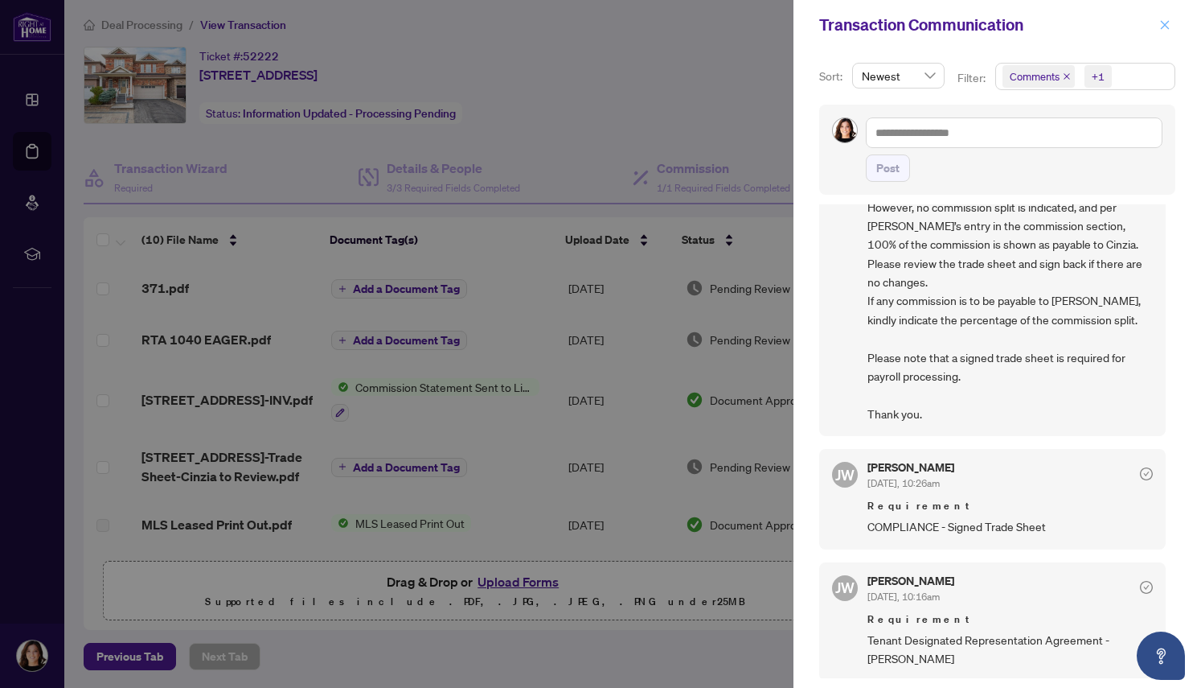
click at [1163, 27] on icon "close" at bounding box center [1165, 24] width 11 height 11
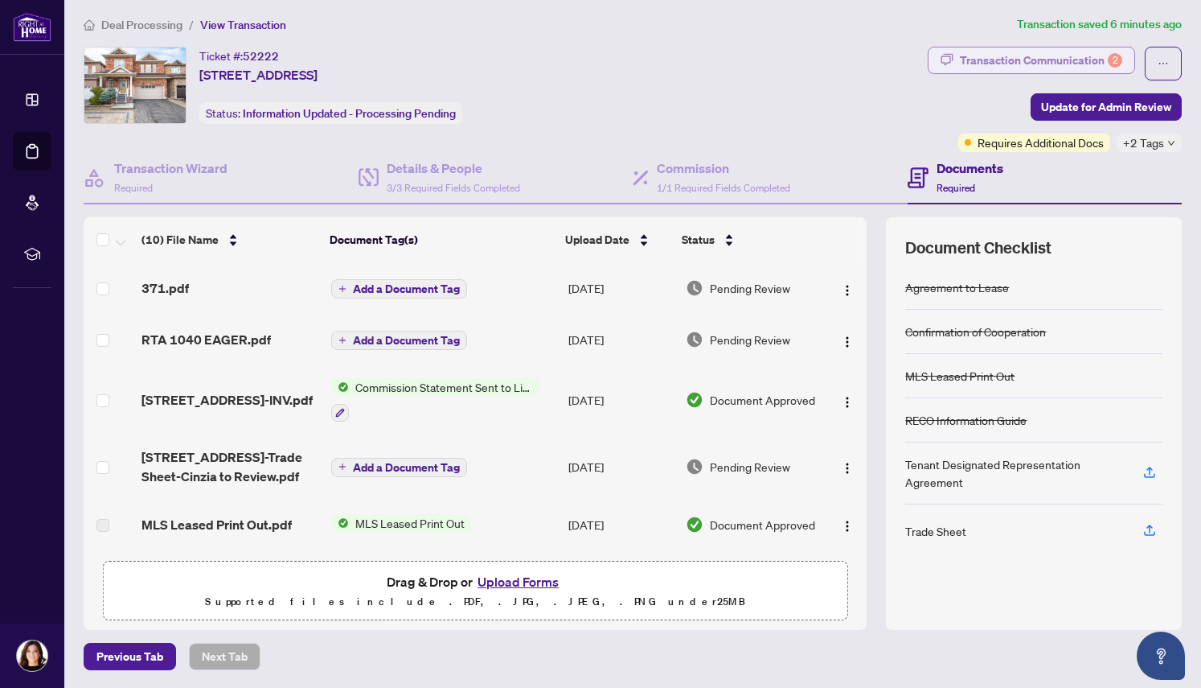
click at [983, 60] on div "Transaction Communication 2" at bounding box center [1041, 60] width 162 height 26
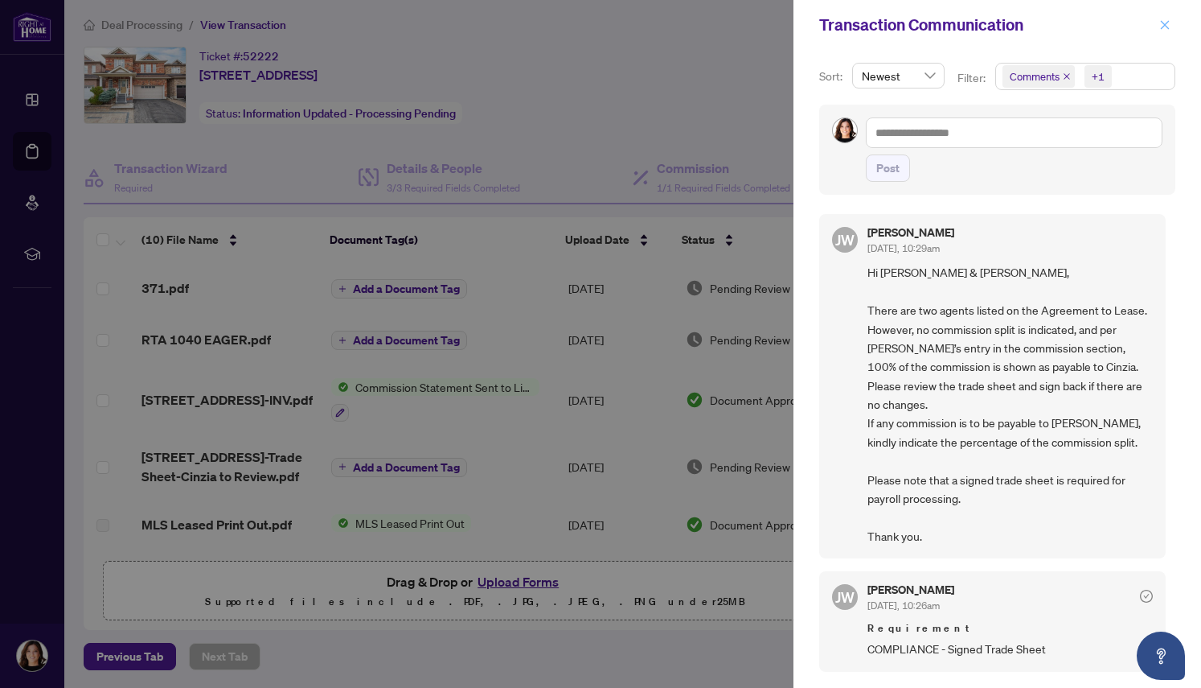
click at [1161, 23] on icon "close" at bounding box center [1165, 24] width 11 height 11
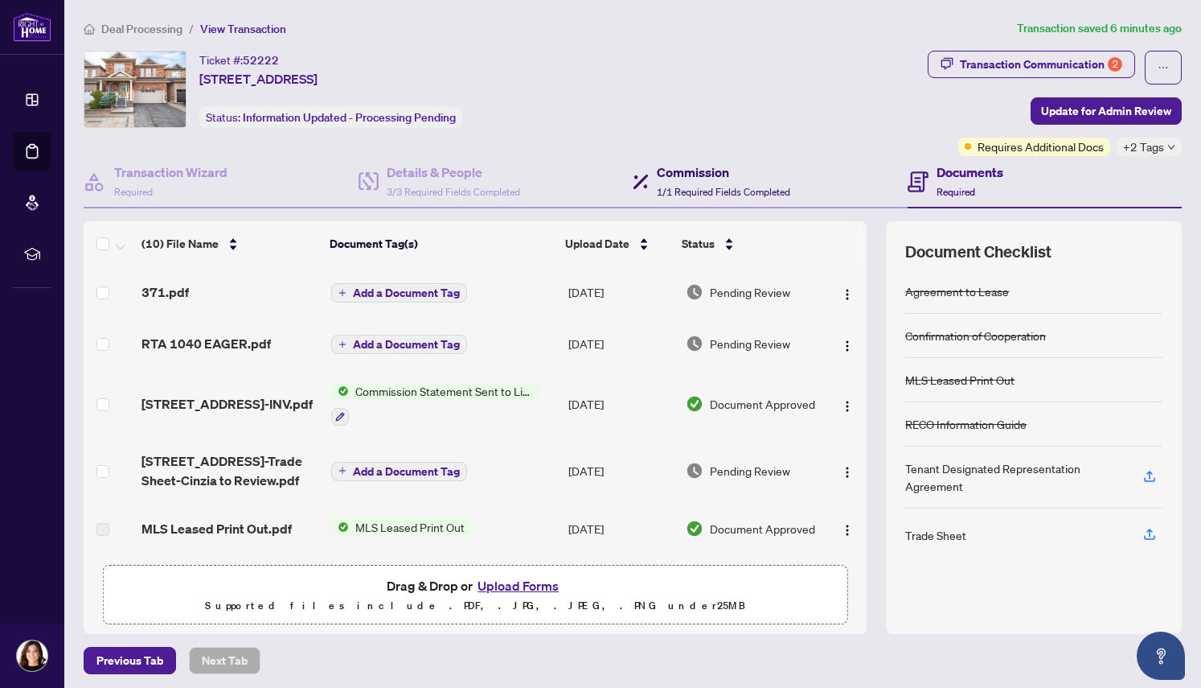
click at [681, 176] on h4 "Commission" at bounding box center [723, 171] width 133 height 19
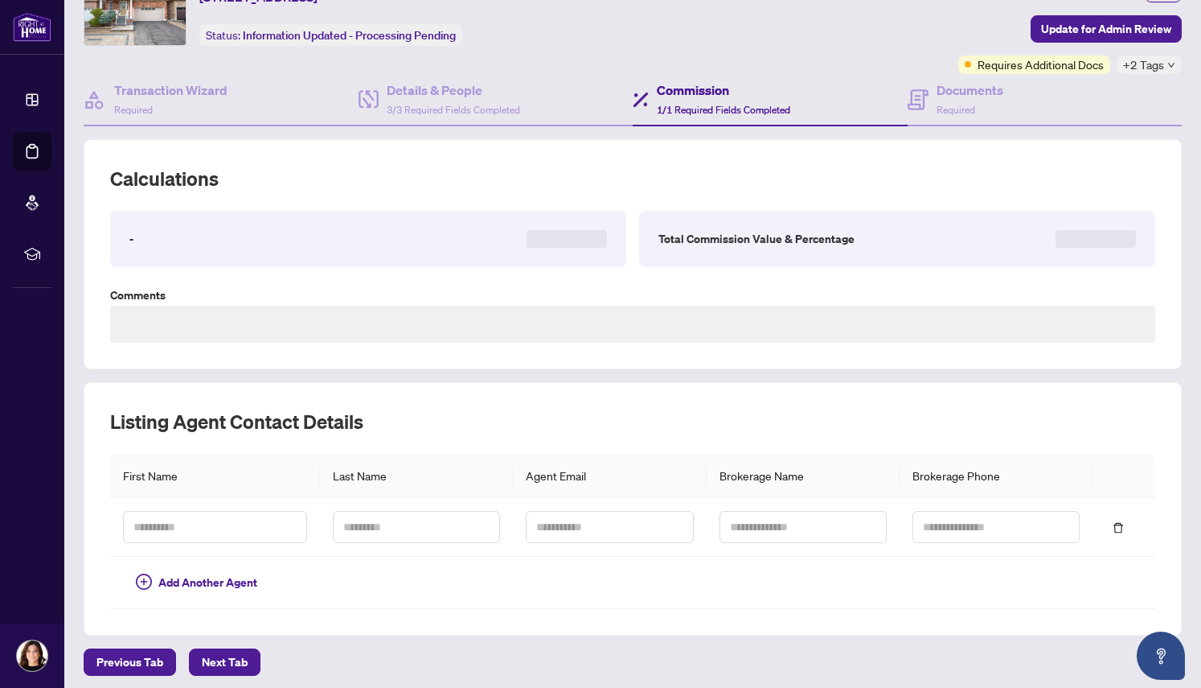
scroll to position [88, 0]
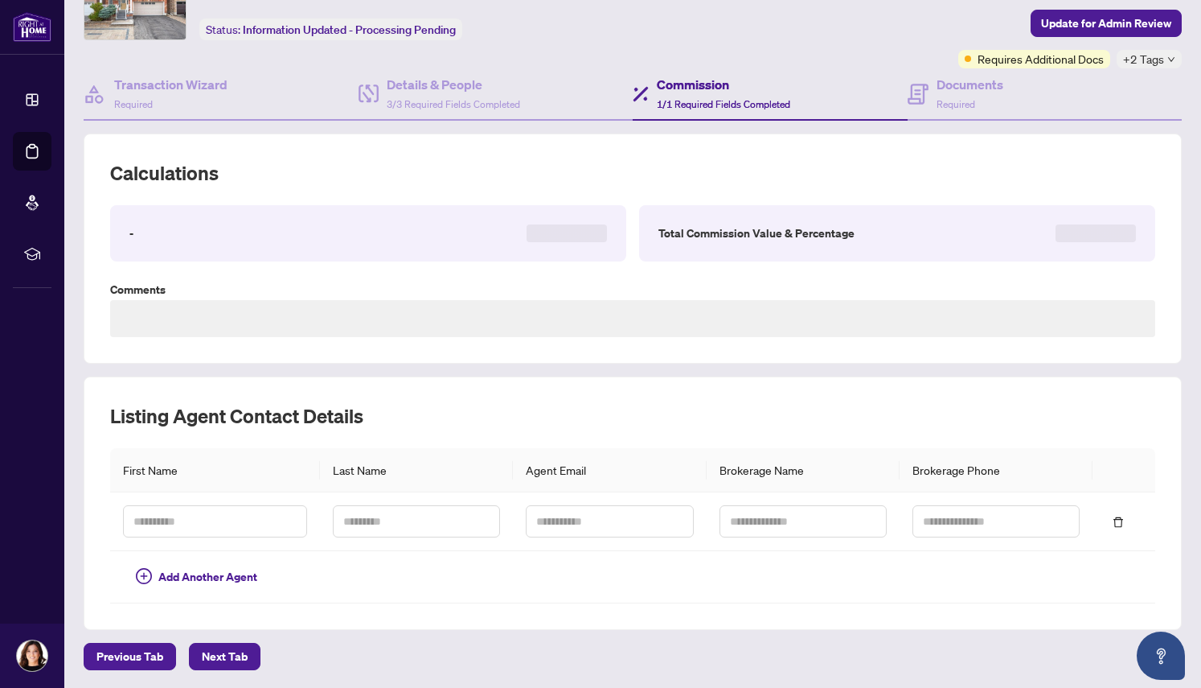
type textarea "**********"
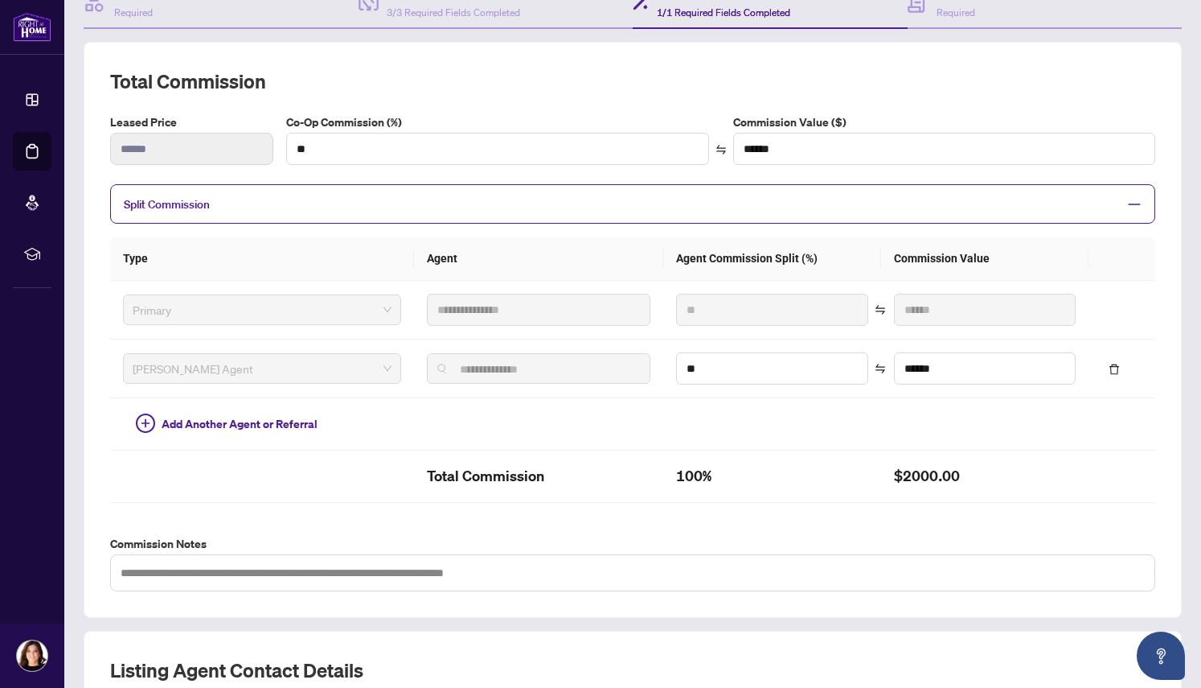
scroll to position [0, 0]
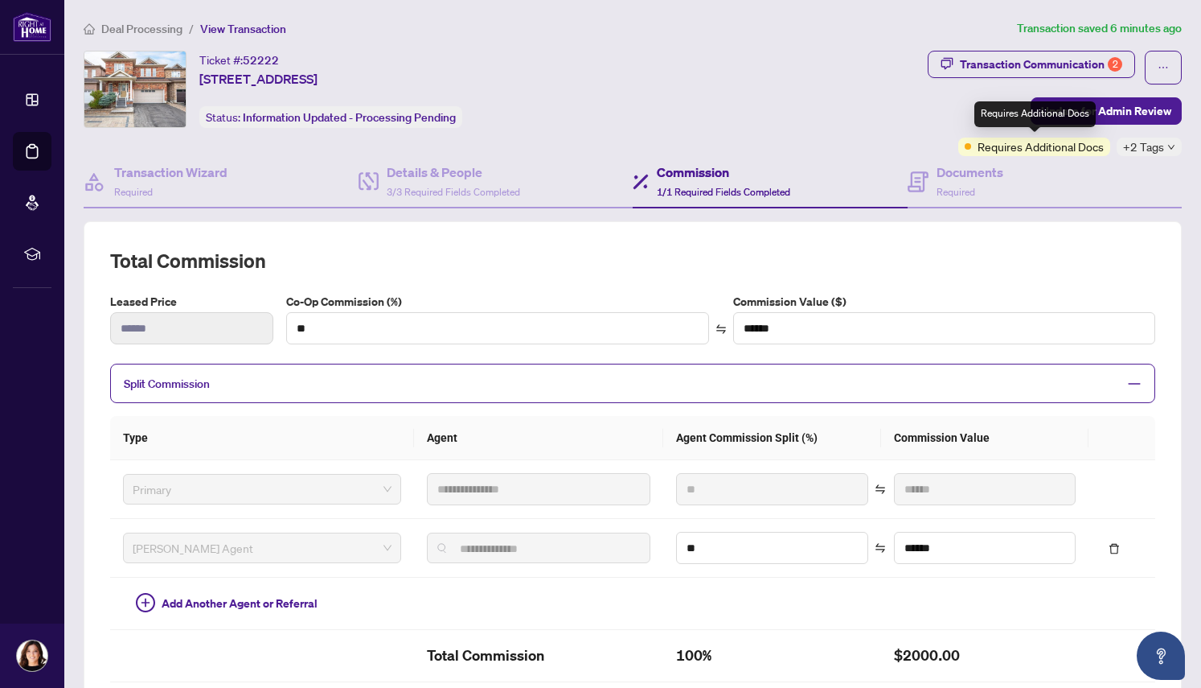
click at [967, 146] on span at bounding box center [968, 146] width 6 height 6
click at [1122, 113] on span "Update for Admin Review" at bounding box center [1106, 111] width 130 height 26
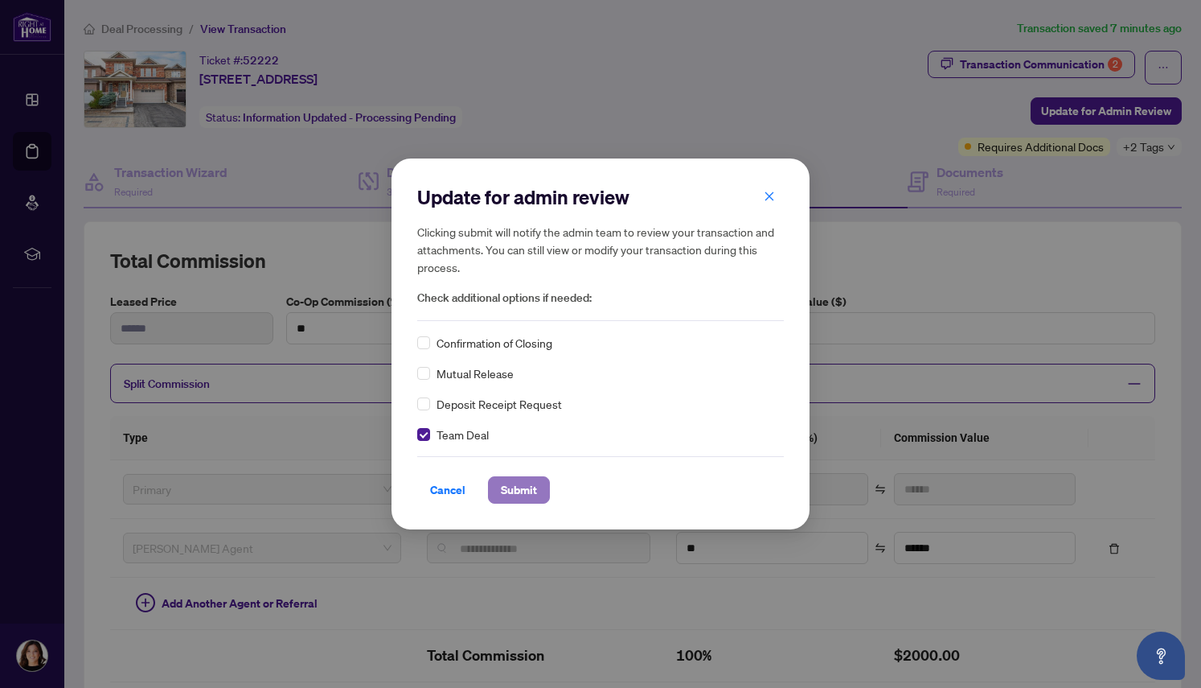
click at [520, 488] on span "Submit" at bounding box center [519, 490] width 36 height 26
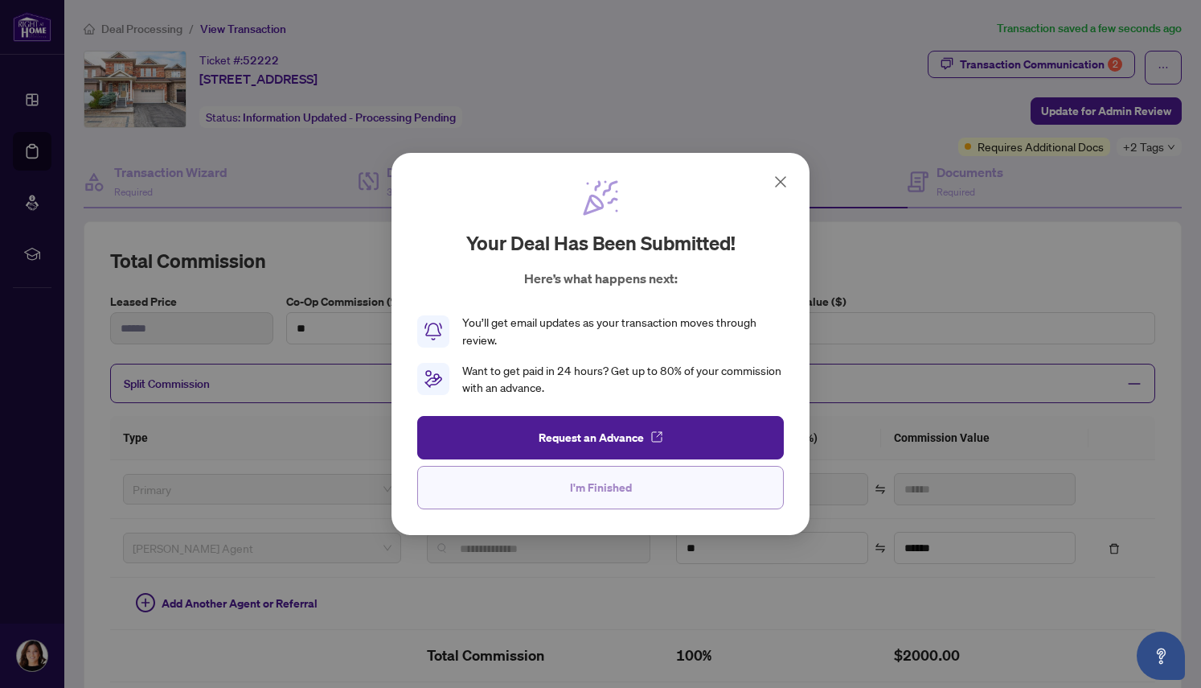
click at [611, 492] on span "I'm Finished" at bounding box center [601, 487] width 62 height 26
